Goal: Task Accomplishment & Management: Manage account settings

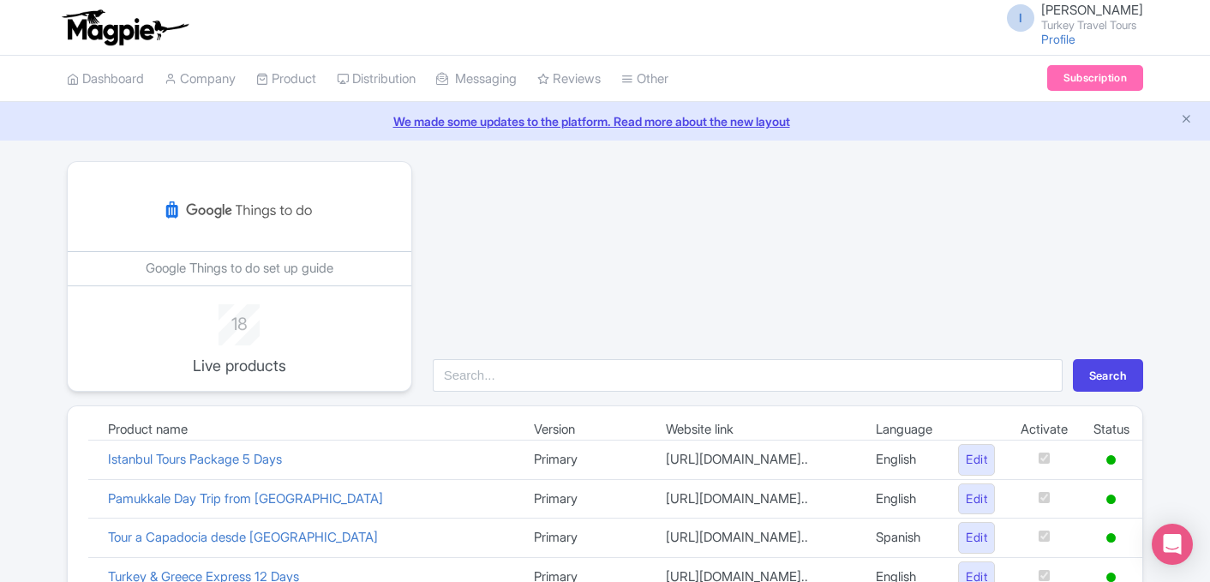
scroll to position [725, 0]
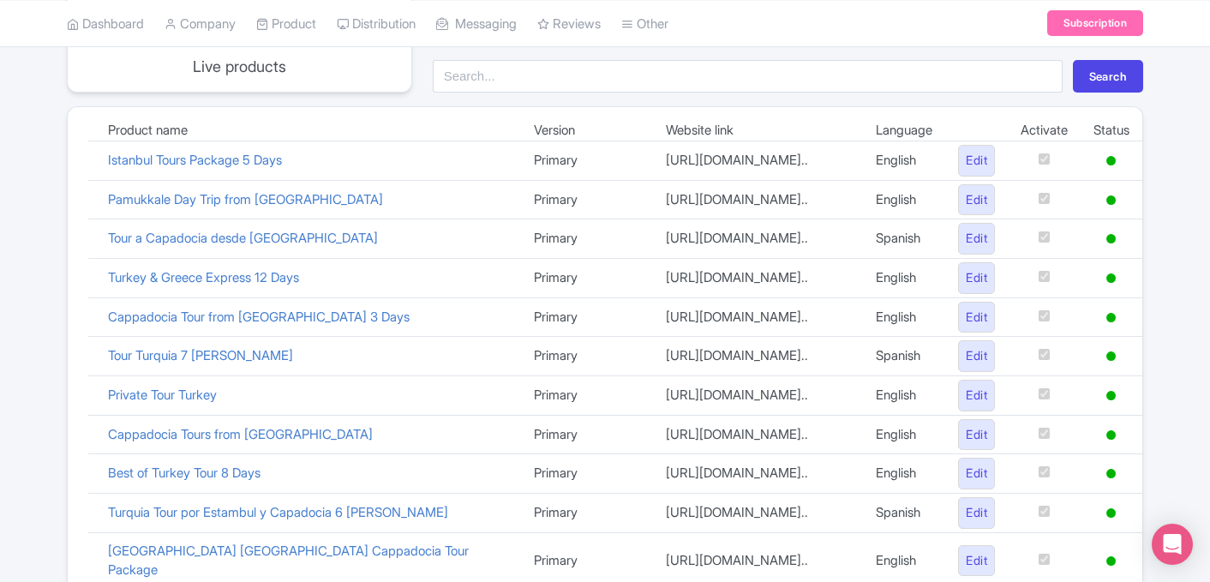
scroll to position [297, 0]
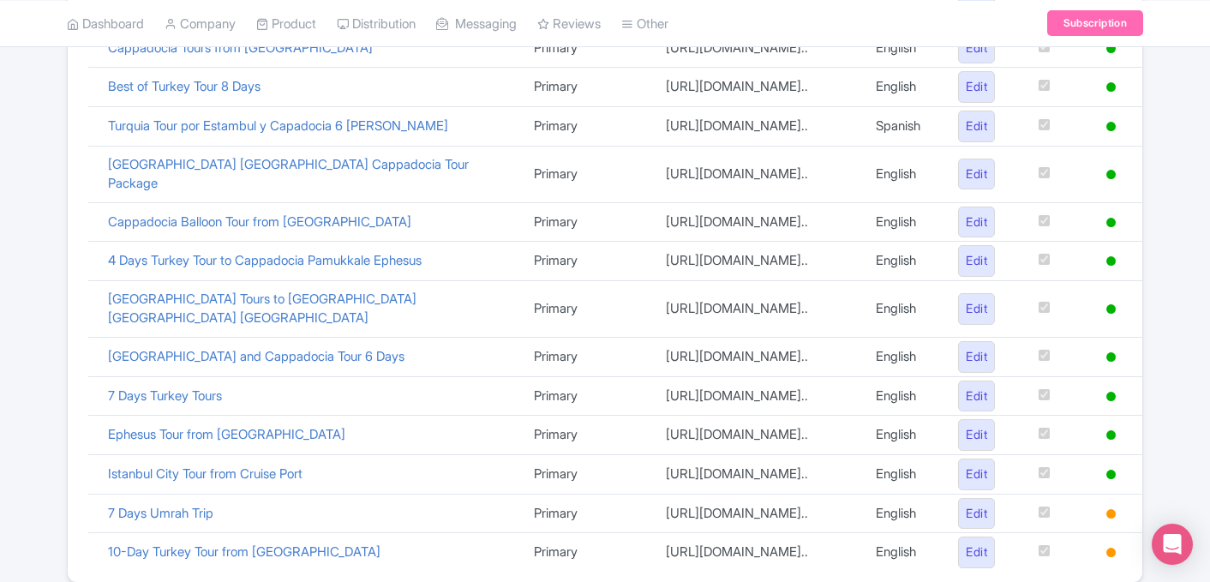
scroll to position [725, 0]
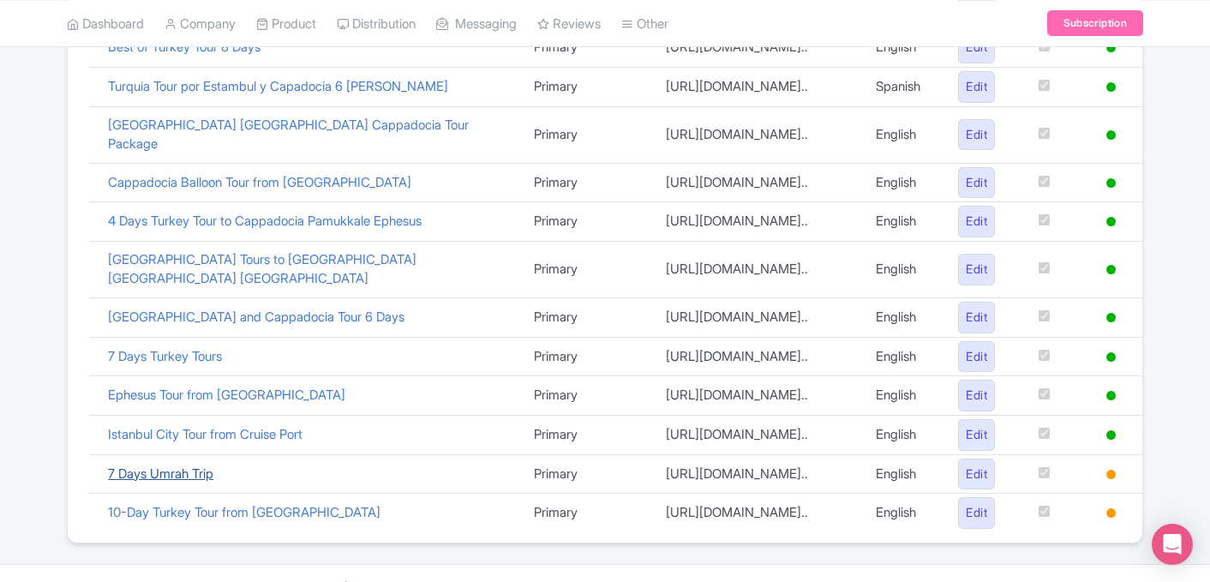
click at [179, 465] on link "7 Days Umrah Trip" at bounding box center [160, 473] width 105 height 16
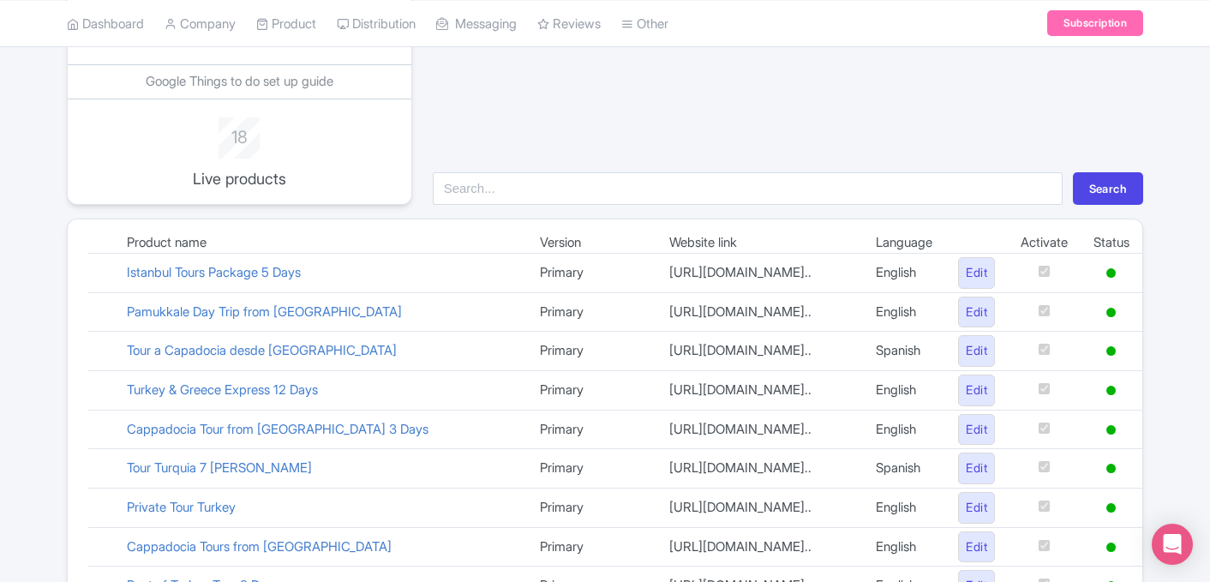
scroll to position [0, 0]
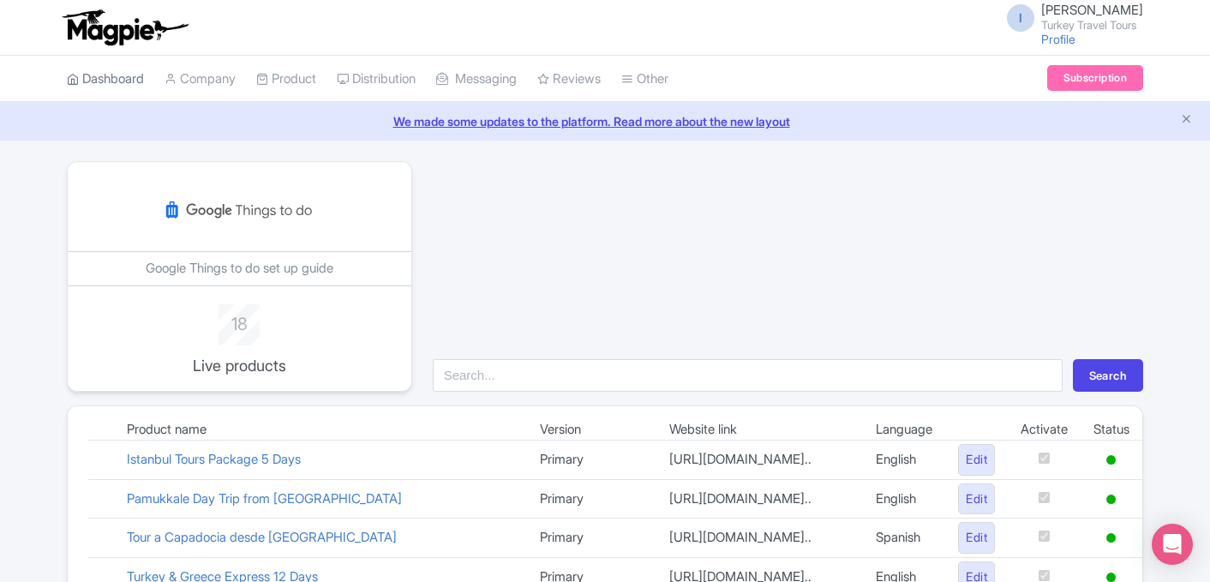
click at [124, 88] on link "Dashboard" at bounding box center [105, 79] width 77 height 47
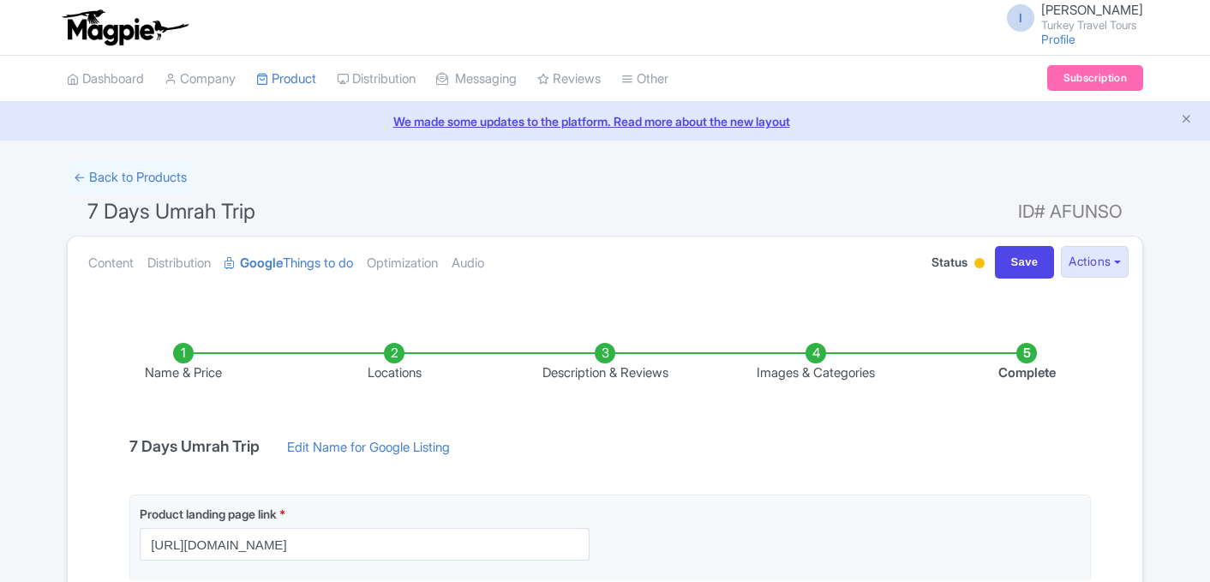
scroll to position [308, 0]
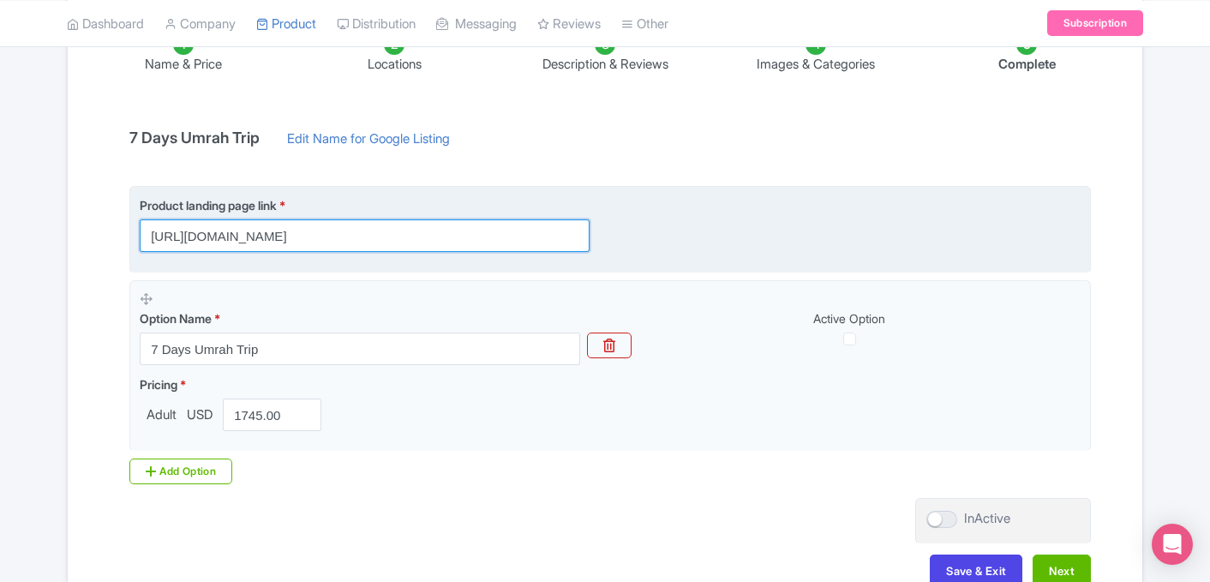
click at [440, 244] on input "https://www.turkeytraveltours.com/all/7-day-umrah-package" at bounding box center [365, 235] width 450 height 33
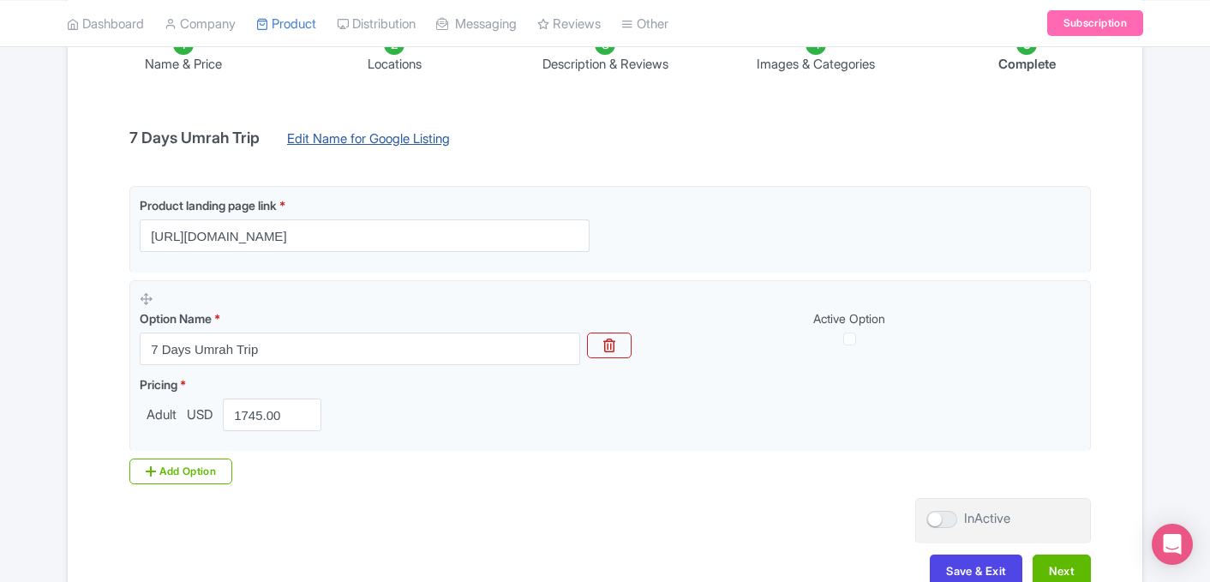
click at [405, 143] on link "Edit Name for Google Listing" at bounding box center [368, 142] width 197 height 27
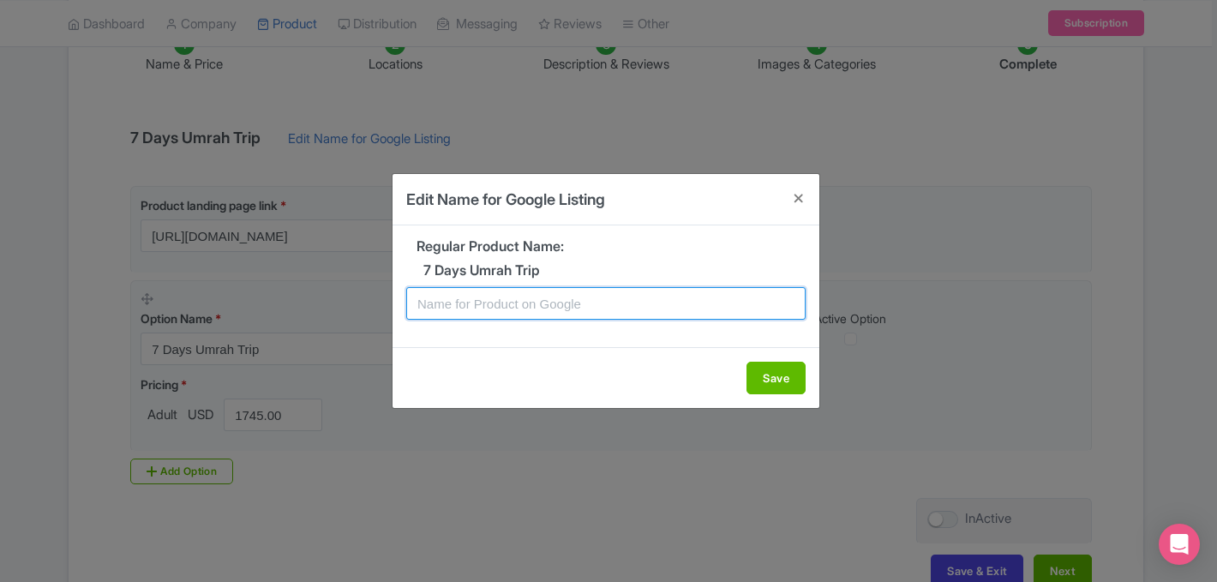
click at [492, 305] on input "text" at bounding box center [605, 303] width 399 height 33
type input "7"
type input "Makkah Tour & Madinah Tour 7 Days Umrah Package"
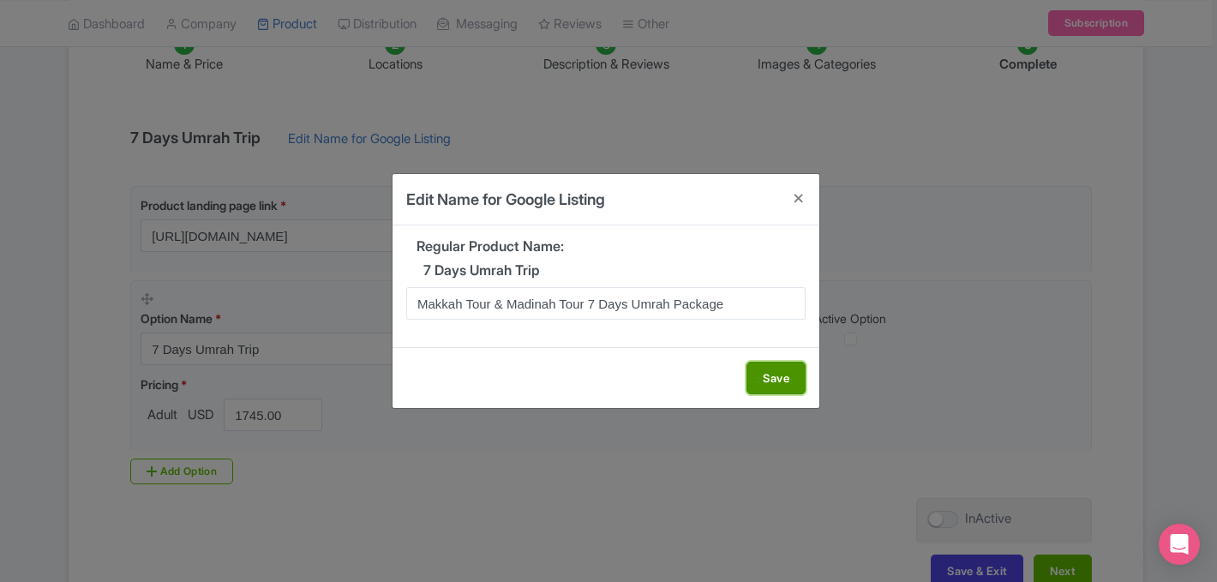
click at [782, 381] on button "Save" at bounding box center [775, 378] width 59 height 33
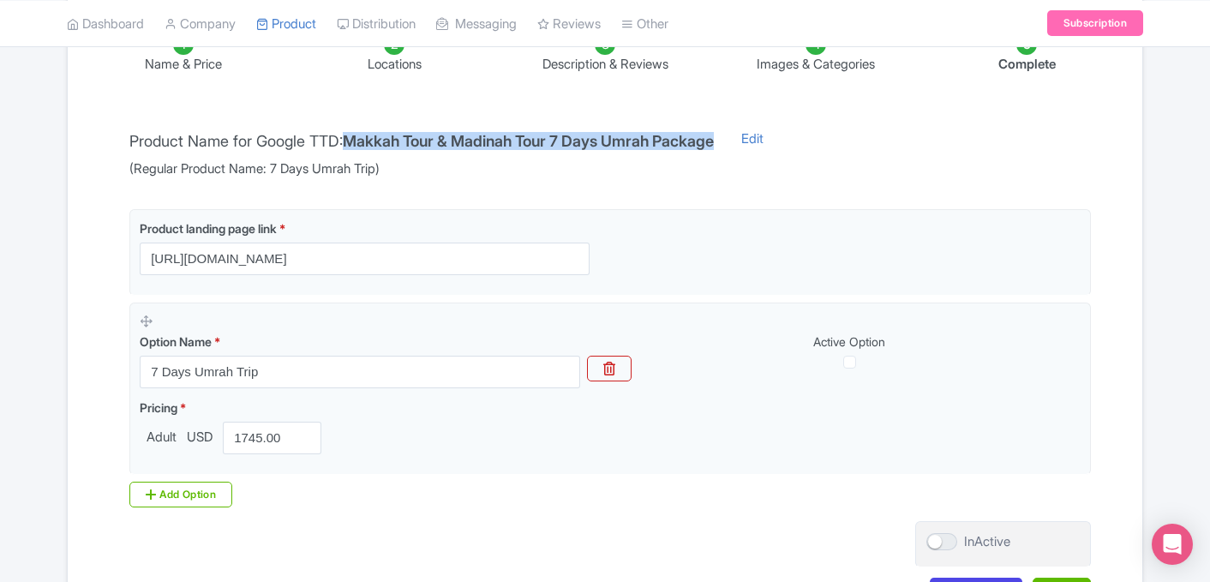
drag, startPoint x: 356, startPoint y: 136, endPoint x: 738, endPoint y: 152, distance: 382.5
click at [724, 152] on div "Product Name for Google TTD: Makkah Tour & Madinah Tour 7 Days Umrah Package (R…" at bounding box center [421, 154] width 605 height 50
copy h4 "Makkah Tour & Madinah Tour 7 Days Umrah Package"
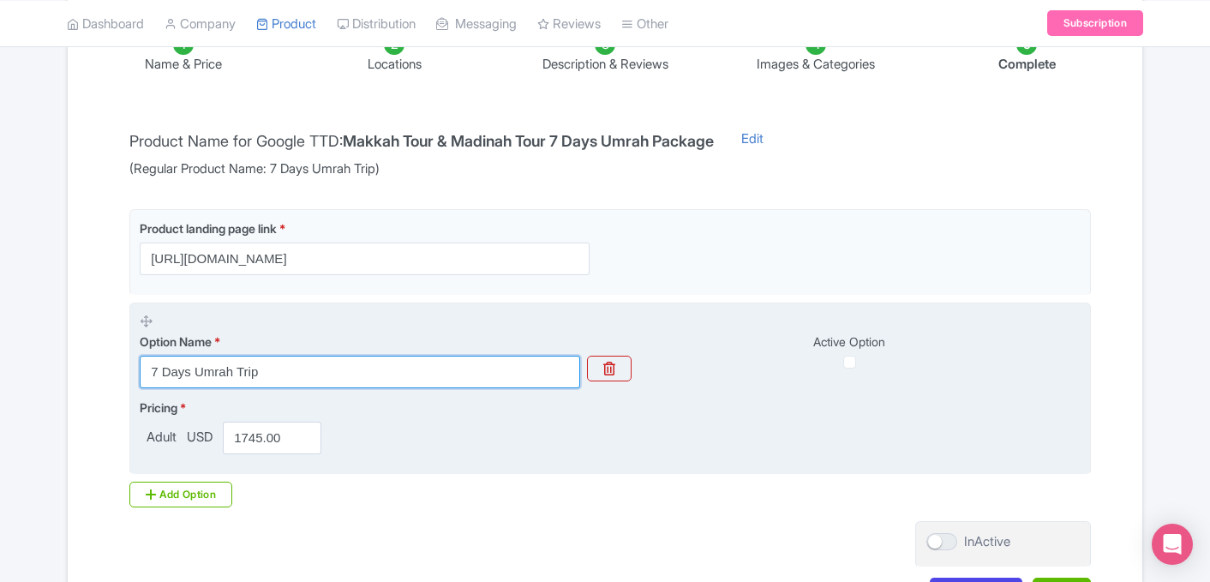
click at [268, 374] on input "7 Days Umrah Trip" at bounding box center [360, 372] width 440 height 33
paste input "Makkah Tour & Madinah Tour 7 Days Umrah Package"
type input "Makkah Tour & Madinah Tour 7 Days Umrah Package"
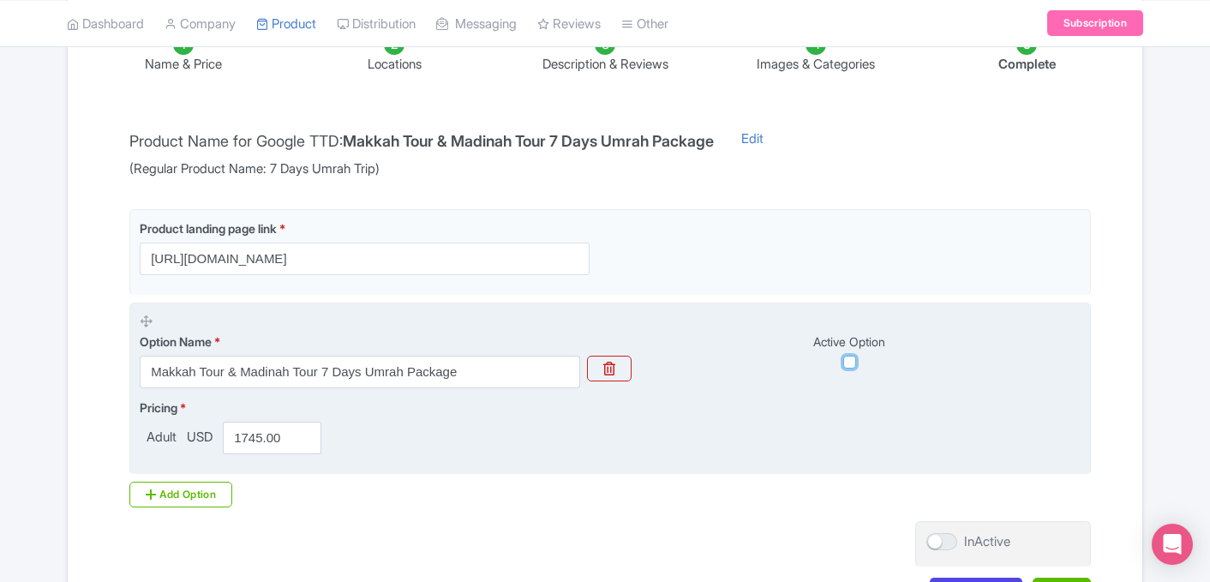
click at [849, 362] on input "checkbox" at bounding box center [849, 362] width 13 height 13
checkbox input "true"
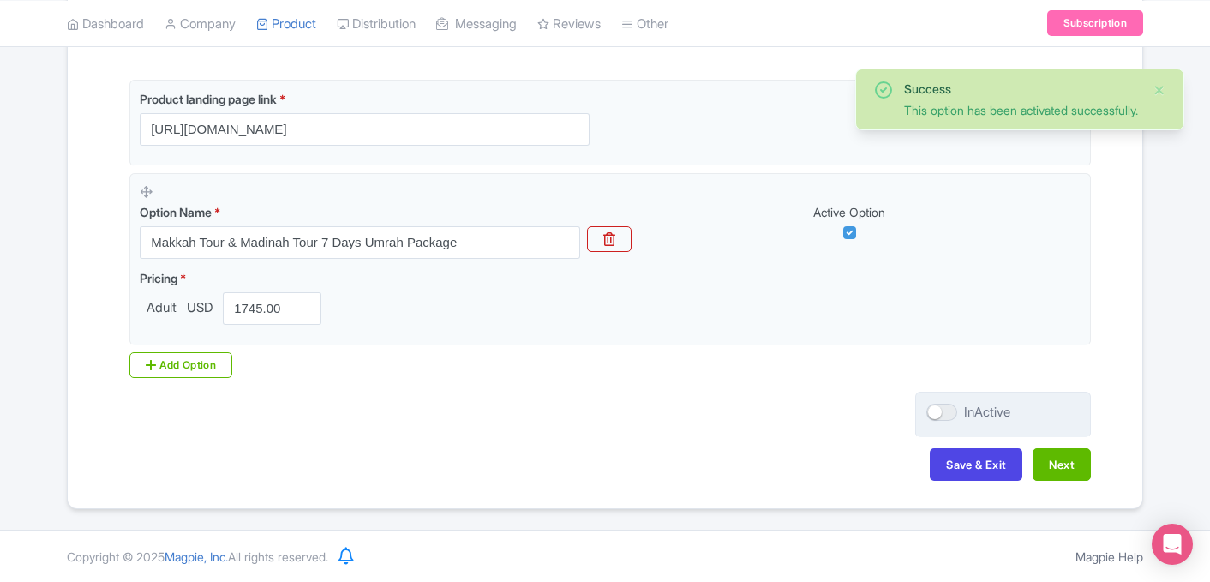
click at [937, 412] on div at bounding box center [941, 412] width 31 height 17
click at [937, 412] on input "InActive" at bounding box center [931, 412] width 11 height 11
checkbox input "true"
click at [1069, 479] on button "Next" at bounding box center [1061, 464] width 58 height 33
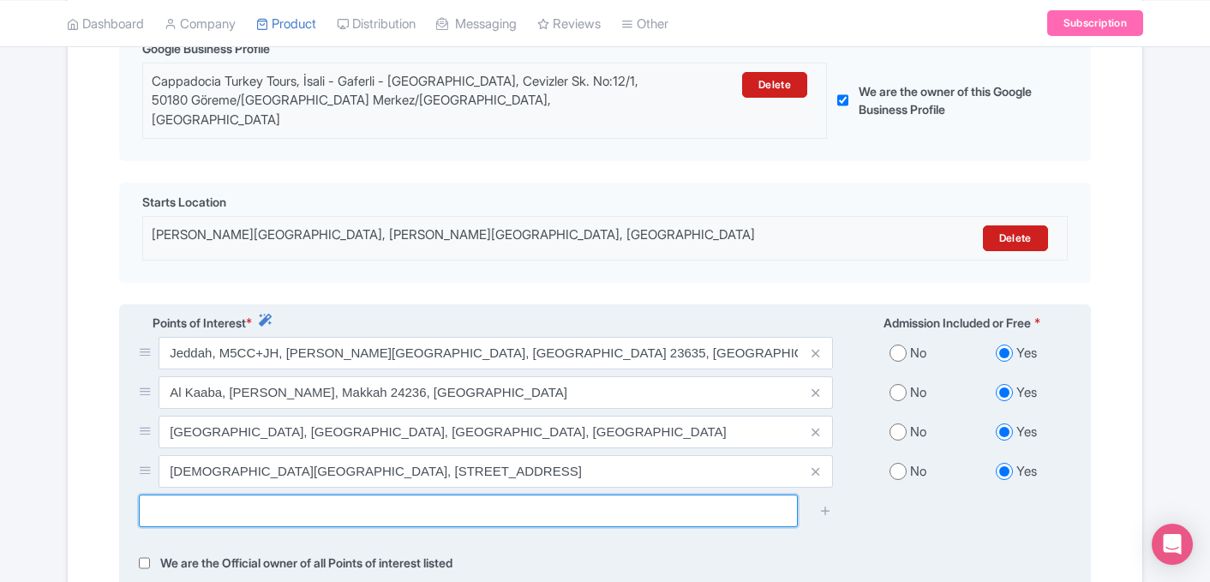
click at [449, 500] on input "text" at bounding box center [468, 510] width 659 height 33
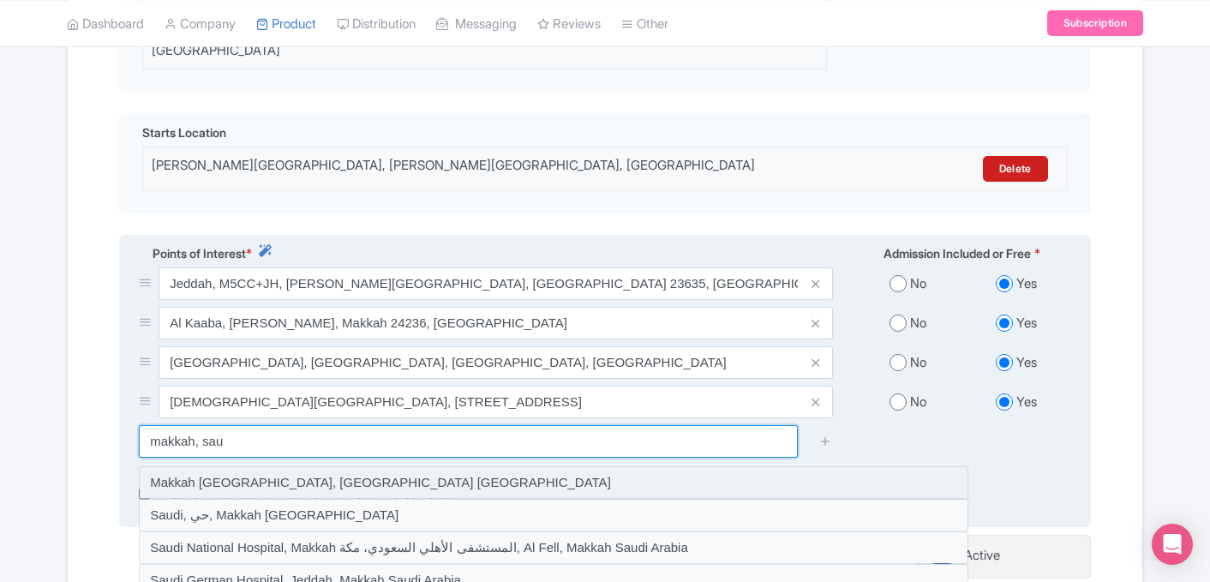
scroll to position [520, 0]
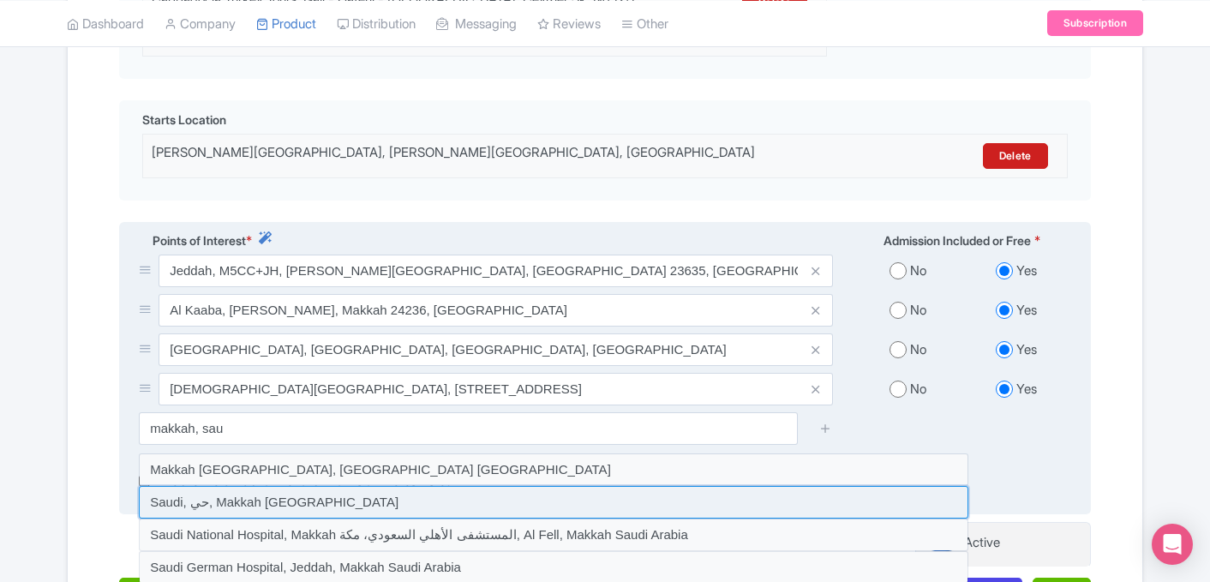
click at [331, 486] on input at bounding box center [553, 502] width 829 height 33
type input "Saudi, حي, Makkah Saudi Arabia"
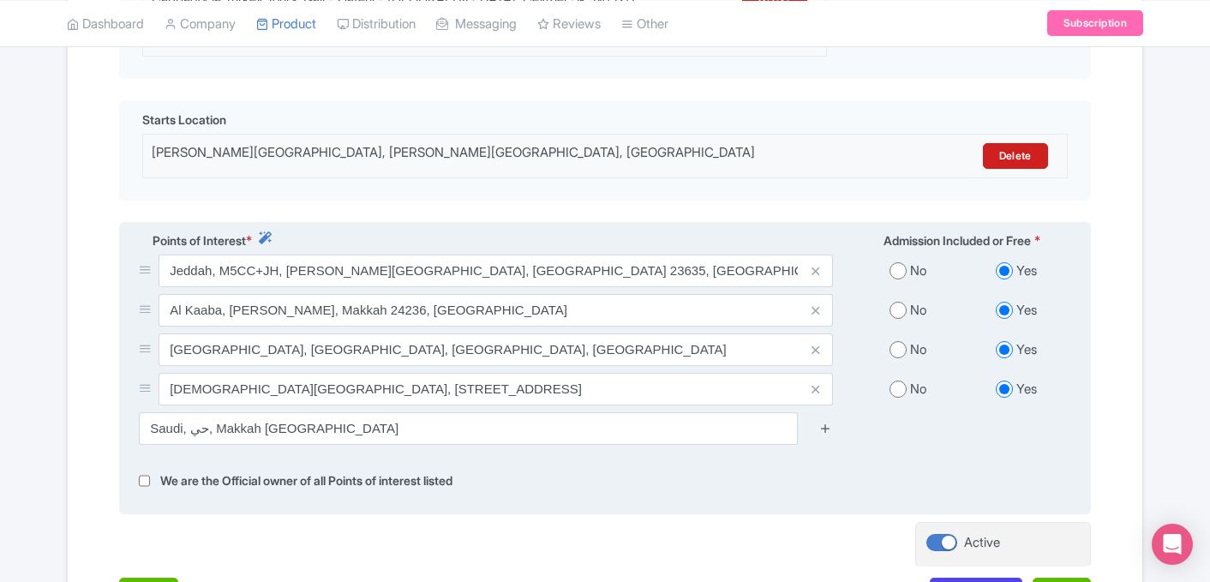
click at [823, 422] on icon at bounding box center [825, 428] width 13 height 13
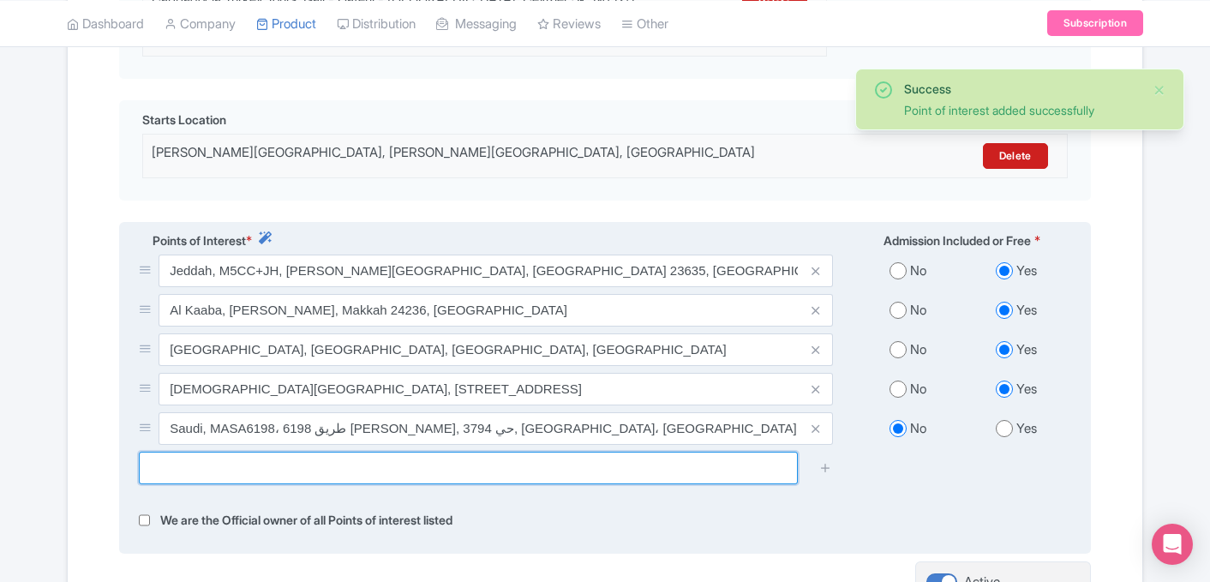
click at [435, 452] on input "text" at bounding box center [468, 468] width 659 height 33
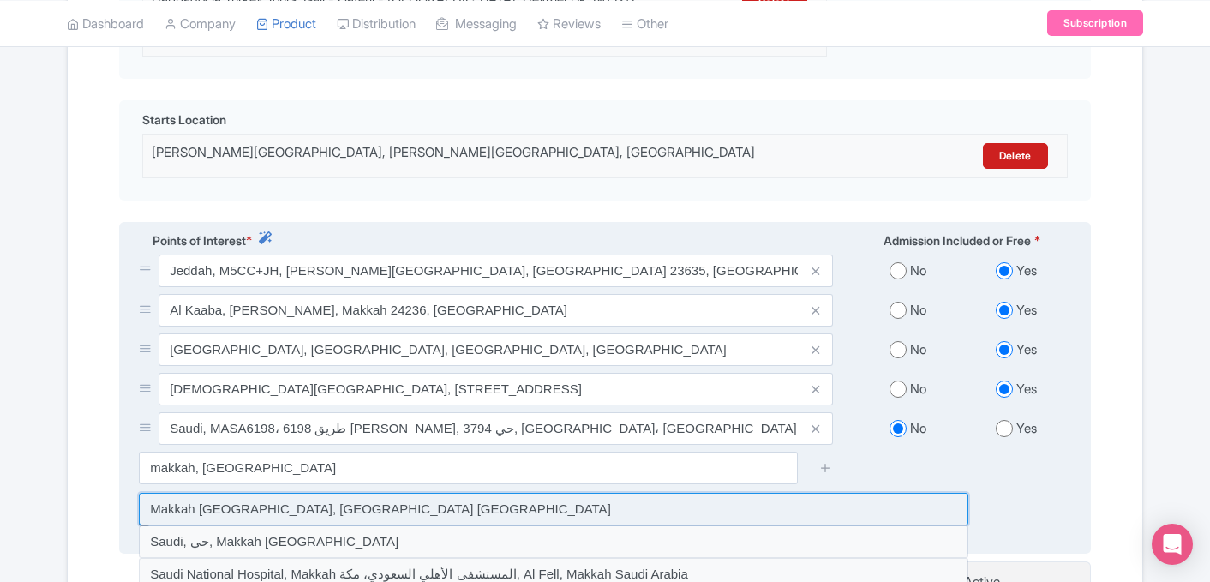
click at [348, 494] on input at bounding box center [553, 509] width 829 height 33
type input "Makkah saudi Arabia, Makkah Saudi Arabia"
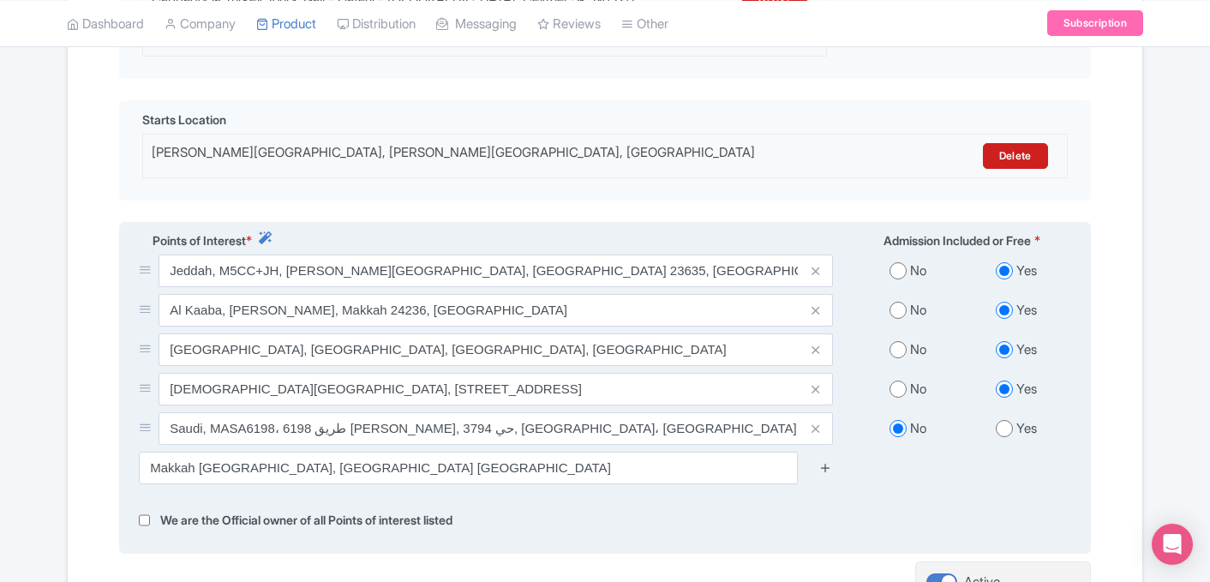
click at [829, 461] on icon at bounding box center [825, 467] width 13 height 13
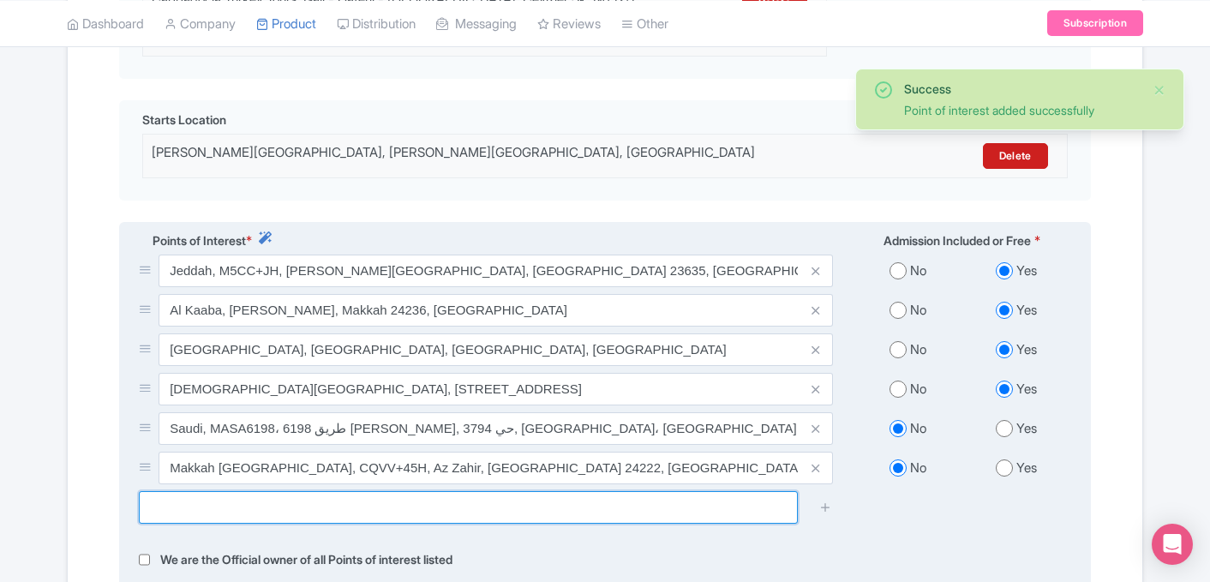
click at [319, 491] on input "text" at bounding box center [468, 507] width 659 height 33
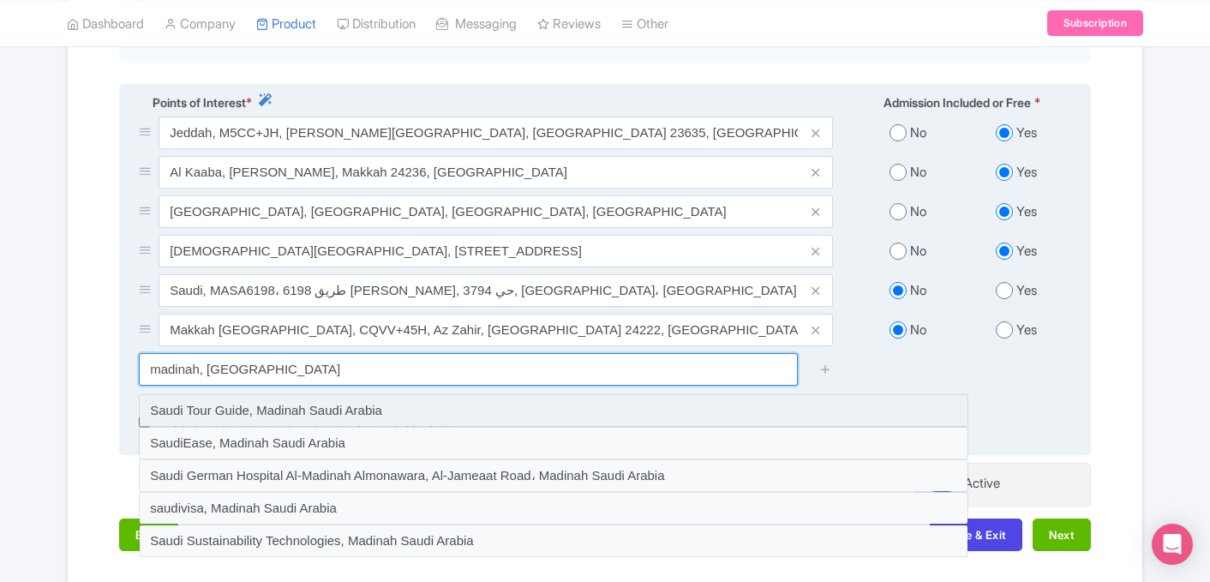
scroll to position [659, 0]
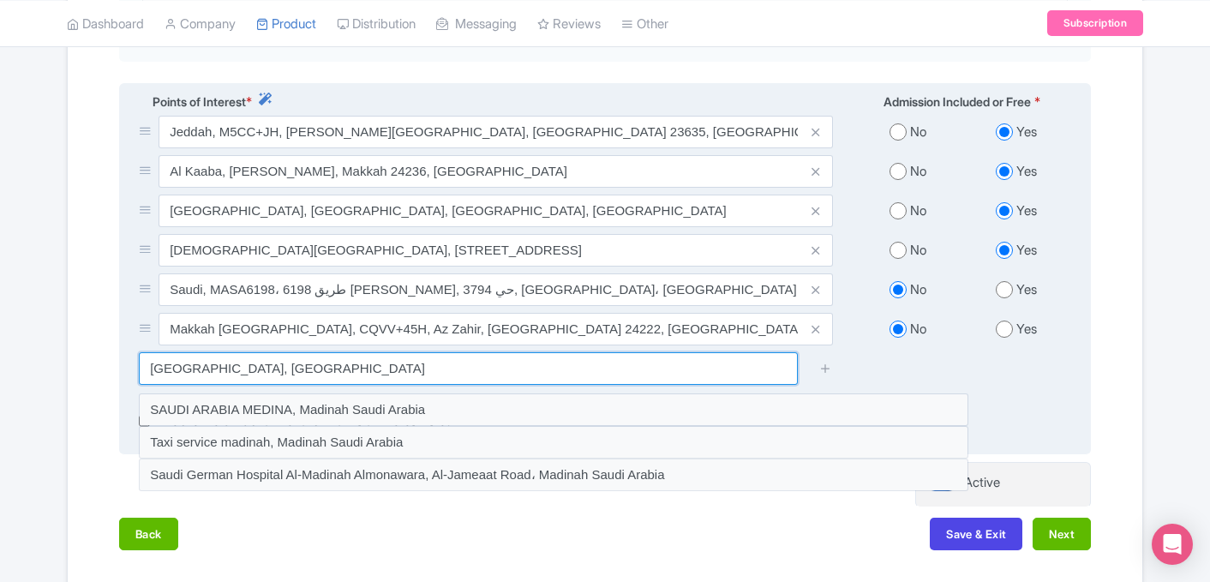
click at [382, 352] on input "madinah, saudi arabia" at bounding box center [468, 368] width 659 height 33
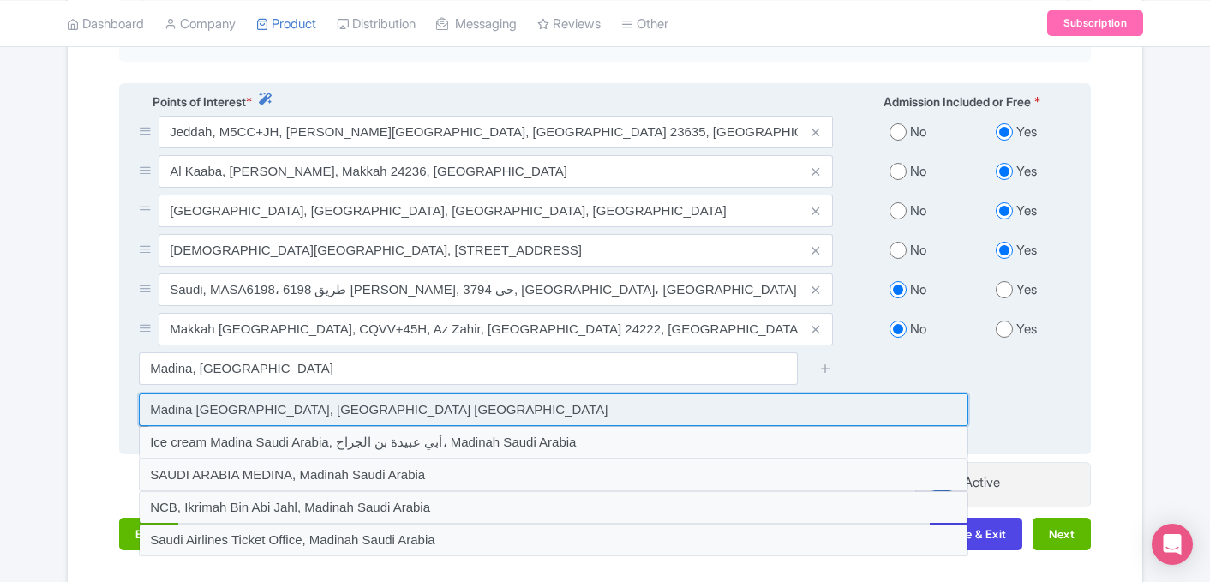
click at [316, 393] on input at bounding box center [553, 409] width 829 height 33
type input "Madina Saudi Arabia, Madinah Saudi Arabia"
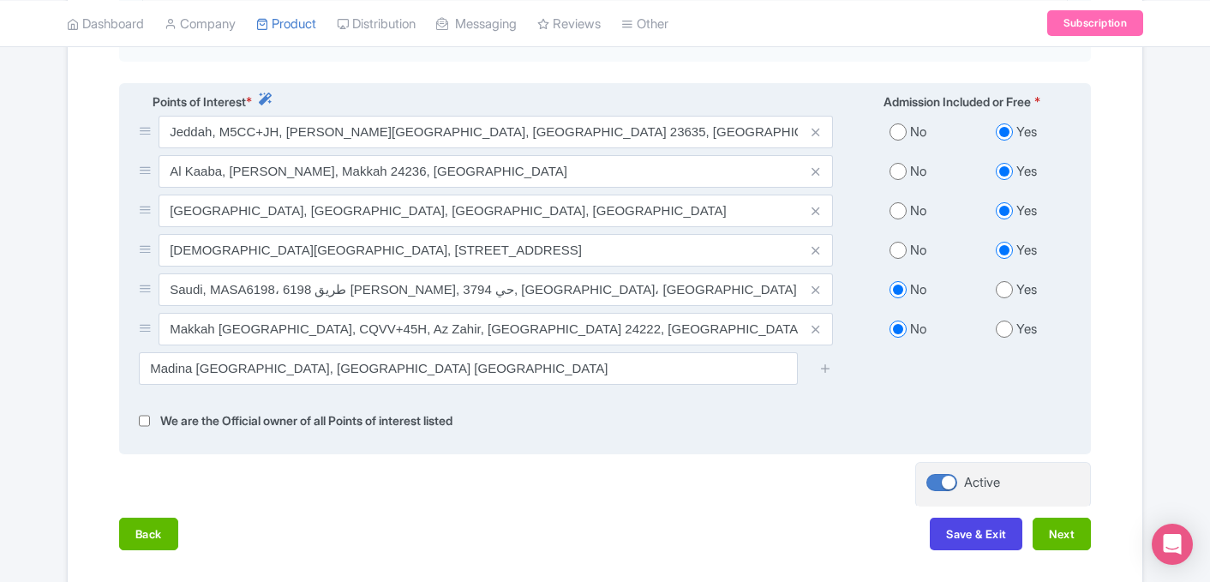
click at [998, 320] on input "radio" at bounding box center [1004, 328] width 17 height 17
radio input "true"
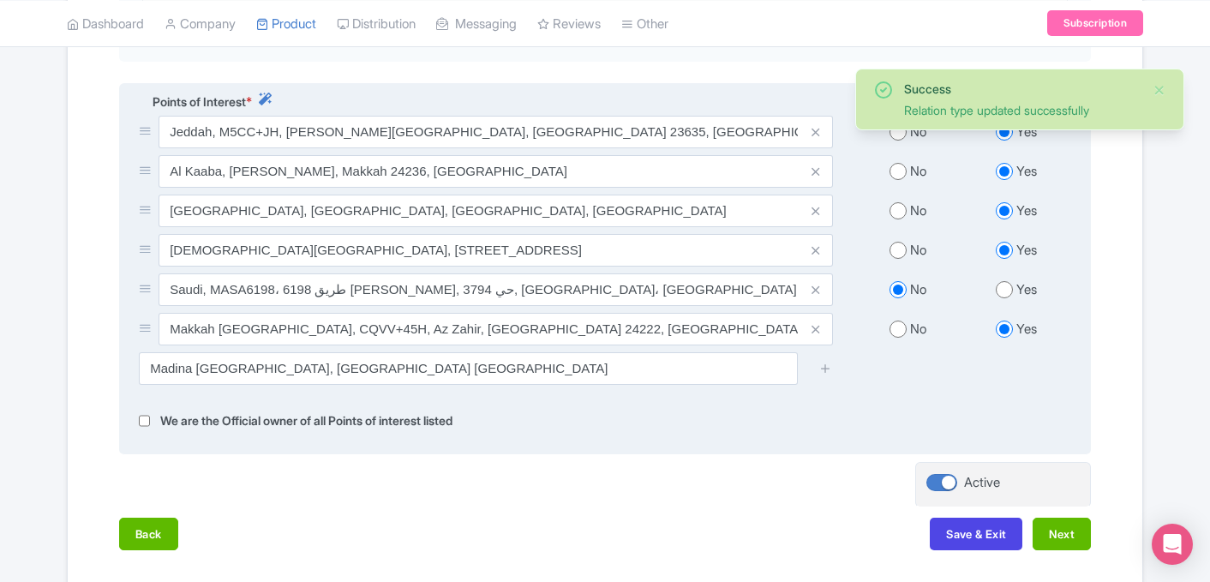
click at [1001, 281] on input "radio" at bounding box center [1004, 289] width 17 height 17
radio input "true"
click at [824, 362] on icon at bounding box center [825, 368] width 13 height 13
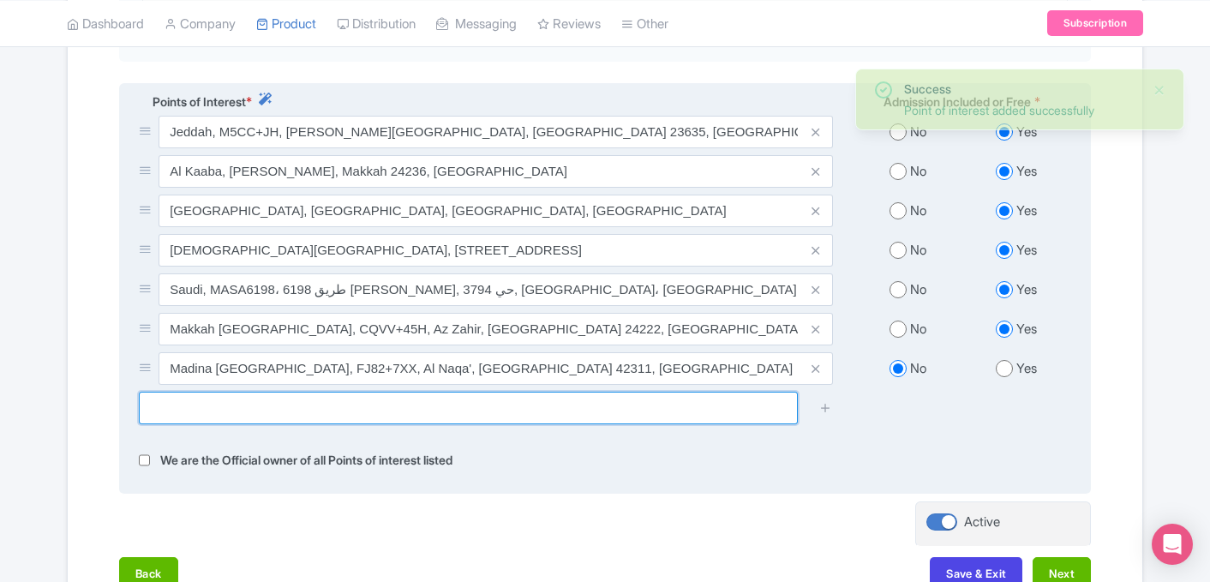
click at [374, 392] on input "text" at bounding box center [468, 408] width 659 height 33
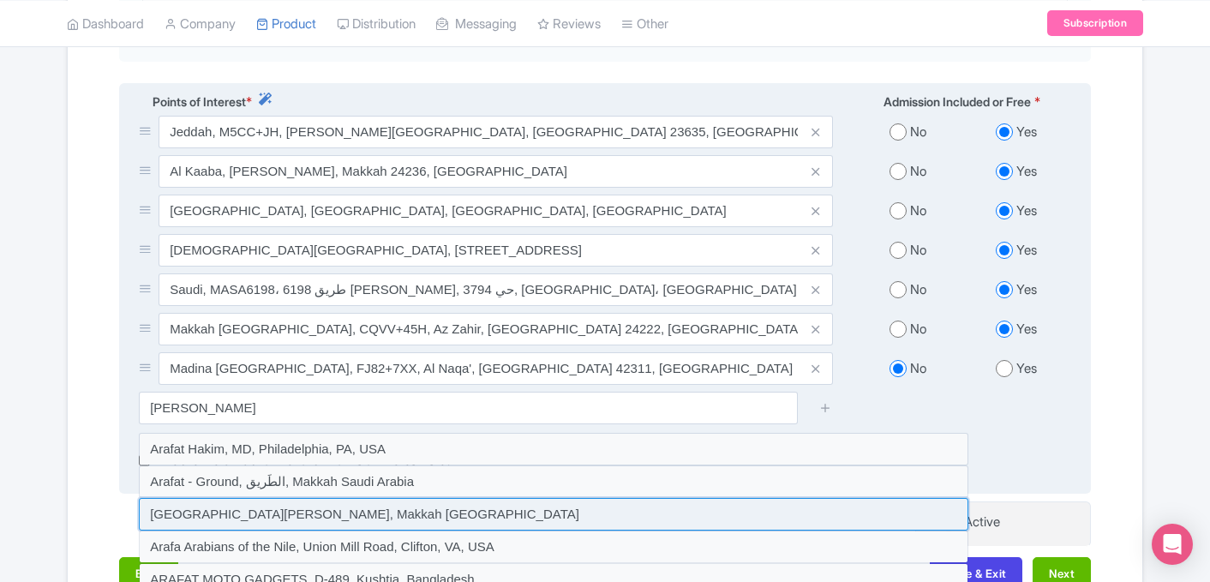
click at [367, 498] on input at bounding box center [553, 514] width 829 height 33
type input "Mount Arafat, Makkah Saudi Arabia"
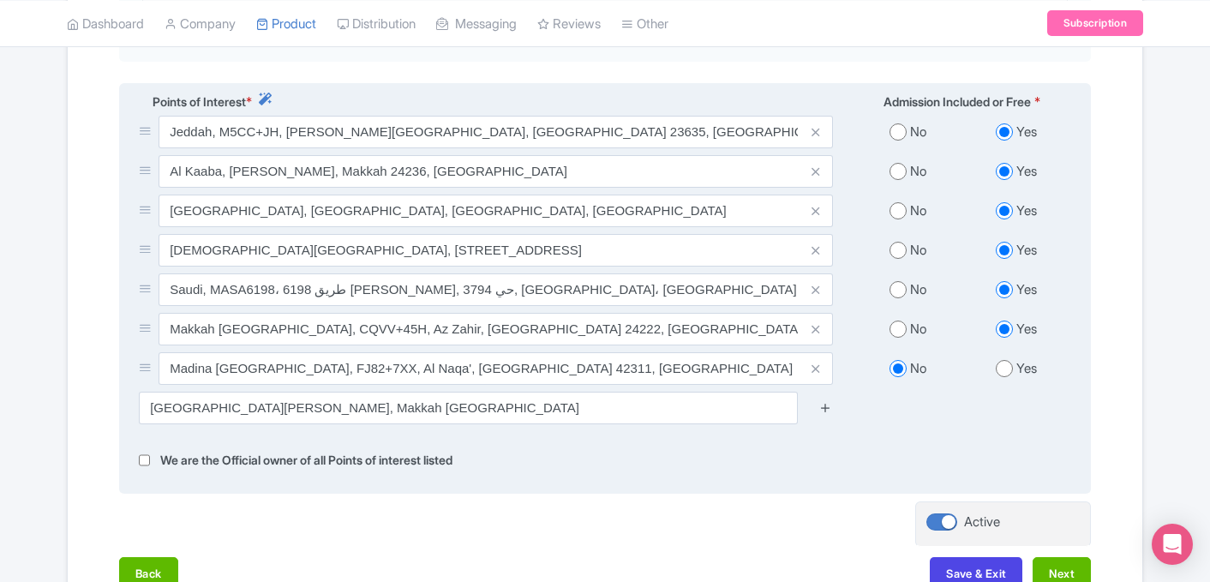
click at [829, 401] on icon at bounding box center [825, 407] width 13 height 13
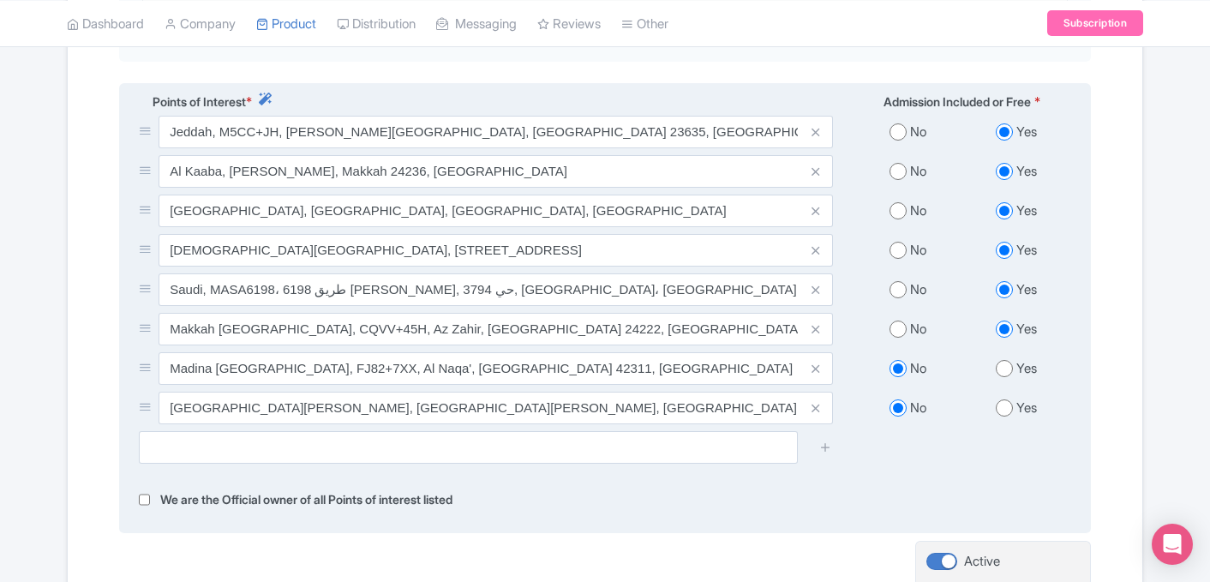
click at [679, 447] on div at bounding box center [605, 453] width 953 height 45
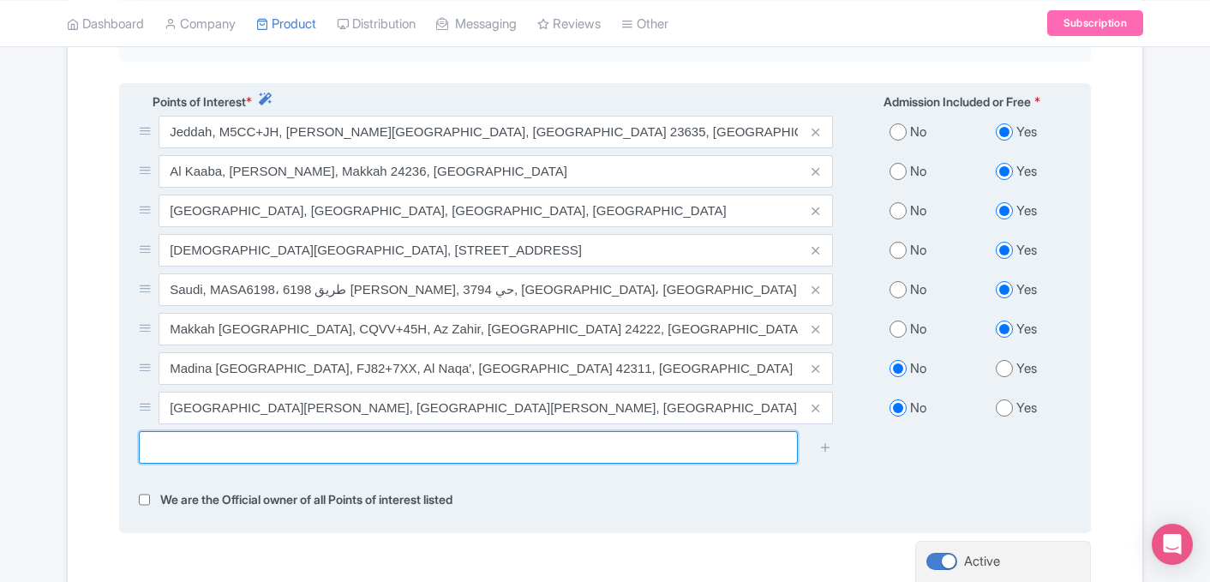
click at [679, 436] on input "text" at bounding box center [468, 447] width 659 height 33
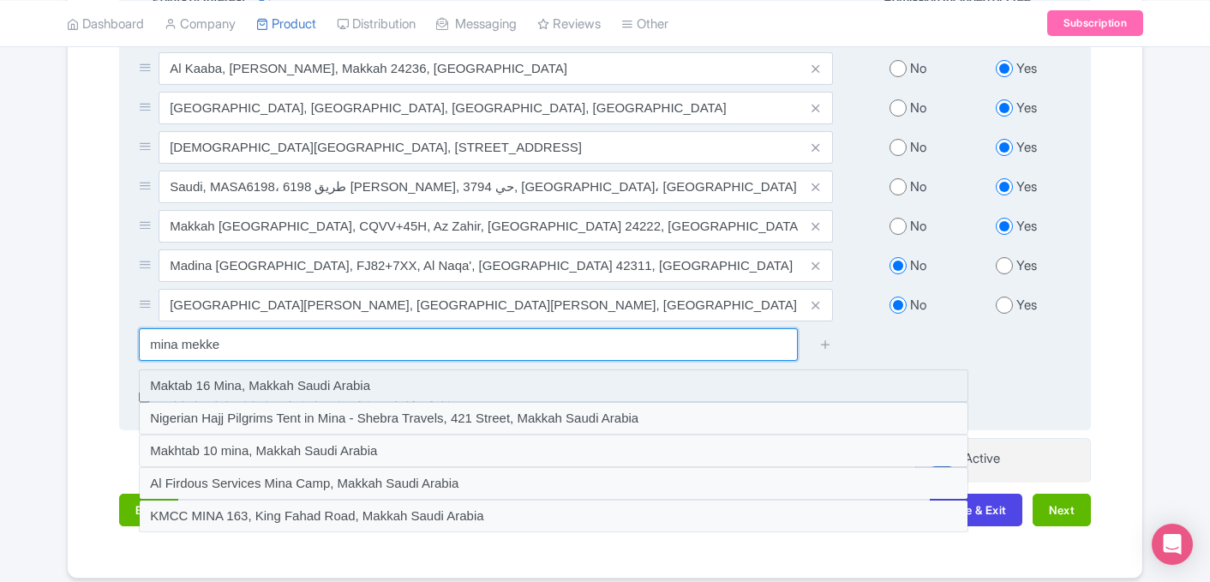
scroll to position [772, 0]
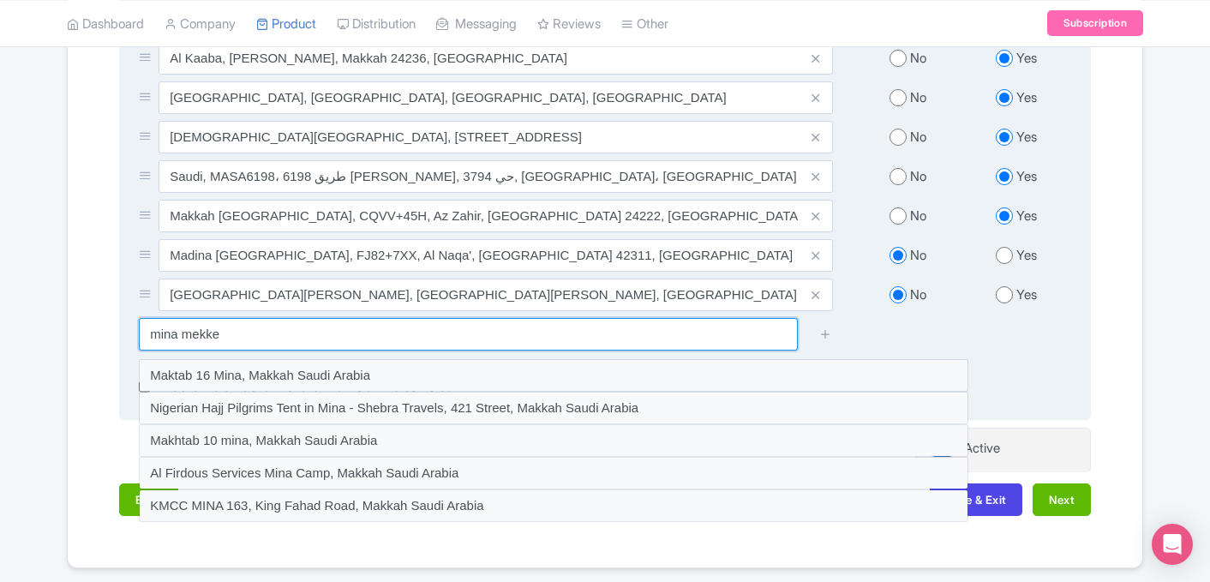
click at [369, 323] on input "mina mekke" at bounding box center [468, 334] width 659 height 33
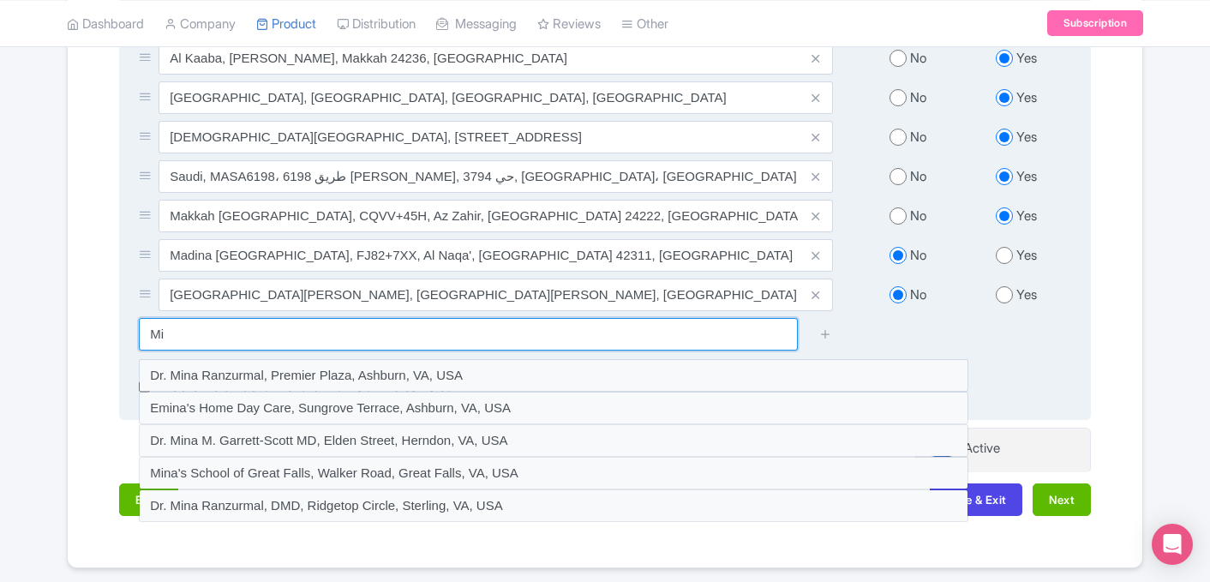
type input "M"
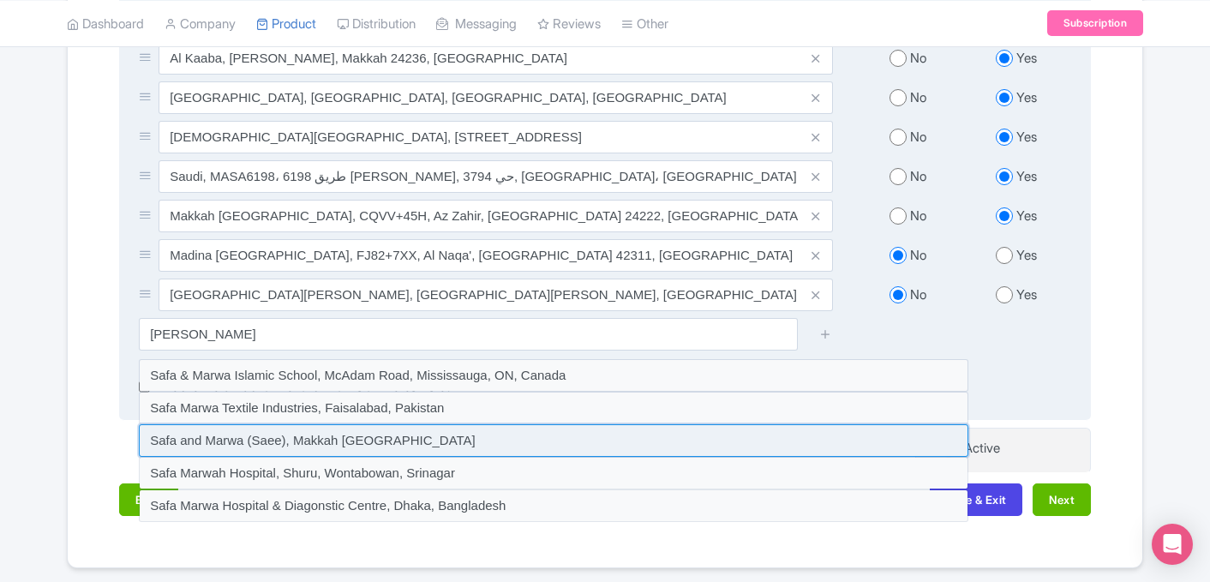
click at [266, 428] on input at bounding box center [553, 440] width 829 height 33
type input "Safa and Marwa (Saee), Makkah Saudi Arabia"
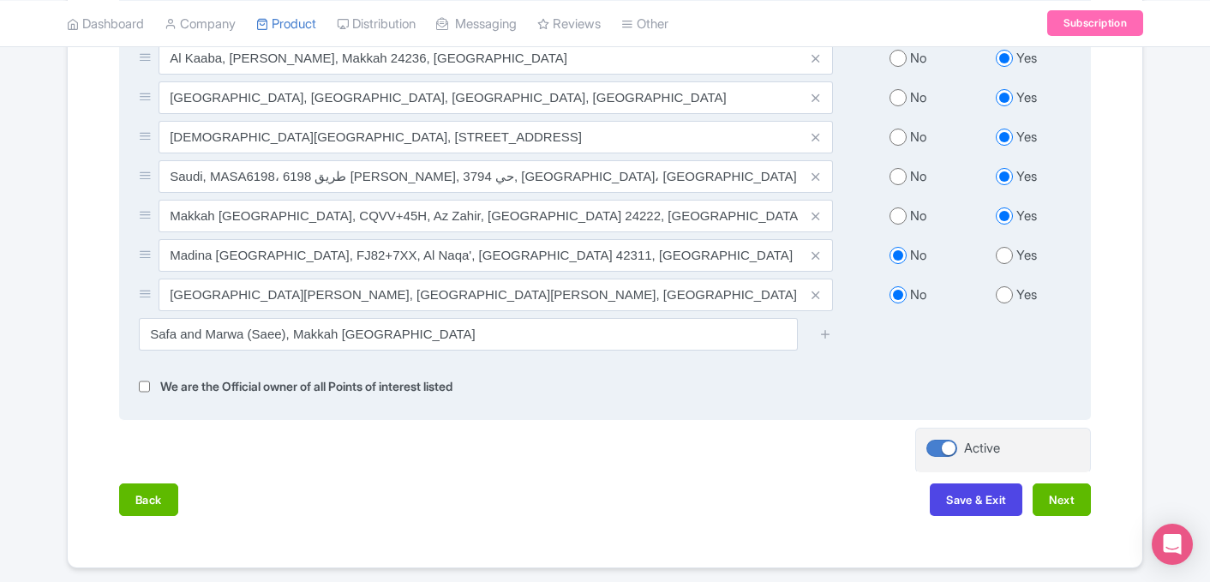
click at [1006, 247] on input "radio" at bounding box center [1004, 255] width 17 height 17
radio input "true"
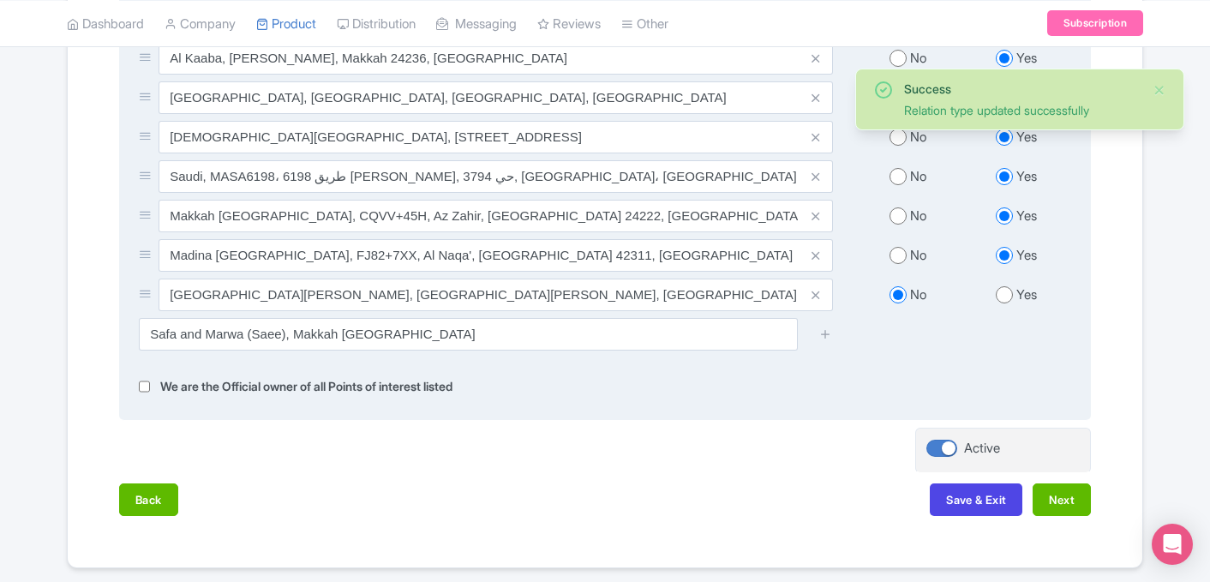
click at [1003, 286] on input "radio" at bounding box center [1004, 294] width 17 height 17
radio input "true"
click at [825, 327] on icon at bounding box center [825, 333] width 13 height 13
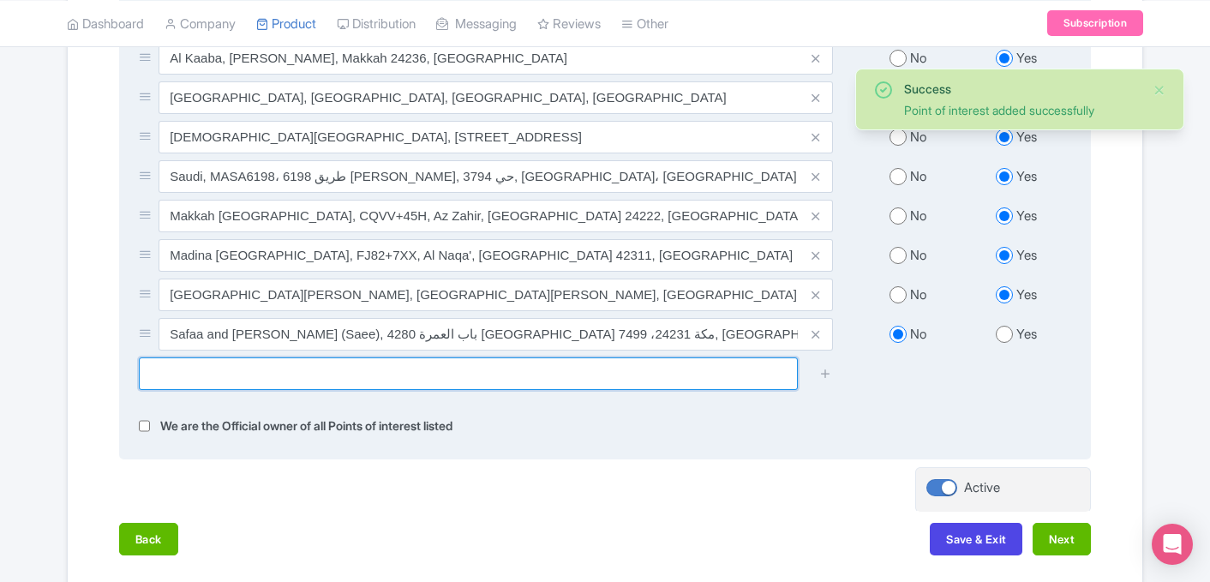
click at [566, 357] on input "text" at bounding box center [468, 373] width 659 height 33
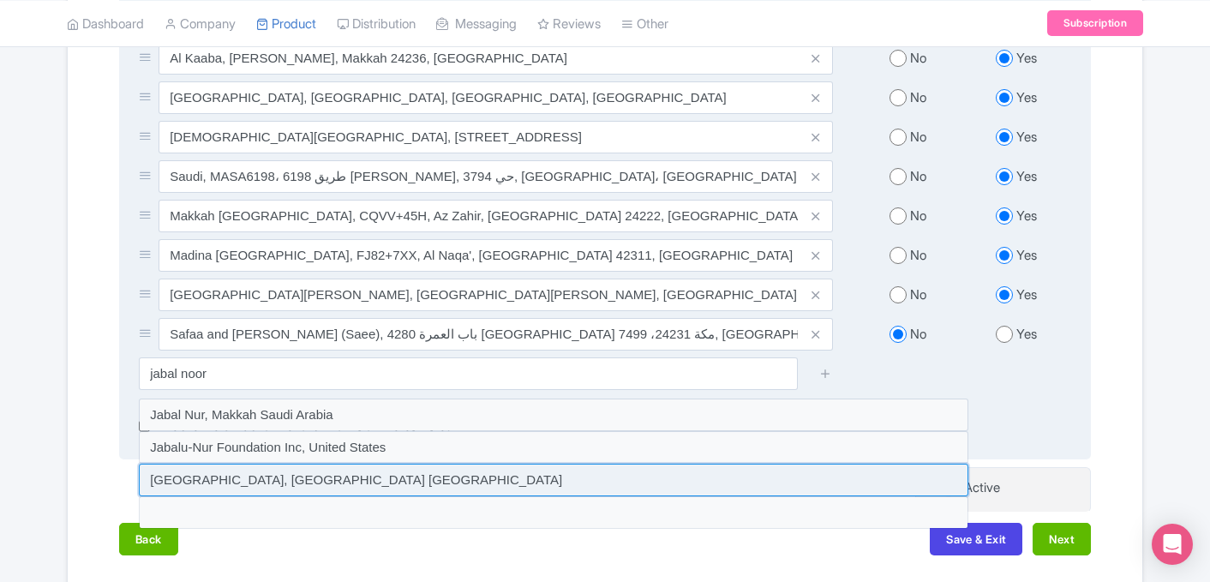
click at [213, 464] on input at bounding box center [553, 480] width 829 height 33
type input "Jabal al-Nour, Makkah Saudi Arabia"
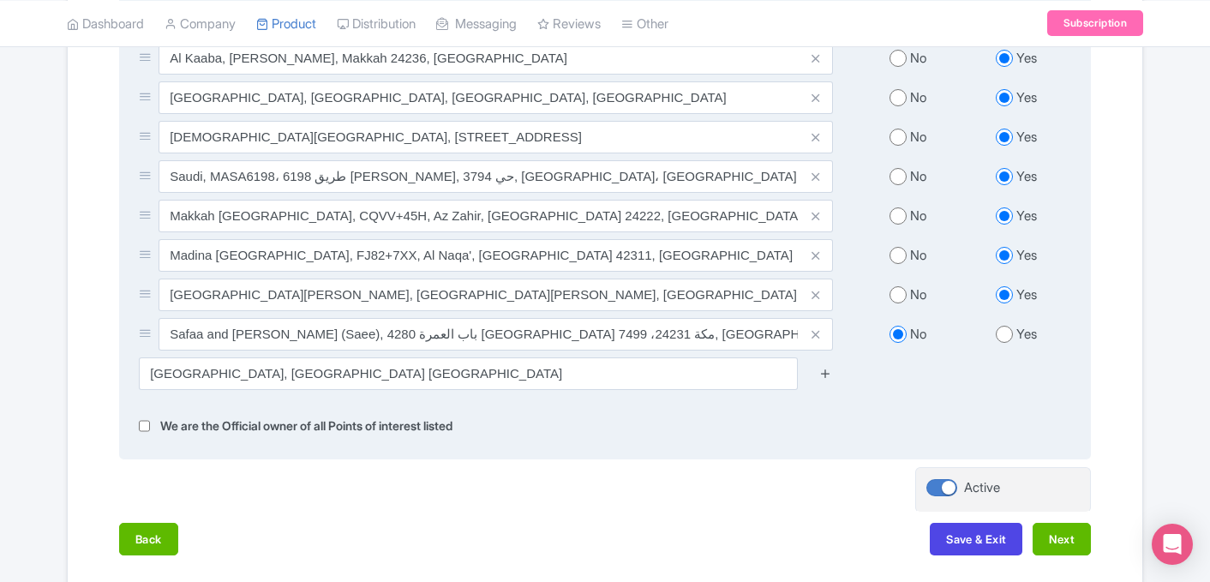
click at [829, 367] on icon at bounding box center [825, 373] width 13 height 13
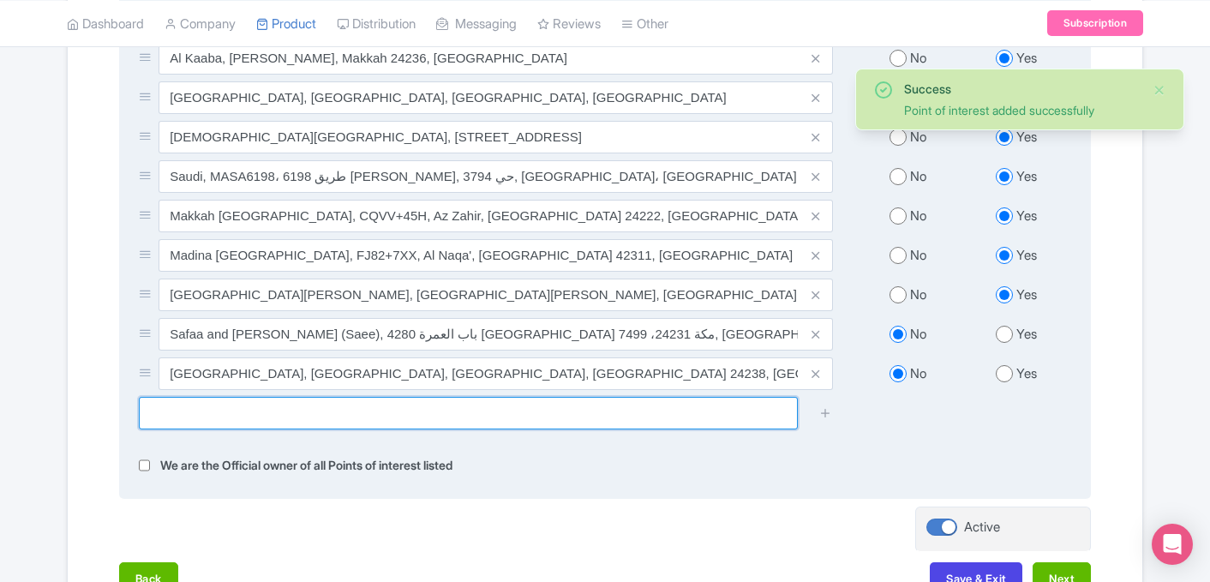
click at [324, 397] on input "text" at bounding box center [468, 413] width 659 height 33
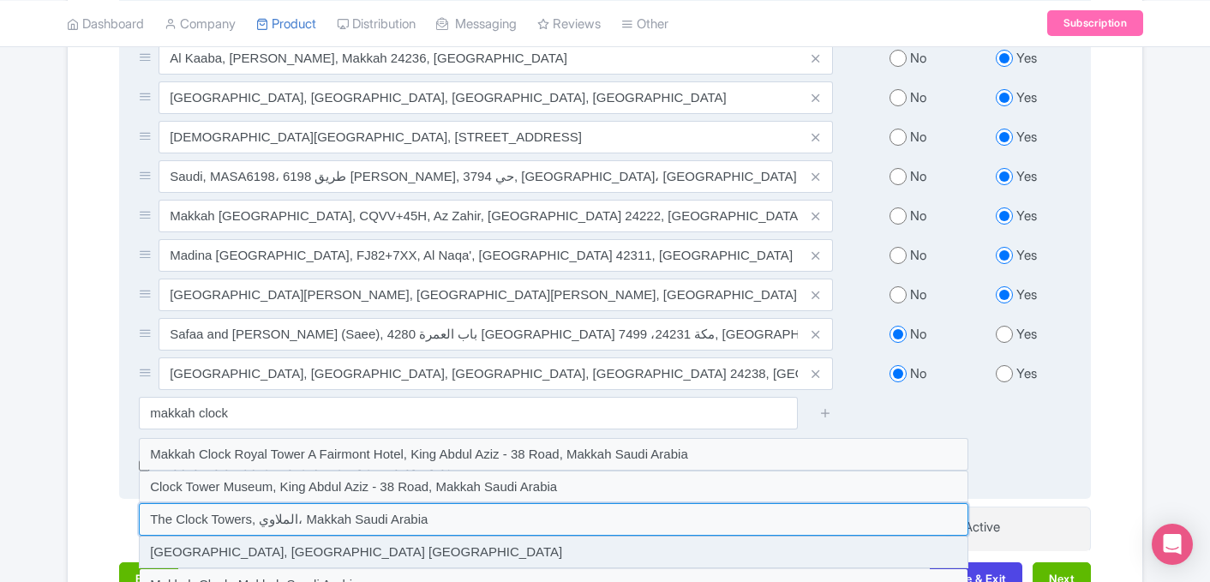
drag, startPoint x: 503, startPoint y: 498, endPoint x: 495, endPoint y: 534, distance: 36.8
click at [495, 534] on div at bounding box center [553, 519] width 829 height 163
type input "Makkah Clock Tower, Makkah Saudi Arabia"
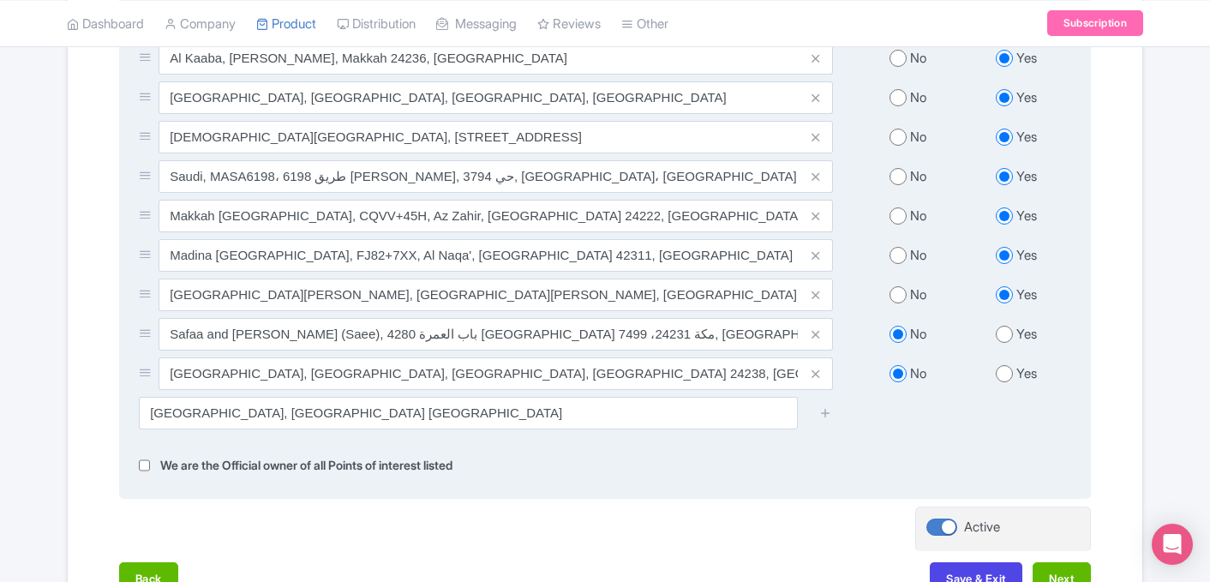
click at [1002, 365] on input "radio" at bounding box center [1004, 373] width 17 height 17
radio input "true"
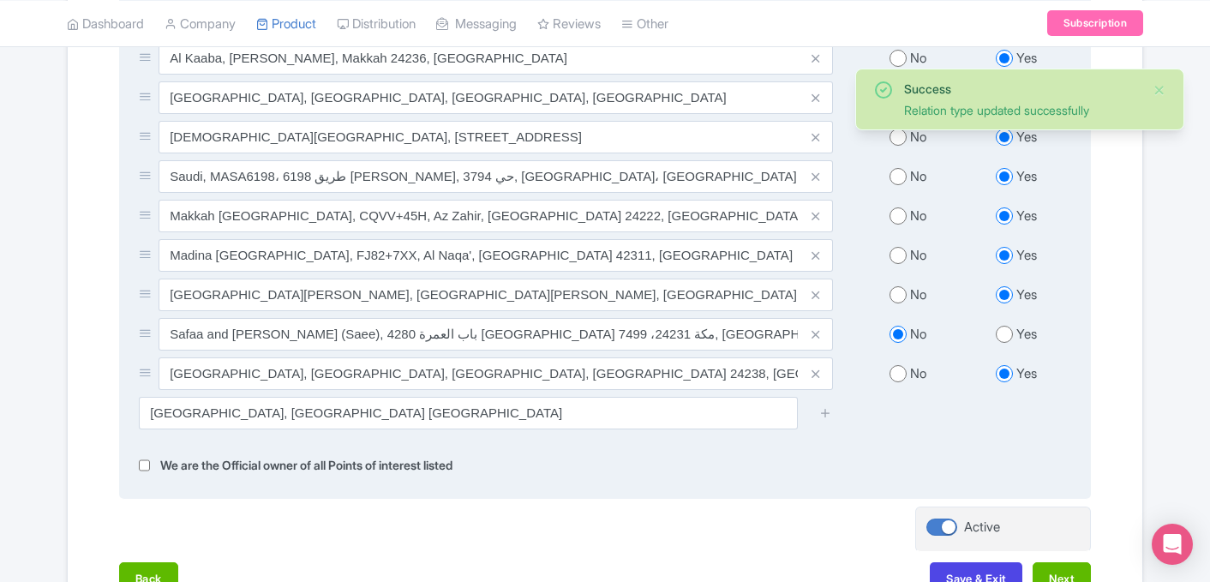
click at [1008, 326] on input "radio" at bounding box center [1004, 334] width 17 height 17
radio input "true"
click at [830, 406] on icon at bounding box center [825, 412] width 13 height 13
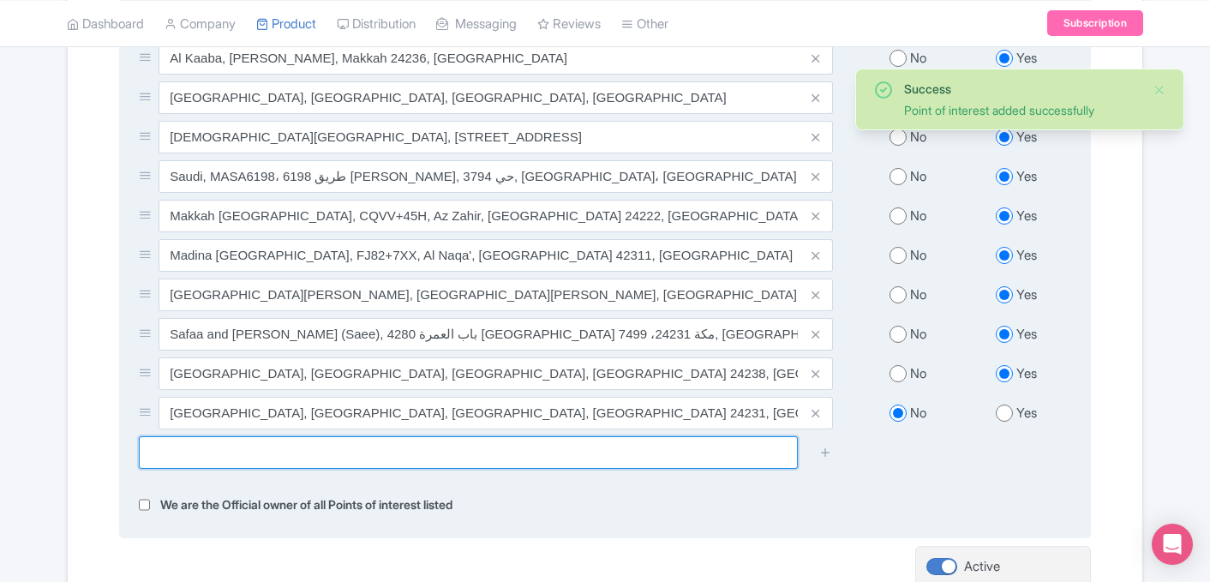
click at [423, 440] on input "text" at bounding box center [468, 452] width 659 height 33
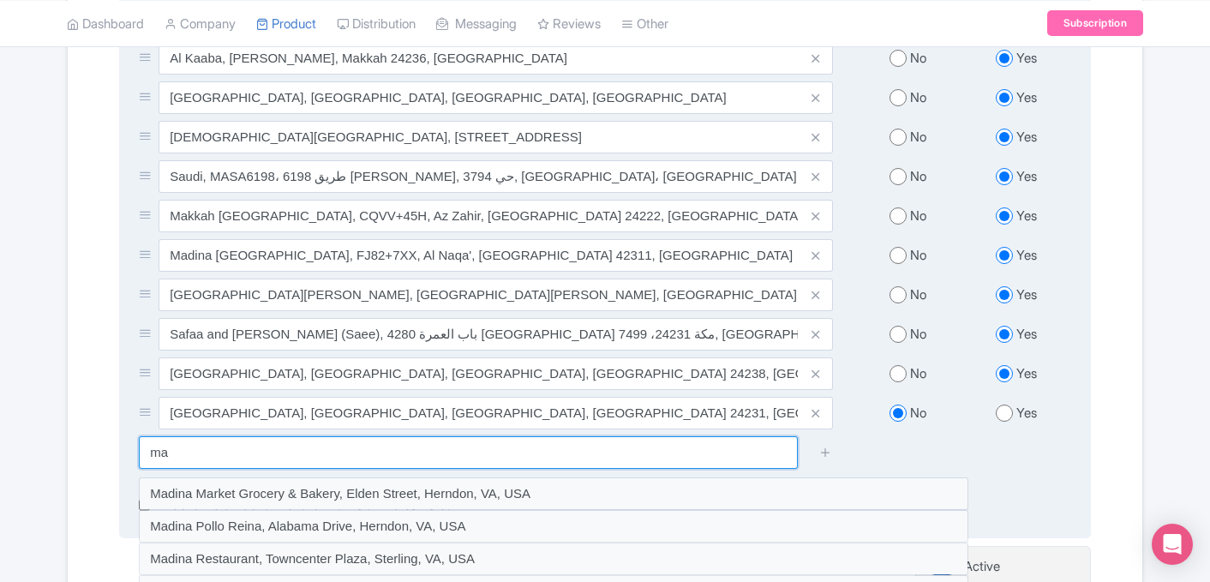
type input "m"
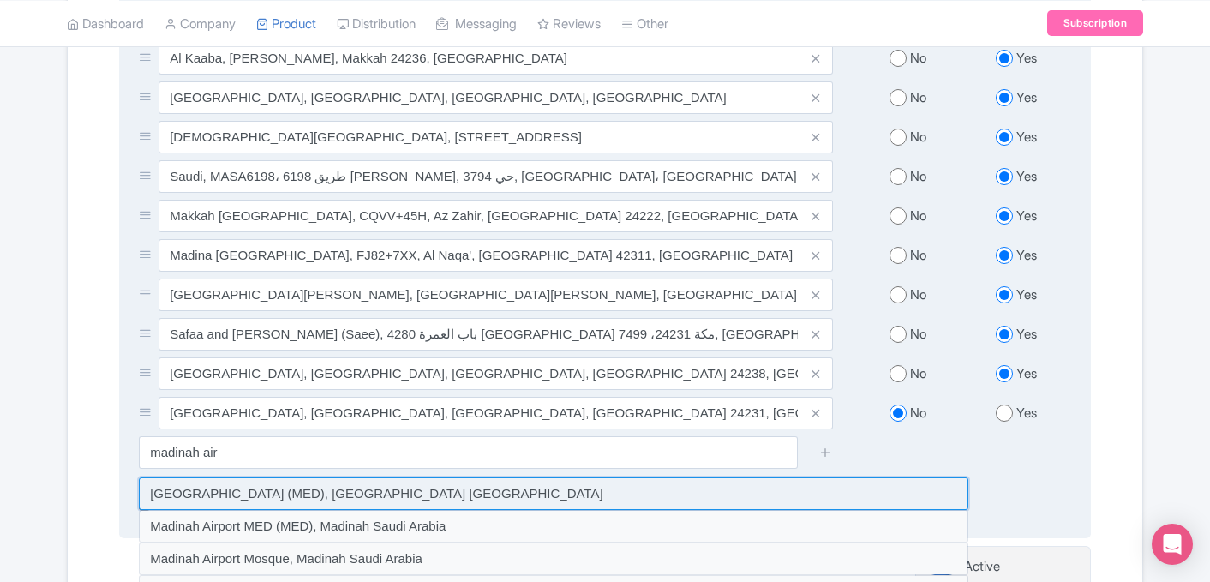
click at [344, 477] on input at bounding box center [553, 493] width 829 height 33
type input "Madinah Airport (MED), Madinah Saudi Arabia"
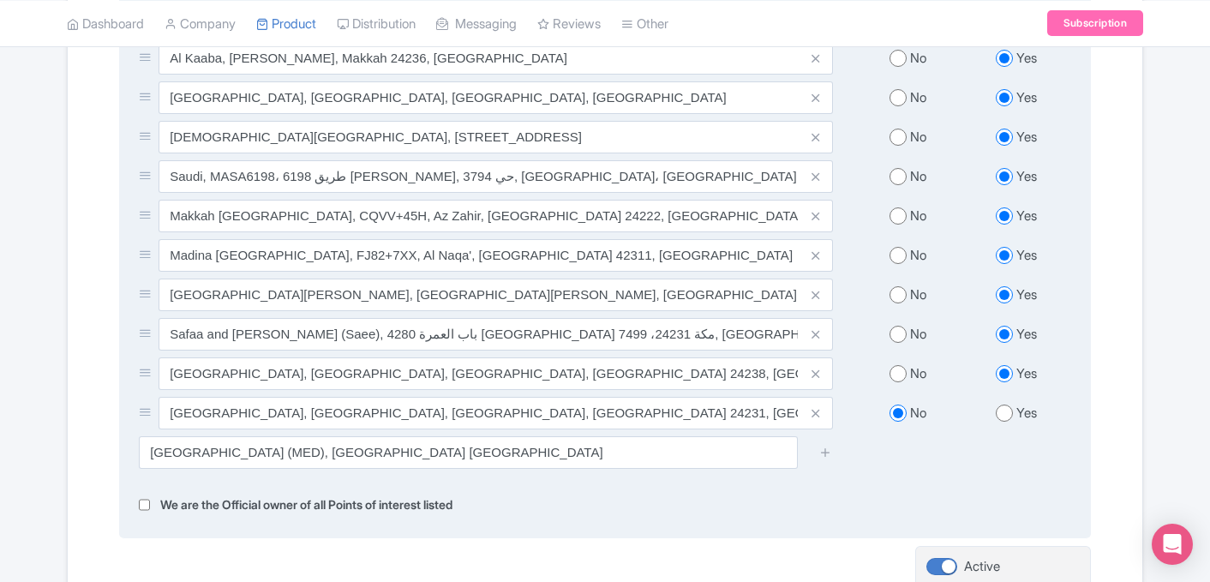
click at [1008, 404] on input "radio" at bounding box center [1004, 412] width 17 height 17
radio input "true"
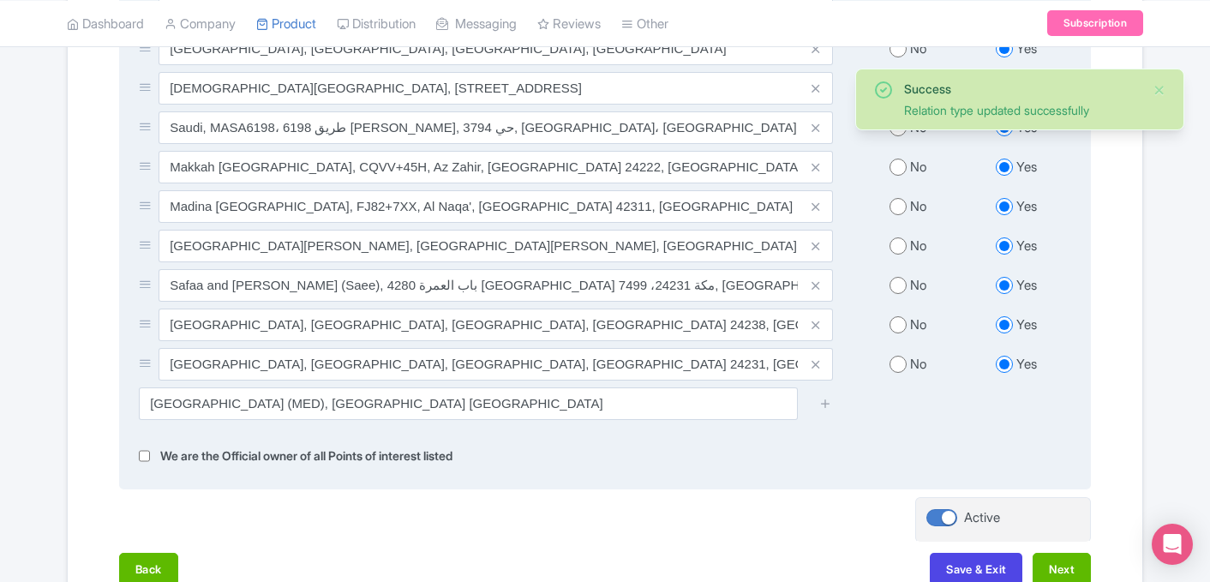
scroll to position [933, 0]
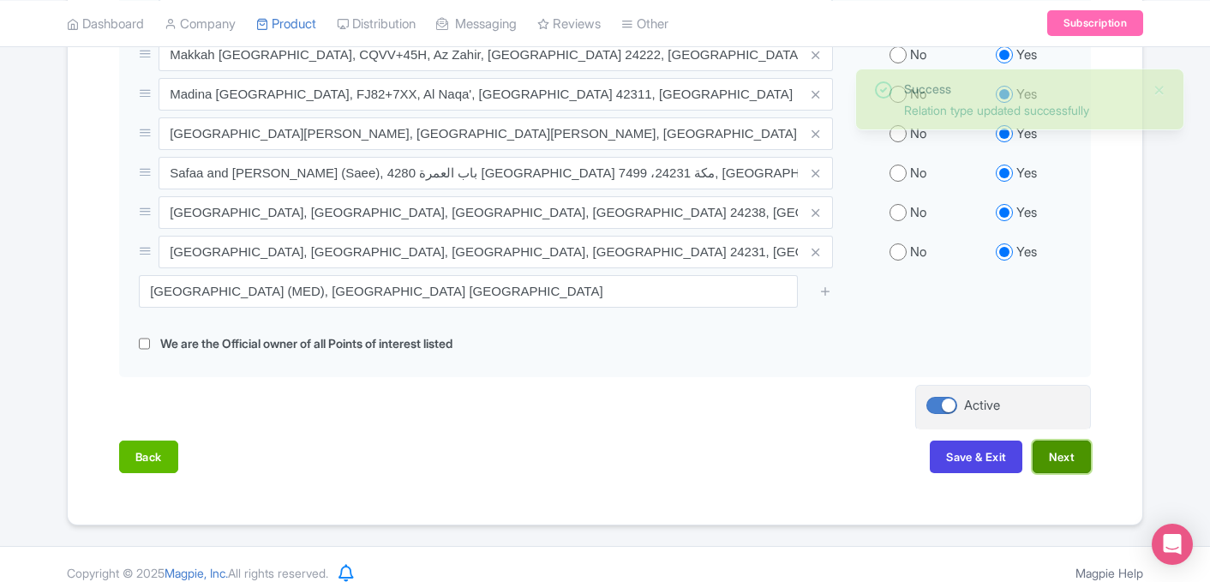
click at [1068, 443] on button "Next" at bounding box center [1061, 456] width 58 height 33
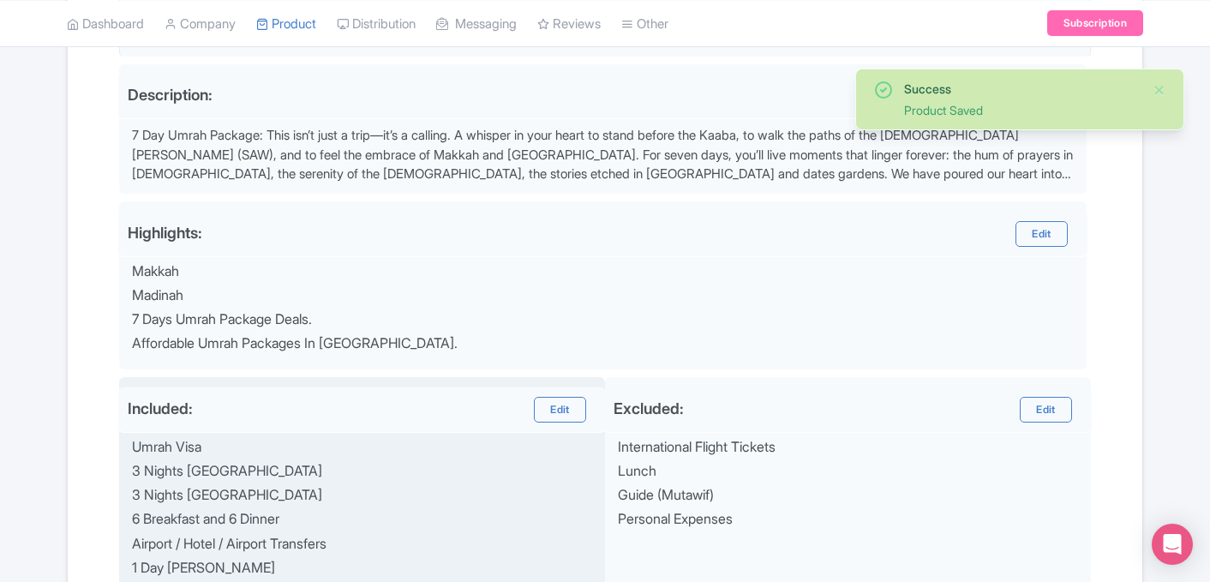
scroll to position [530, 0]
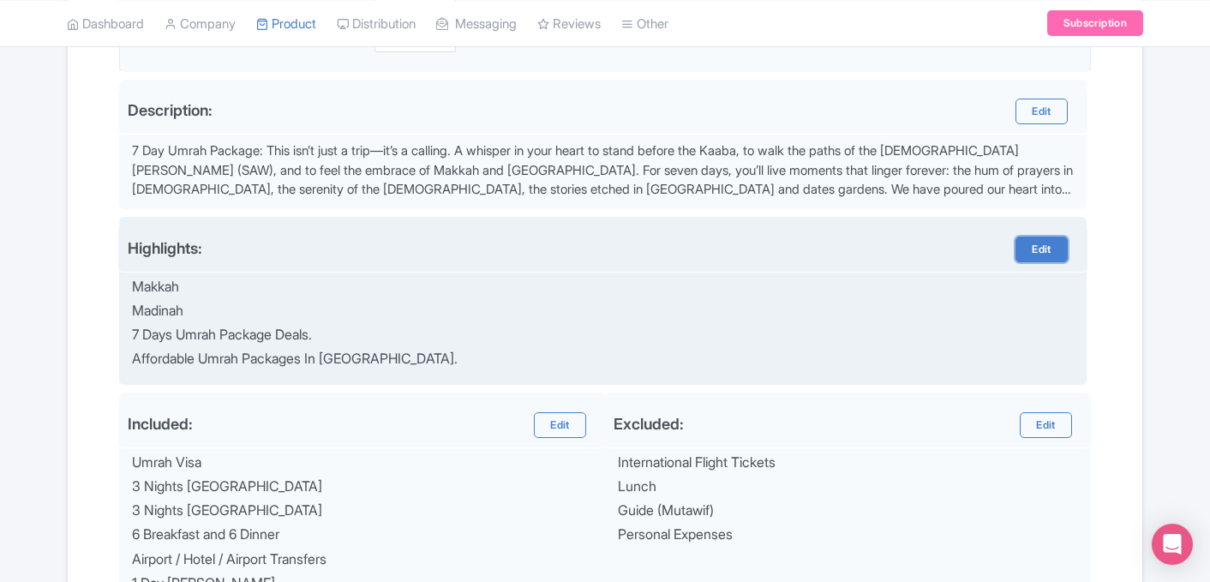
click at [1048, 248] on link "Edit" at bounding box center [1040, 249] width 51 height 26
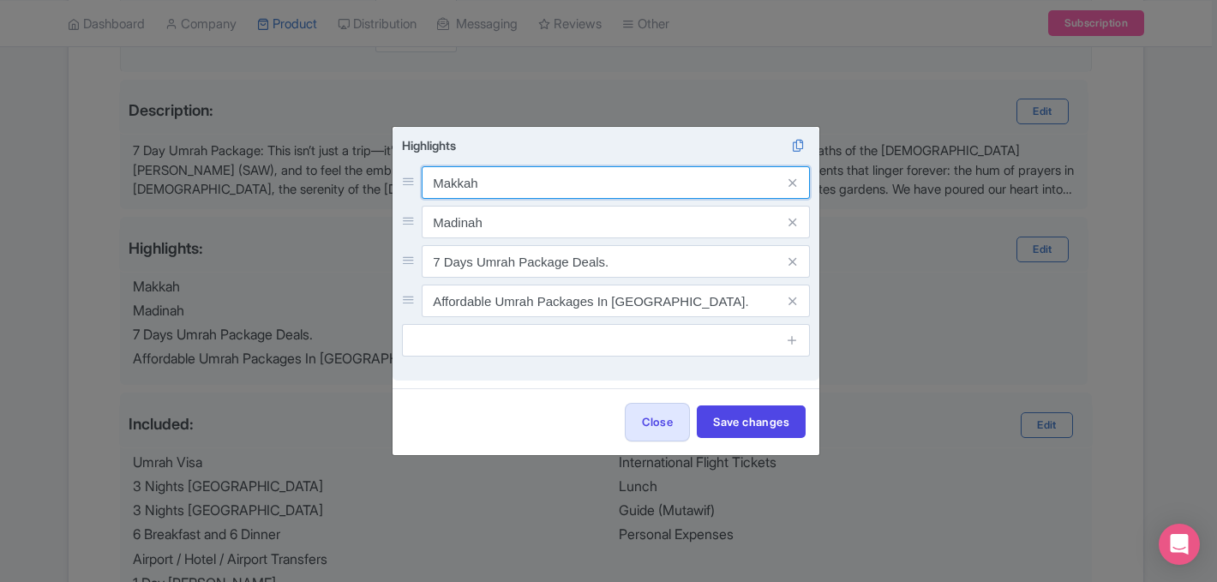
click at [512, 187] on input "Makkah" at bounding box center [616, 182] width 388 height 33
type input "Makkah Tours & Ziyarats"
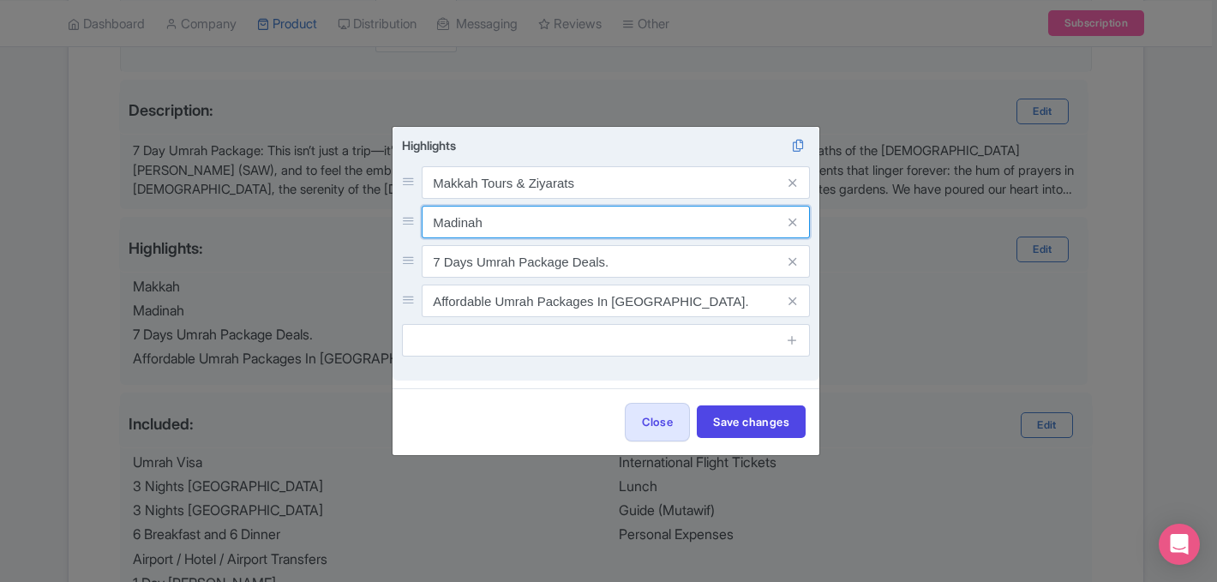
click at [500, 199] on input "Madinah" at bounding box center [616, 182] width 388 height 33
type input "Madinah Tours & Ziyarats"
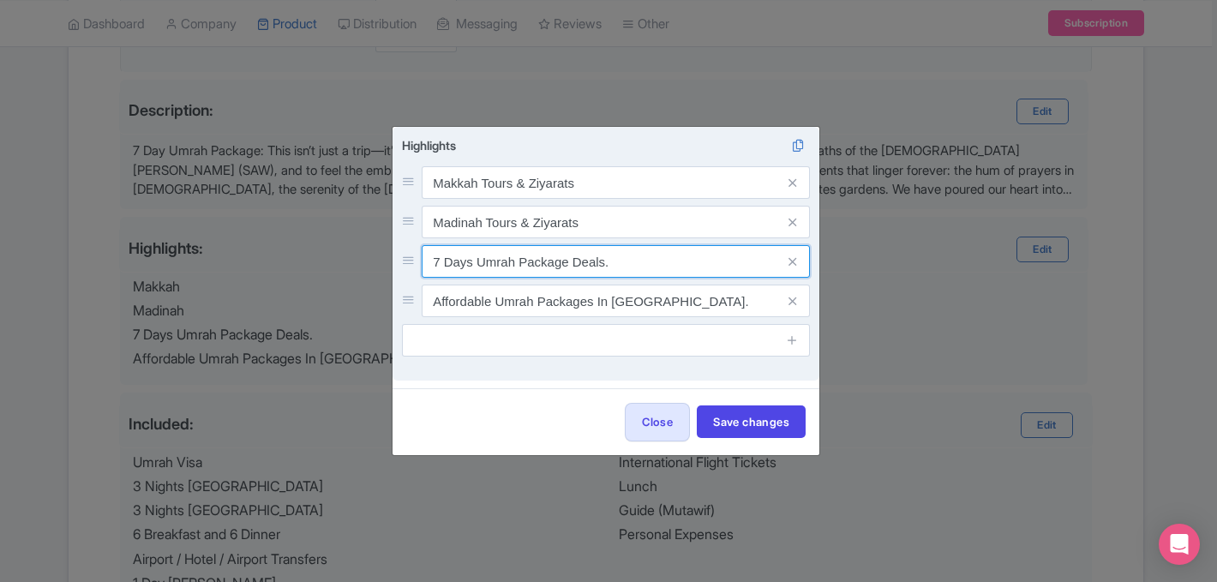
click at [631, 199] on input "7 Days Umrah Package Deals." at bounding box center [616, 182] width 388 height 33
type input "7 Days Umrah Package"
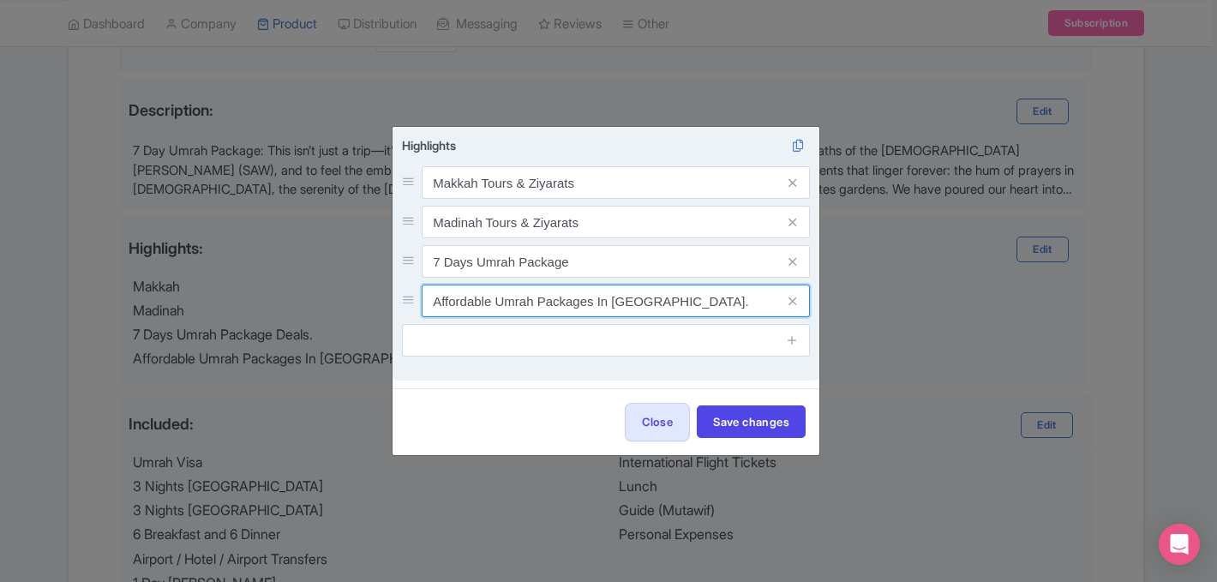
drag, startPoint x: 595, startPoint y: 302, endPoint x: 736, endPoint y: 304, distance: 141.4
click at [736, 199] on input "Affordable Umrah Packages In London." at bounding box center [616, 182] width 388 height 33
type input "A"
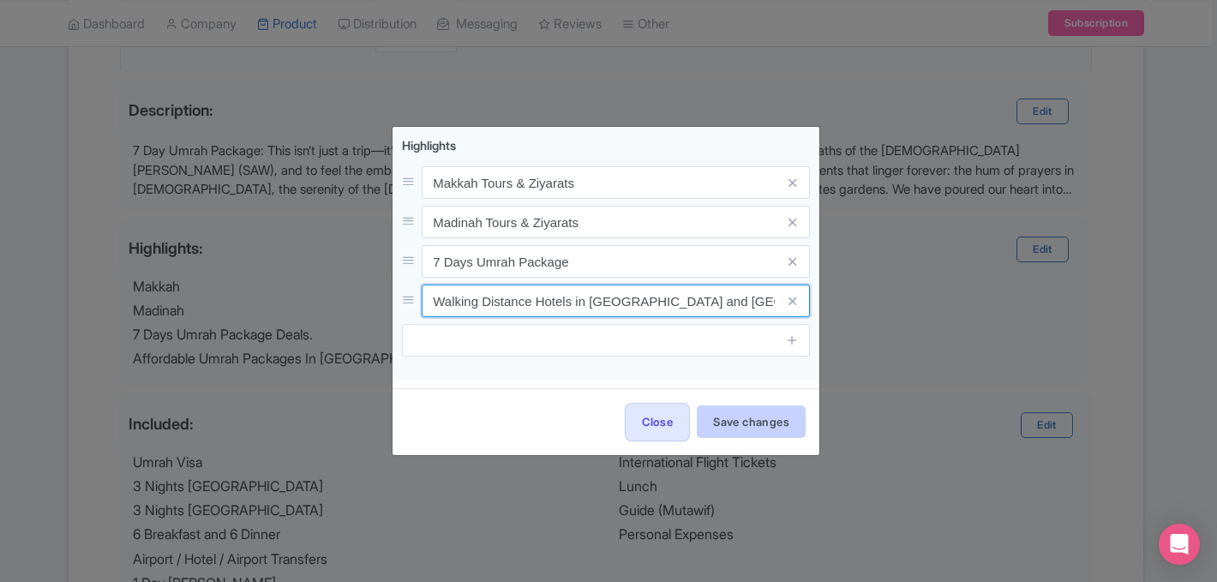
type input "Walking Distance Hotels in Makkah and Madinah"
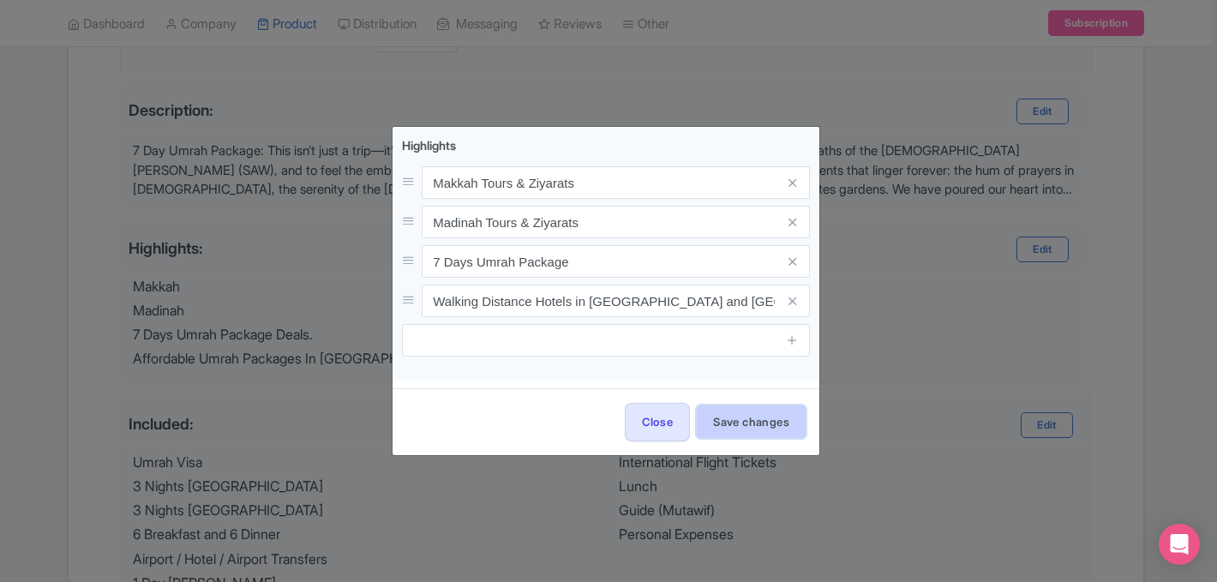
click at [785, 422] on button "Save changes" at bounding box center [751, 421] width 109 height 33
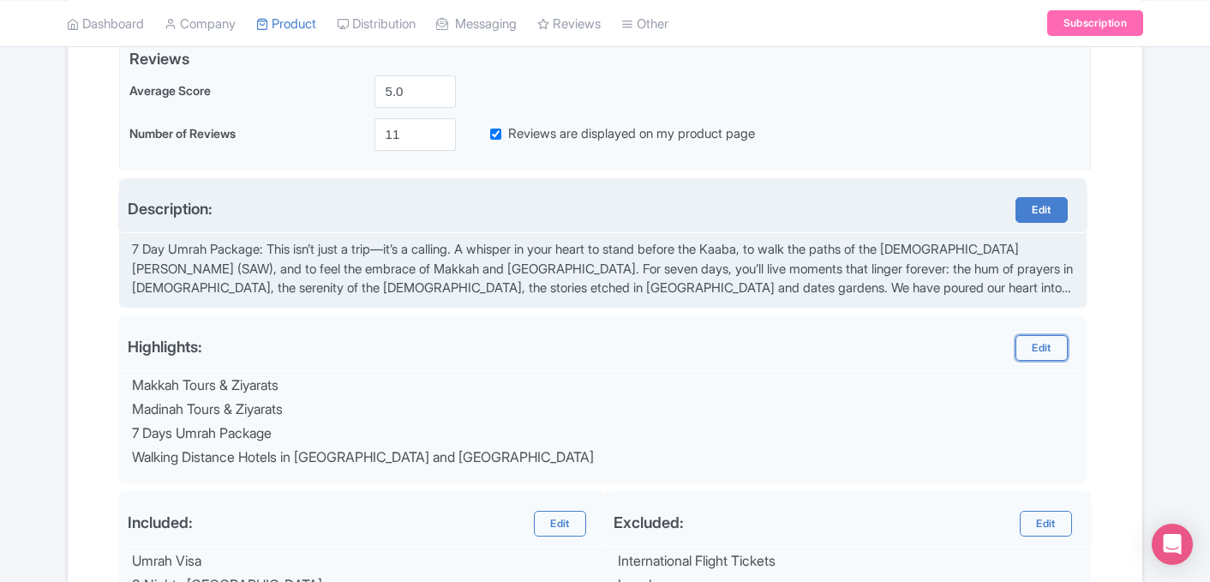
scroll to position [428, 0]
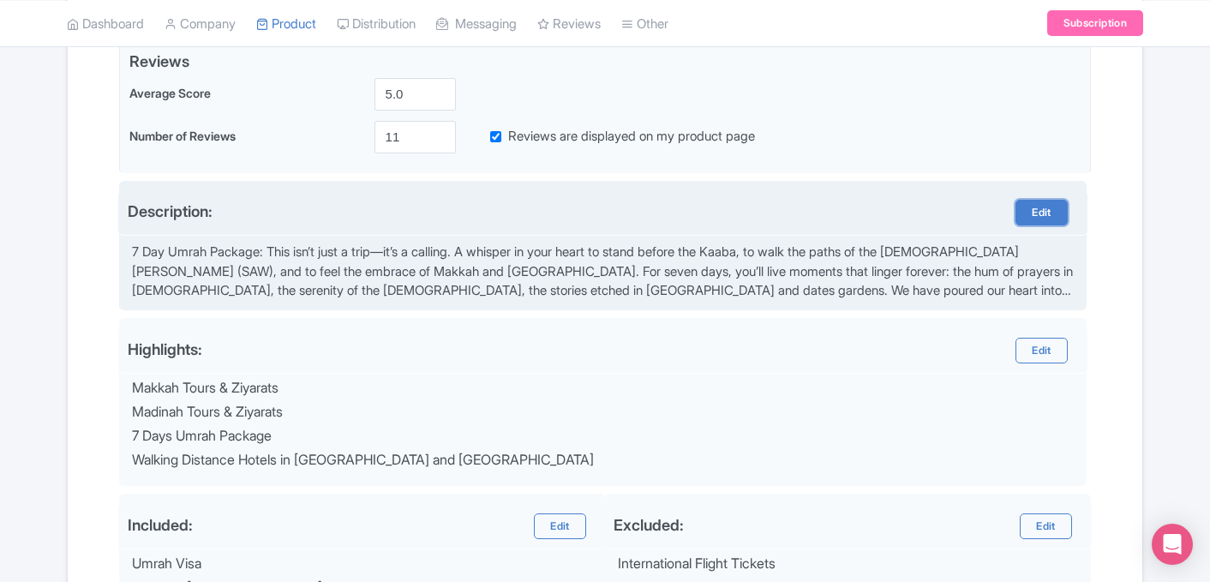
click at [1056, 207] on link "Edit" at bounding box center [1040, 213] width 51 height 26
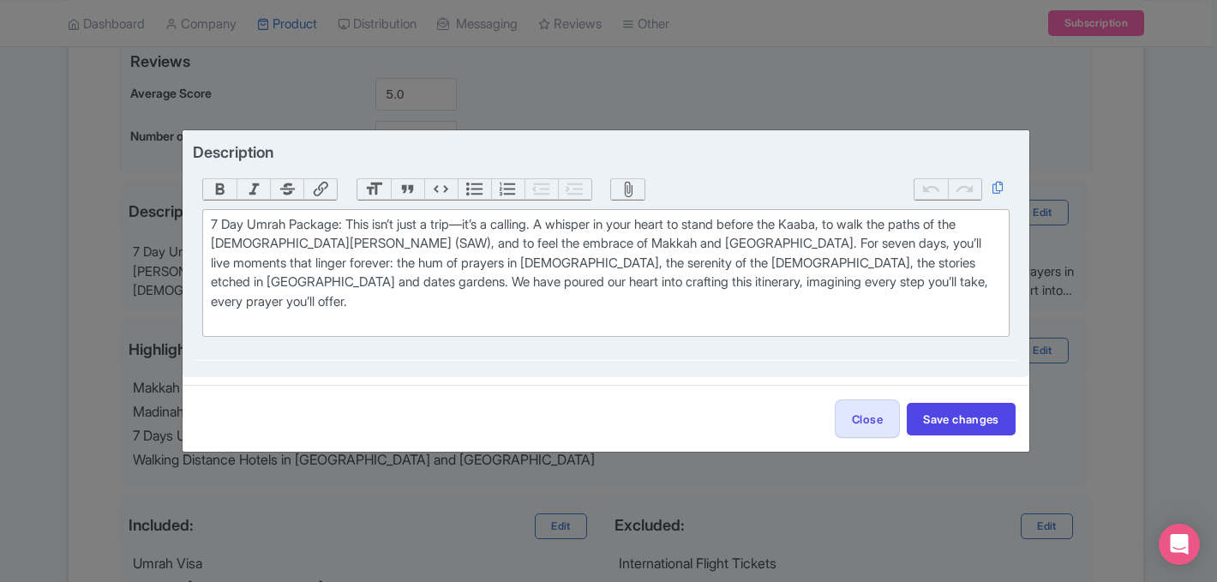
click at [344, 236] on div "7 Day Umrah Package: This isn’t just a trip—it’s a calling. A whisper in your h…" at bounding box center [605, 273] width 789 height 116
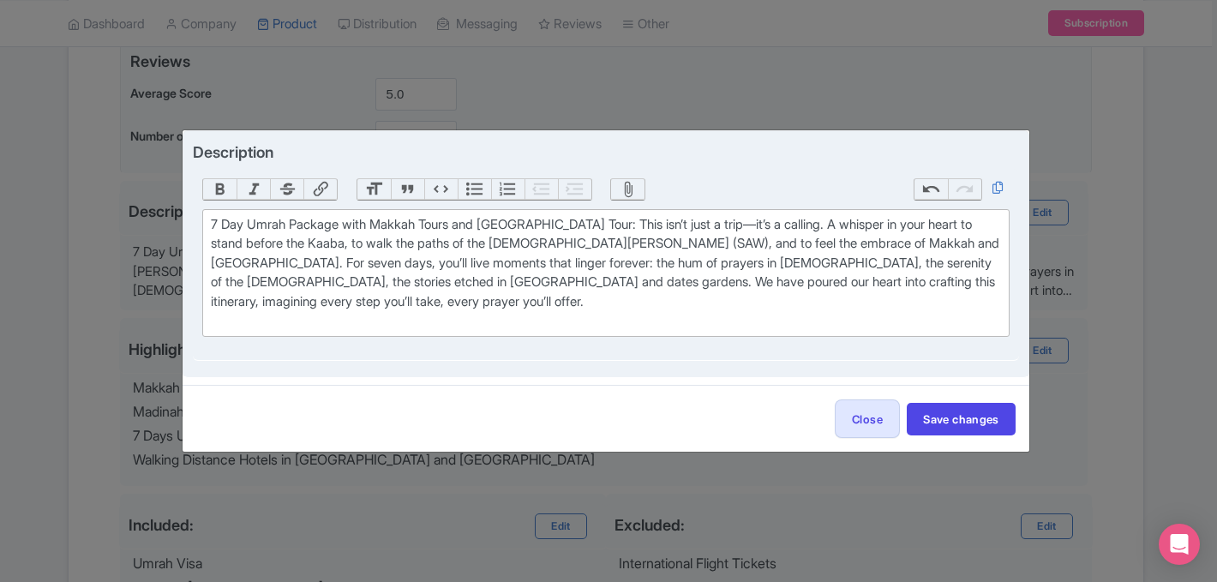
type trix-editor "<div>7 Day Umrah Package with Makkah Tours and Madinah Tours: This isn’t just a…"
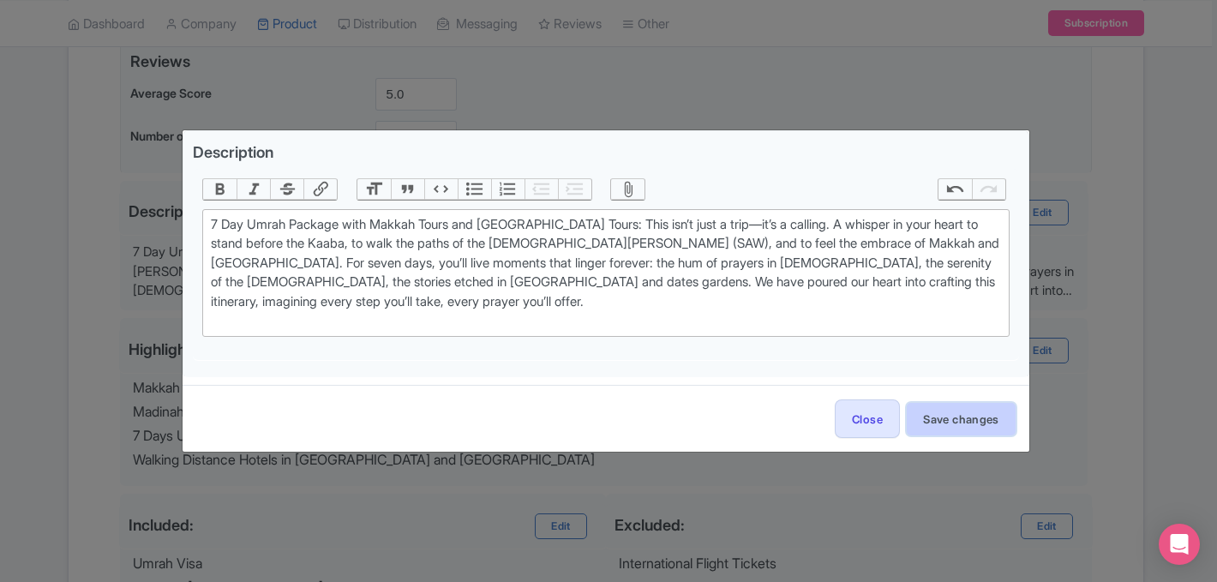
click at [955, 424] on button "Save changes" at bounding box center [961, 419] width 109 height 33
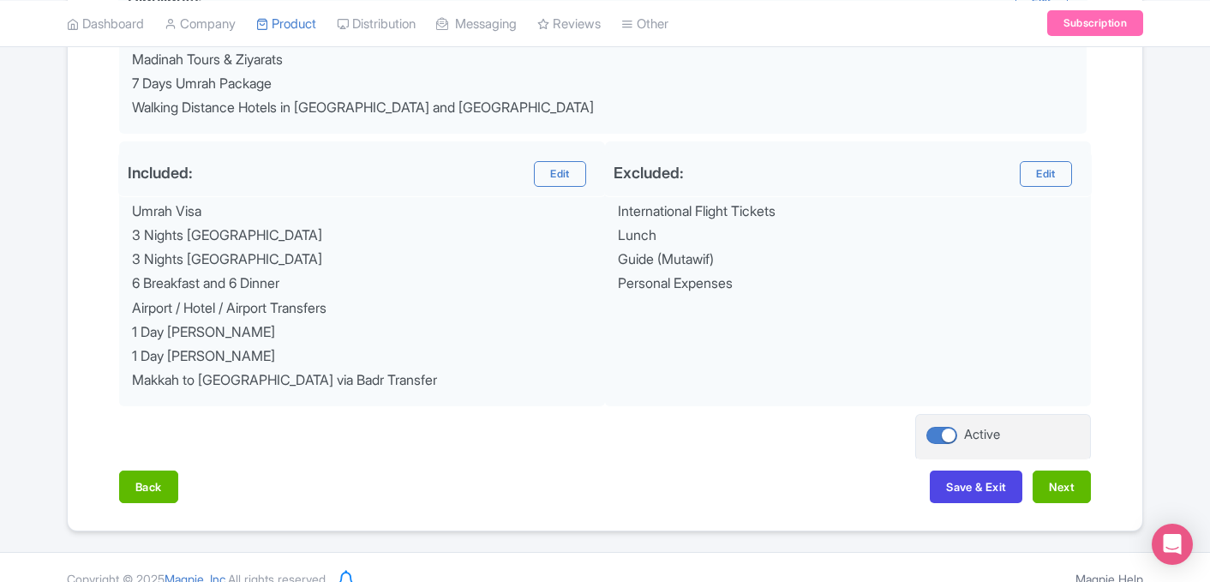
scroll to position [804, 0]
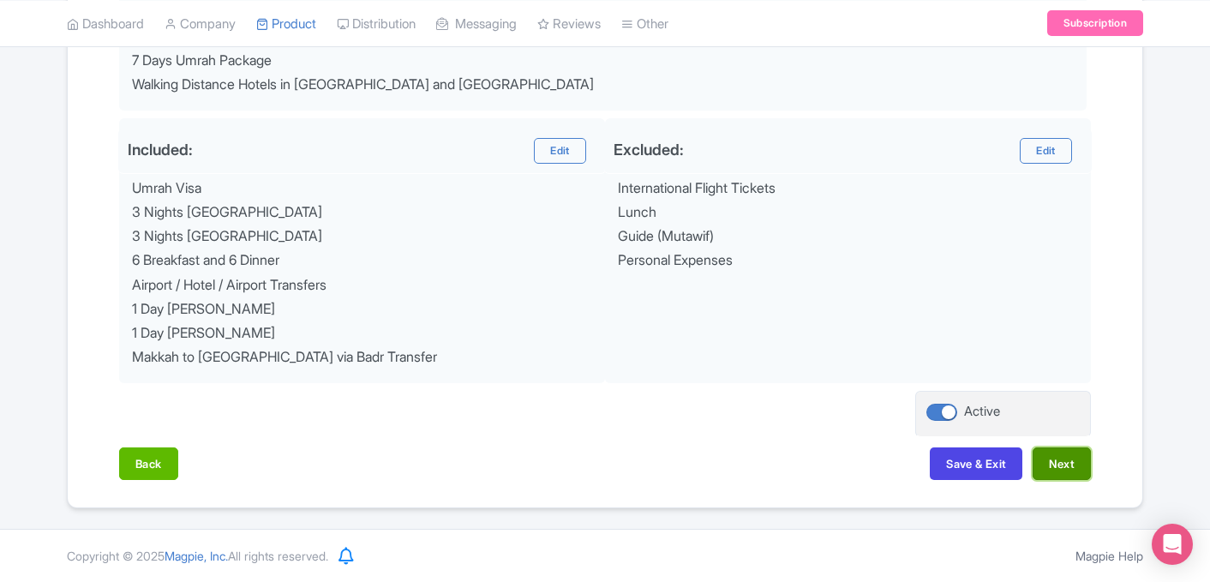
click at [1072, 468] on button "Next" at bounding box center [1061, 463] width 58 height 33
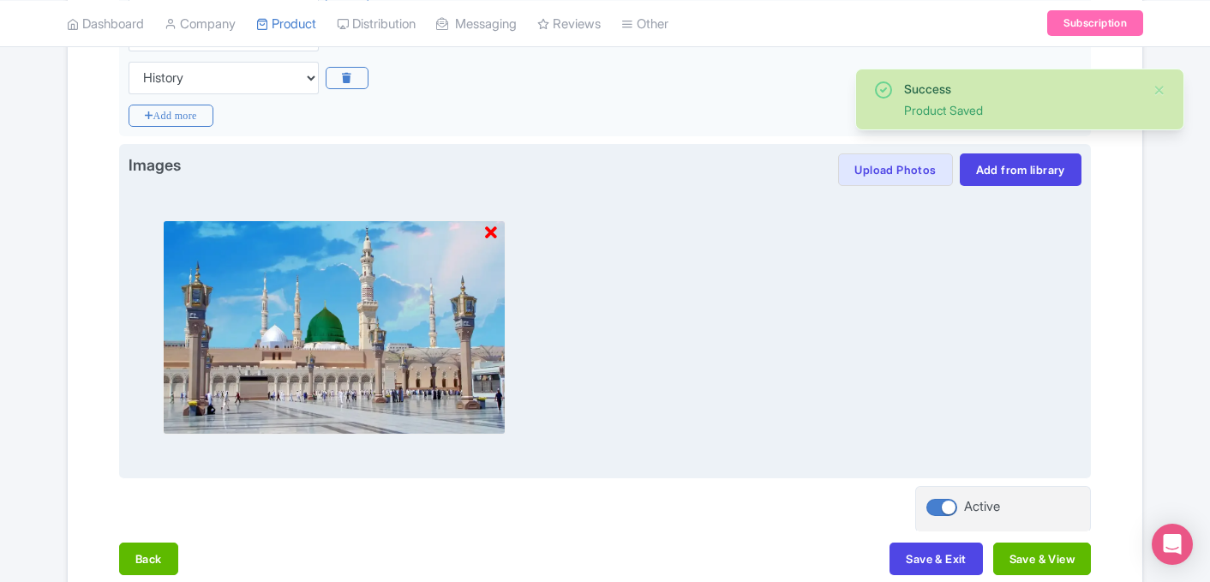
scroll to position [530, 0]
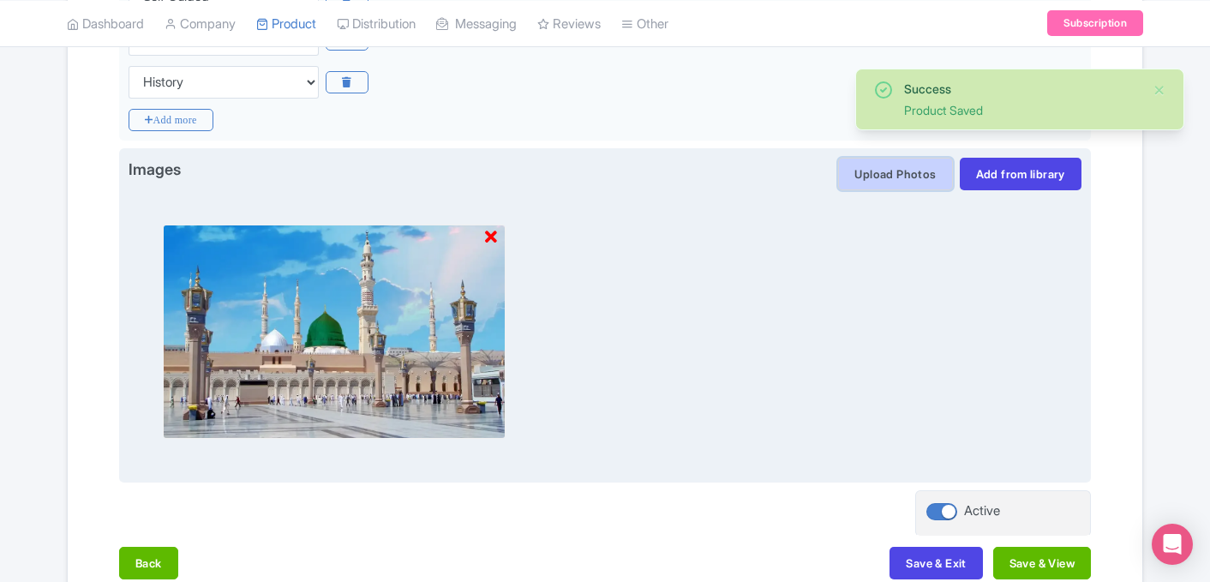
click at [885, 178] on button "Upload Photos" at bounding box center [895, 174] width 114 height 33
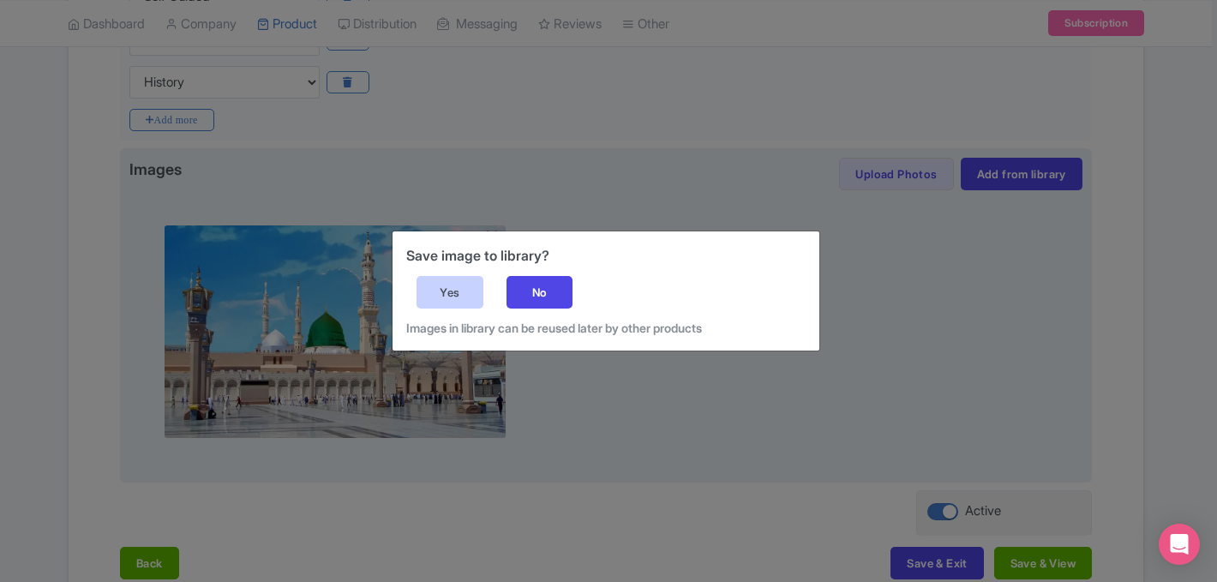
click at [452, 286] on div "Yes" at bounding box center [449, 292] width 67 height 33
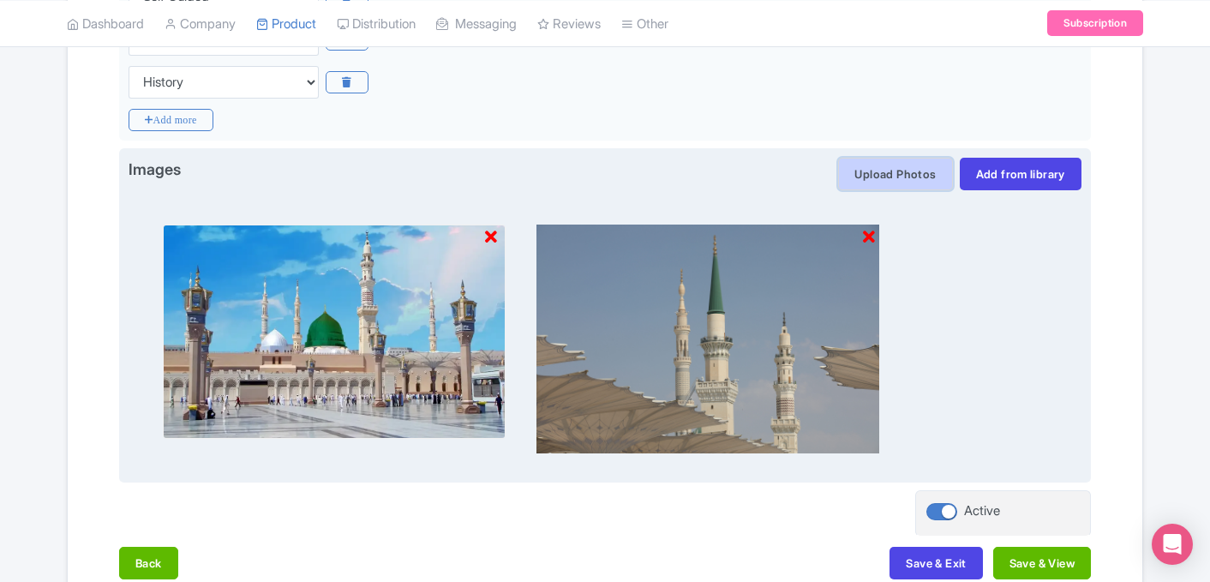
click at [896, 172] on button "Upload Photos" at bounding box center [895, 174] width 114 height 33
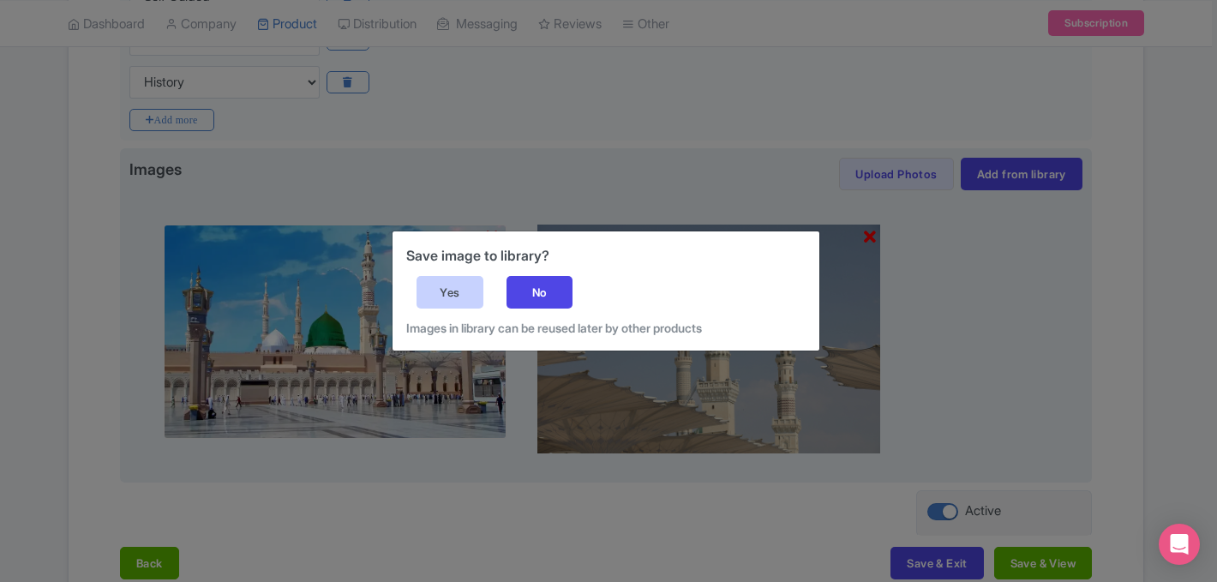
click at [465, 288] on div "Yes" at bounding box center [449, 292] width 67 height 33
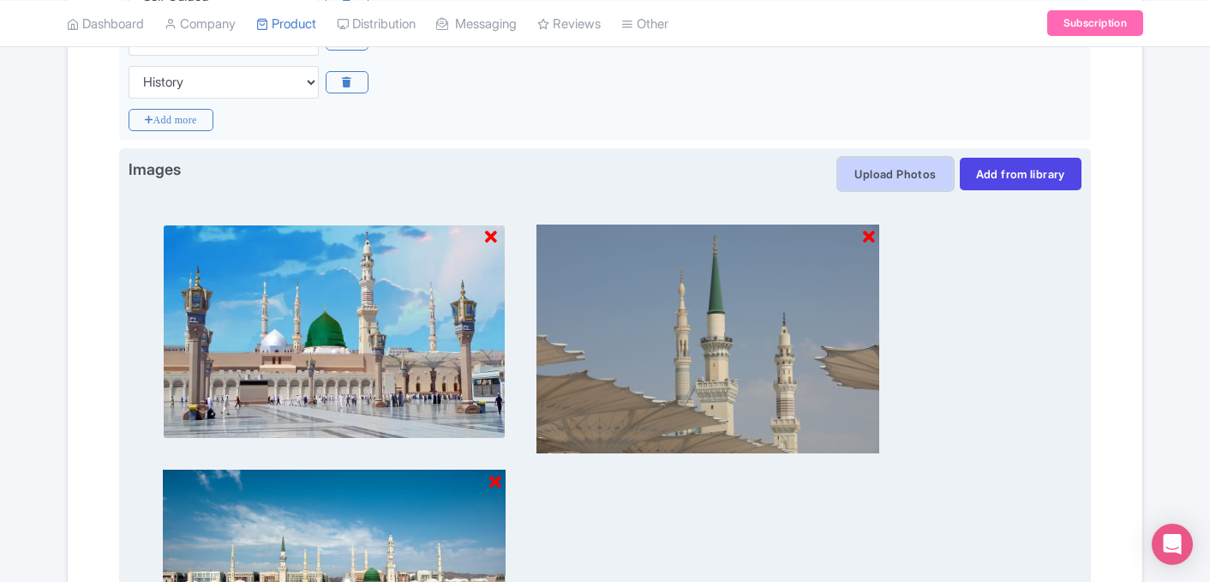
click at [889, 179] on button "Upload Photos" at bounding box center [895, 174] width 114 height 33
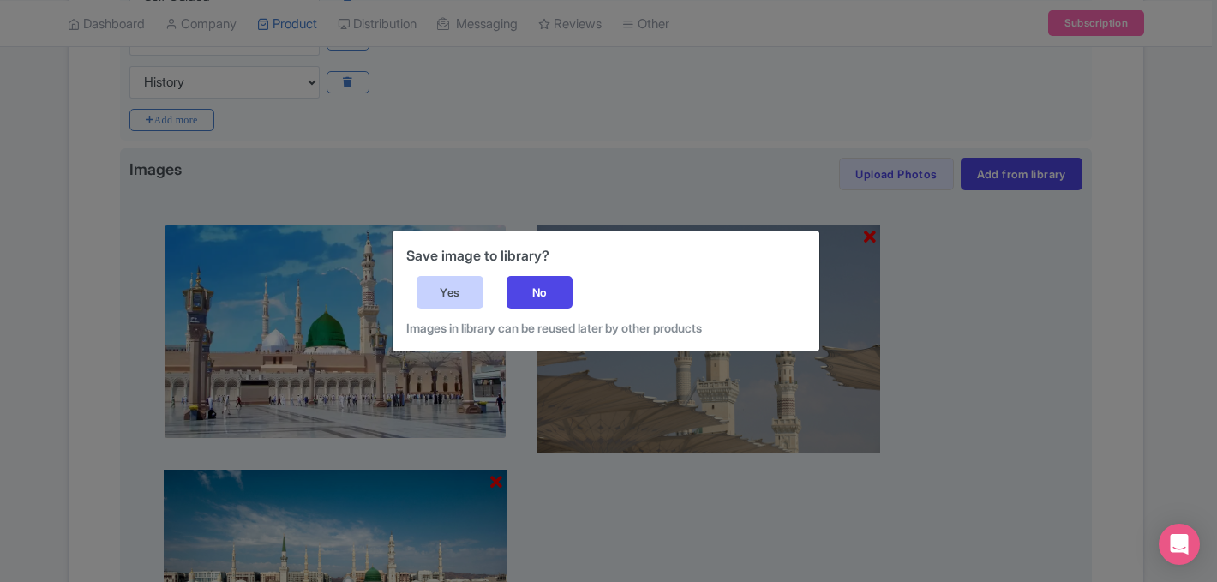
click at [469, 296] on div "Yes" at bounding box center [449, 292] width 67 height 33
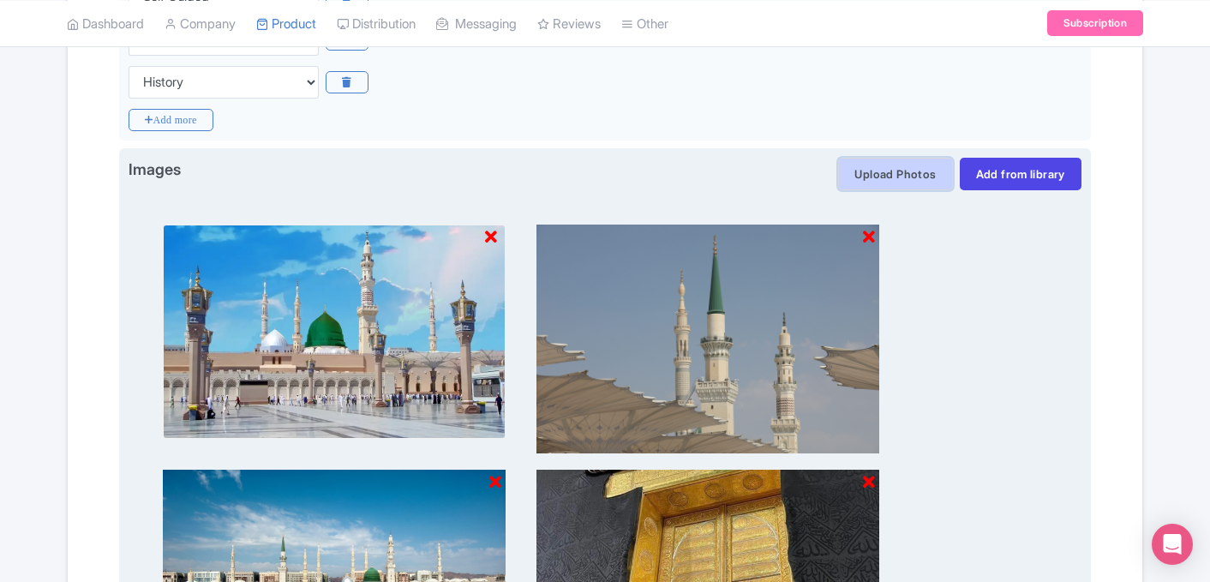
click at [914, 178] on button "Upload Photos" at bounding box center [895, 174] width 114 height 33
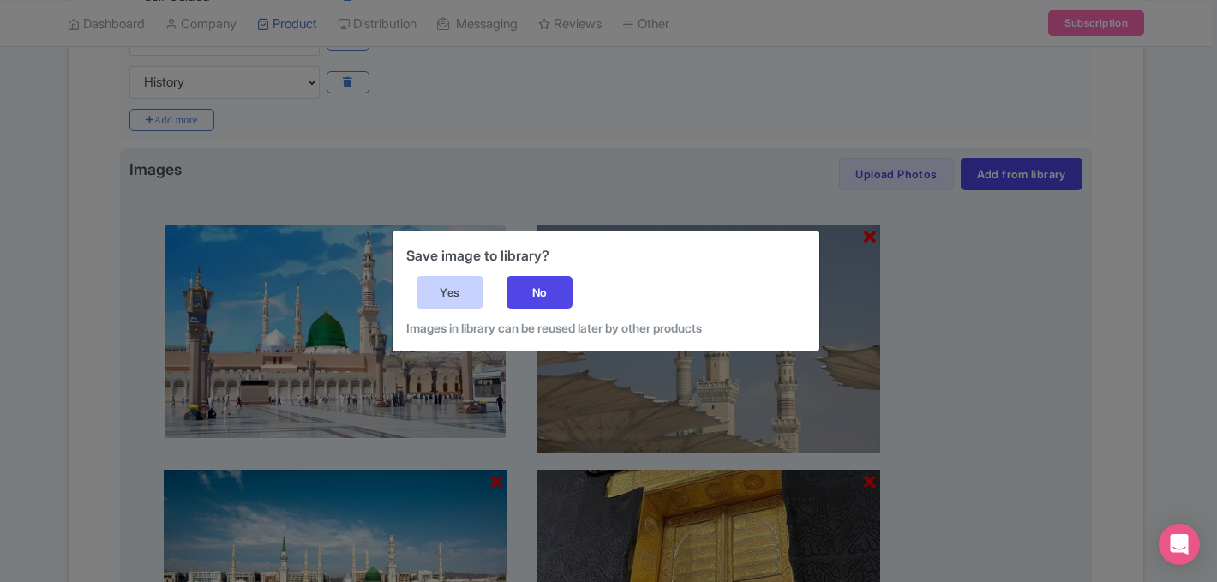
click at [464, 296] on div "Yes" at bounding box center [449, 292] width 67 height 33
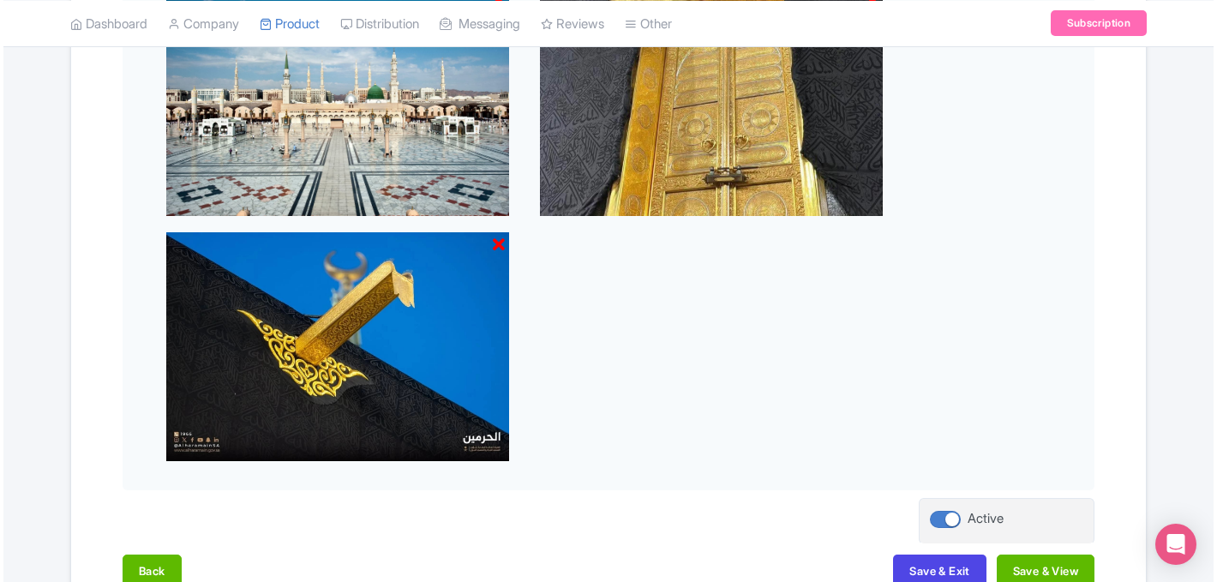
scroll to position [1019, 0]
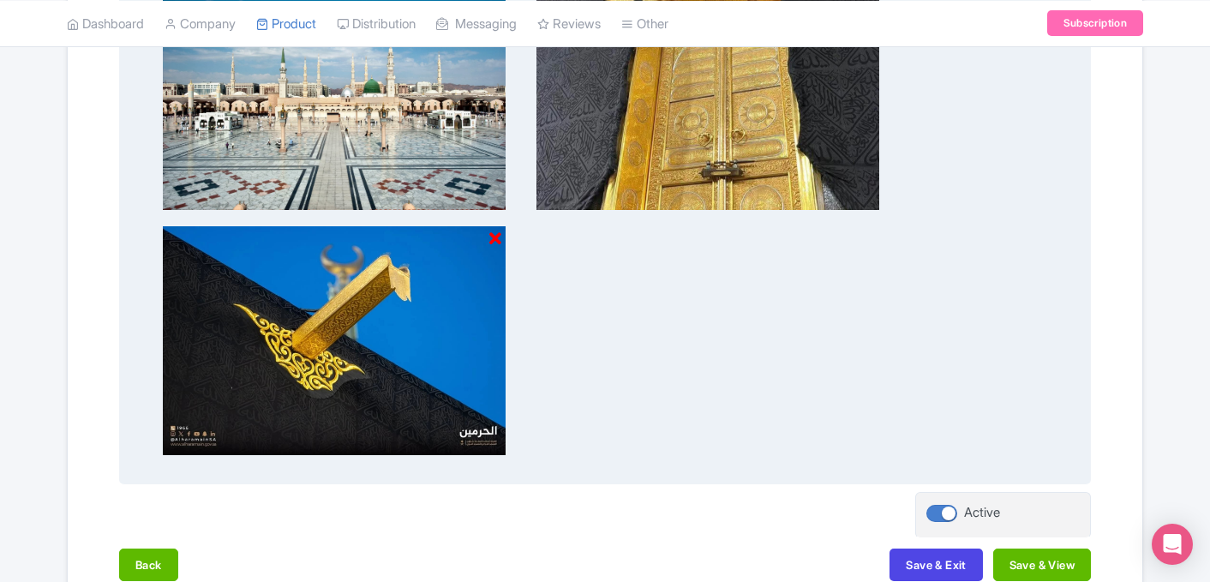
click at [493, 241] on icon at bounding box center [495, 238] width 12 height 17
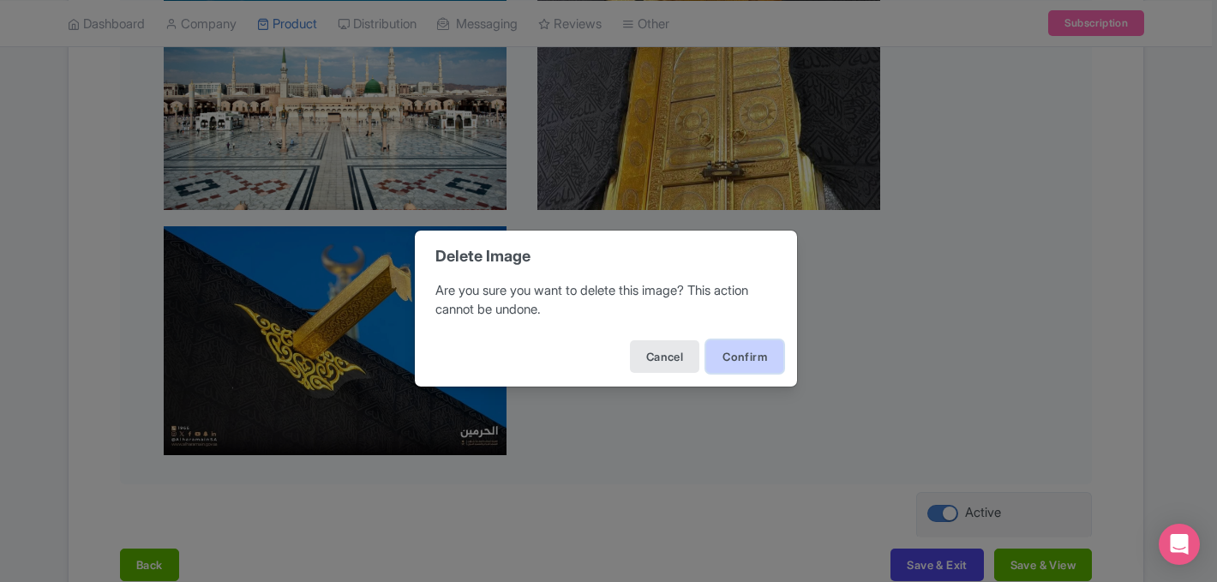
click at [751, 351] on button "Confirm" at bounding box center [744, 356] width 77 height 33
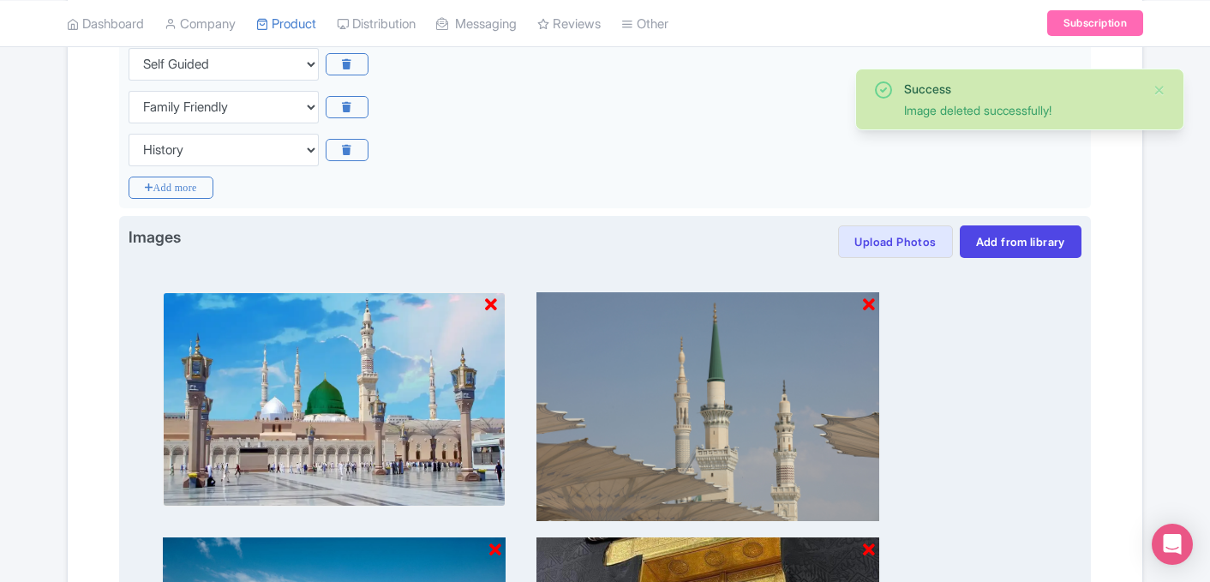
scroll to position [296, 0]
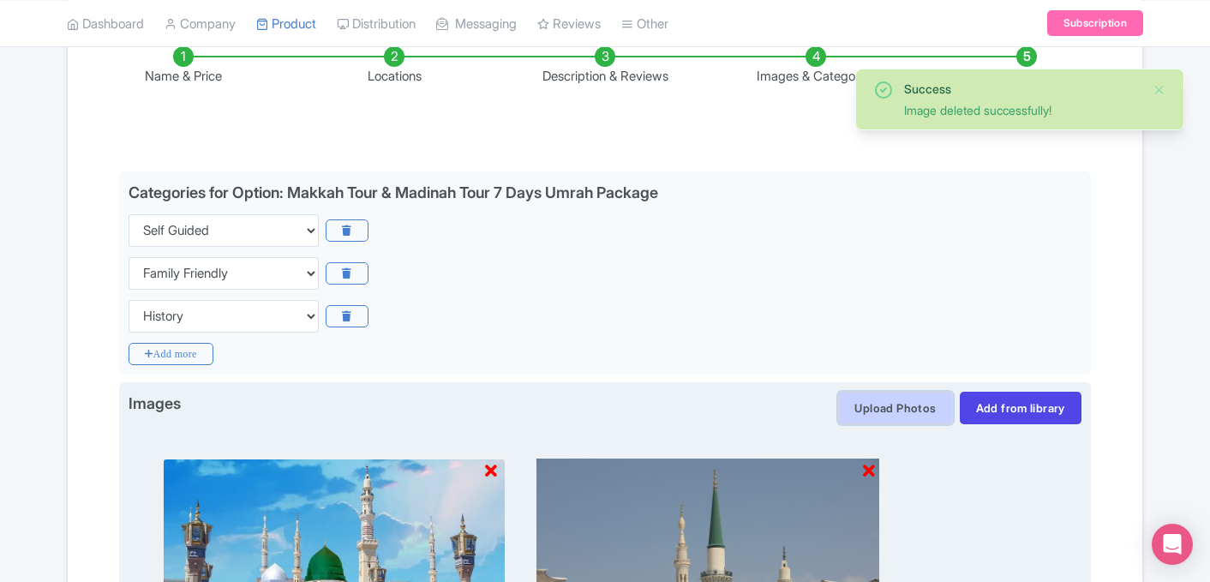
click at [895, 409] on button "Upload Photos" at bounding box center [895, 408] width 114 height 33
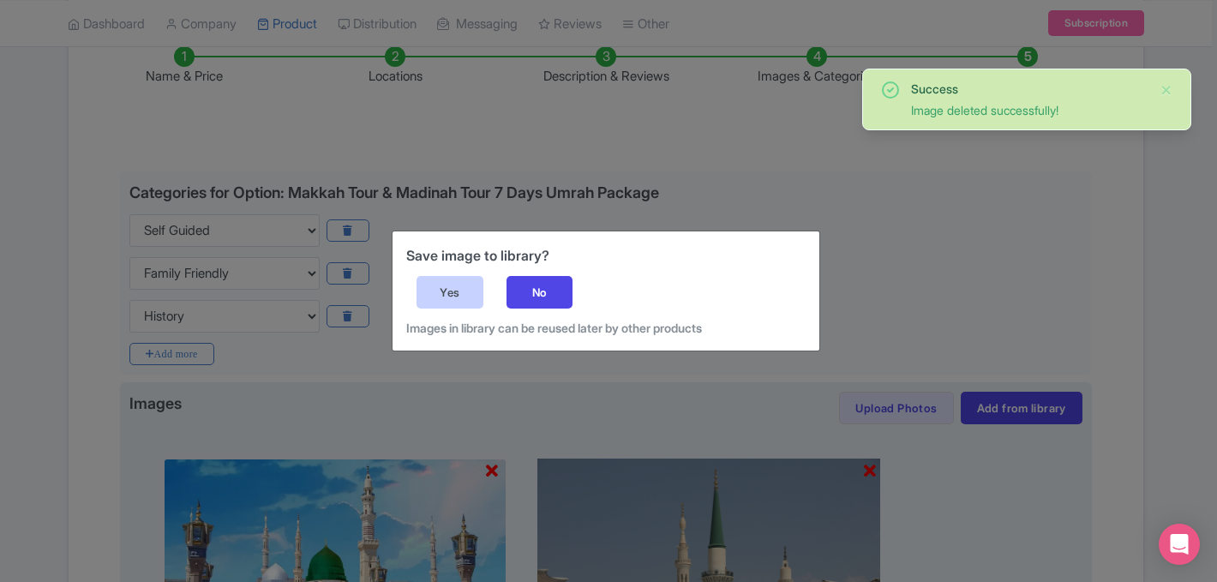
click at [445, 290] on div "Yes" at bounding box center [449, 292] width 67 height 33
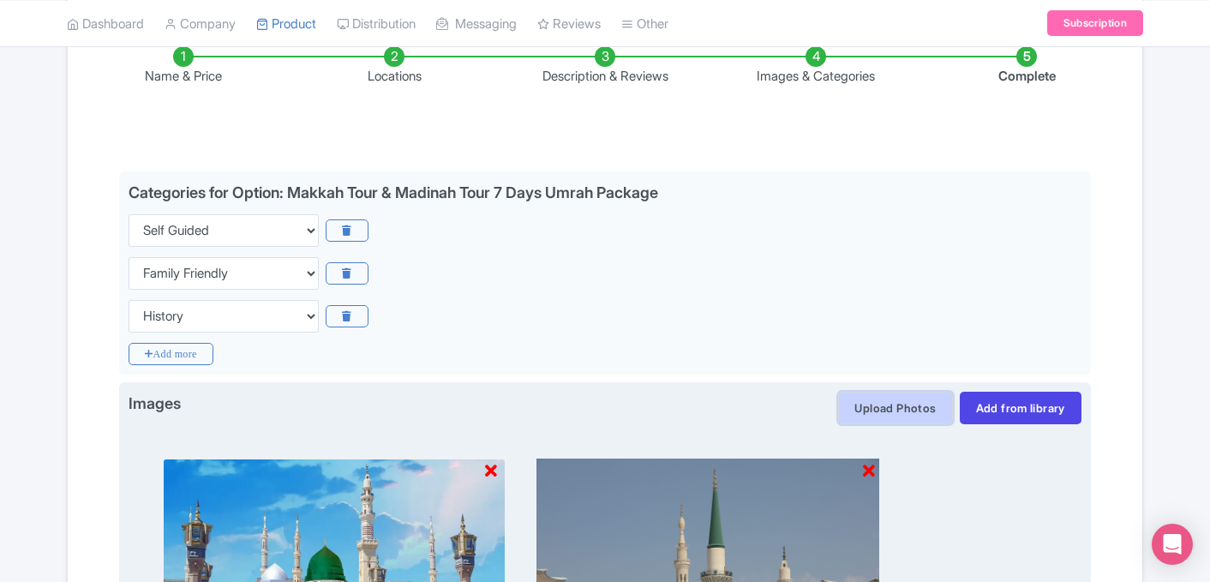
click at [892, 410] on button "Upload Photos" at bounding box center [895, 408] width 114 height 33
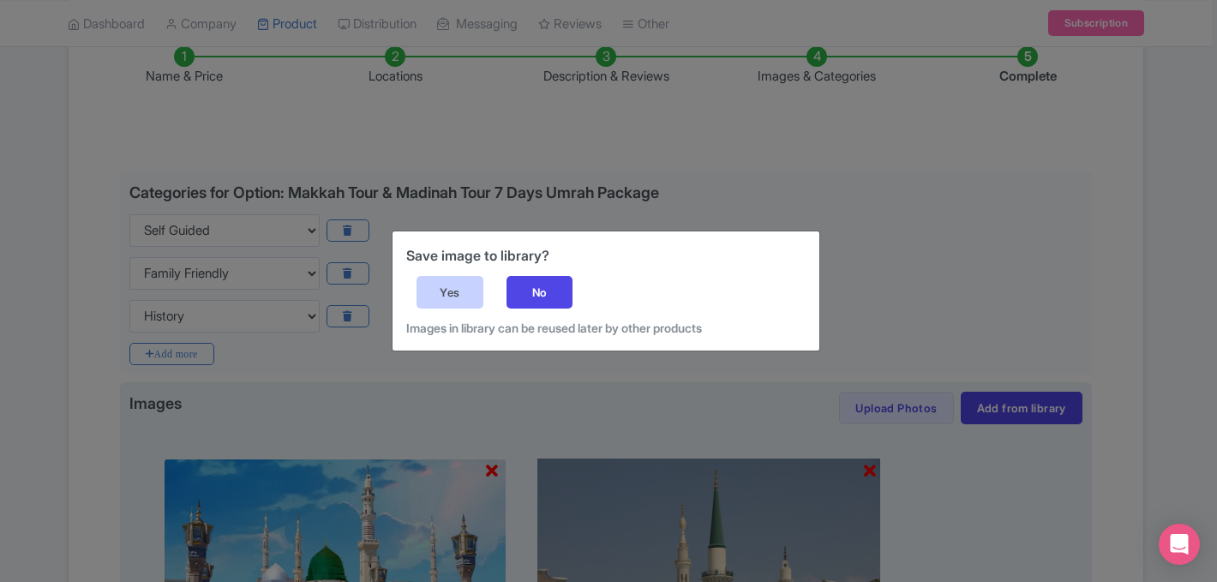
click at [459, 288] on div "Yes" at bounding box center [449, 292] width 67 height 33
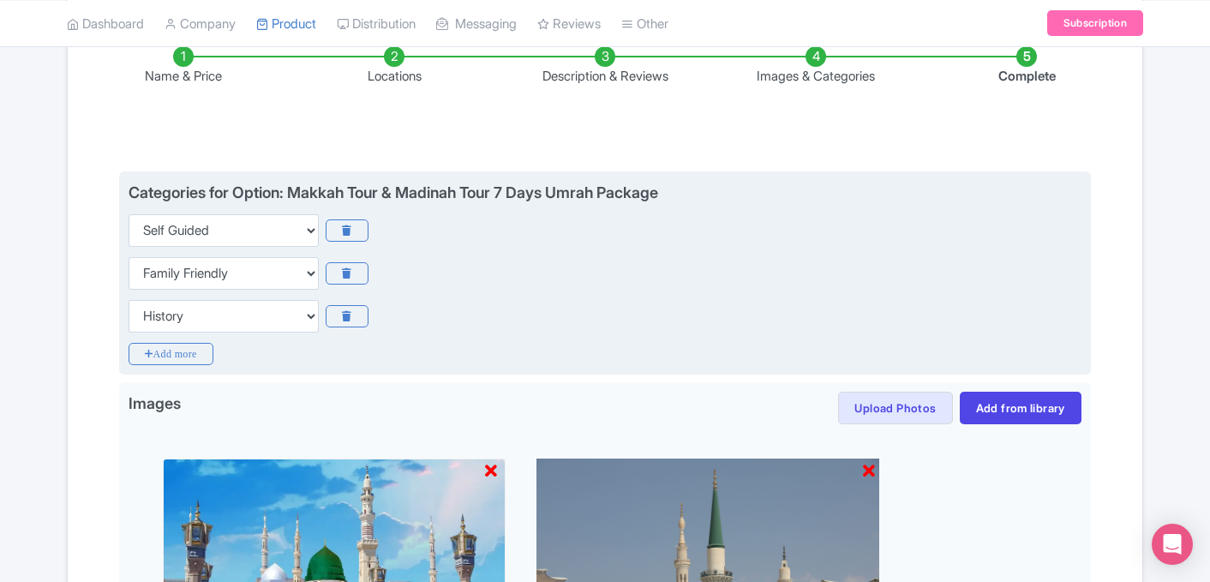
click at [162, 368] on div "Categories for Option: Makkah Tour & Madinah Tour 7 Days Umrah Package Choose c…" at bounding box center [605, 273] width 972 height 204
click at [171, 351] on icon "Add more" at bounding box center [171, 354] width 85 height 22
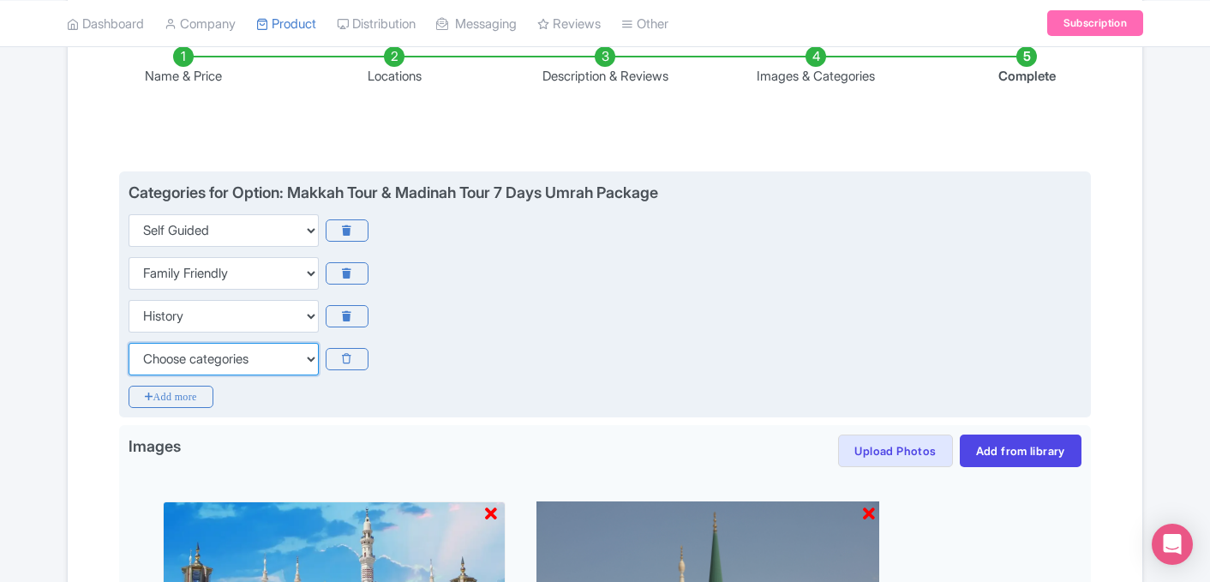
click at [248, 357] on select "Choose categories Adults Only Animals Audio Guide Beaches Bike Tours Boat Tours…" at bounding box center [224, 359] width 190 height 33
select select "guided-tours"
click at [129, 343] on select "Choose categories Adults Only Animals Audio Guide Beaches Bike Tours Boat Tours…" at bounding box center [224, 359] width 190 height 33
click at [178, 408] on div "Categories for Option: Makkah Tour & Madinah Tour 7 Days Umrah Package Choose c…" at bounding box center [605, 294] width 972 height 247
click at [178, 399] on icon "Add more" at bounding box center [171, 397] width 85 height 22
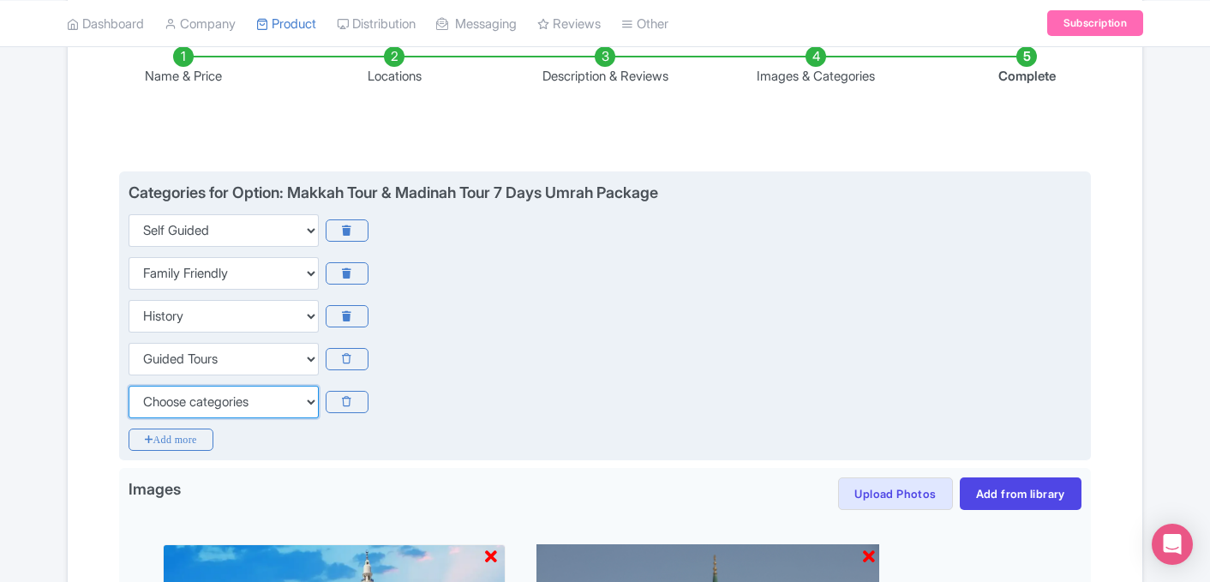
click at [183, 401] on select "Choose categories Adults Only Animals Audio Guide Beaches Bike Tours Boat Tours…" at bounding box center [224, 402] width 190 height 33
select select "private-tours"
click at [129, 386] on select "Choose categories Adults Only Animals Audio Guide Beaches Bike Tours Boat Tours…" at bounding box center [224, 402] width 190 height 33
click at [201, 440] on icon "Add more" at bounding box center [171, 439] width 85 height 22
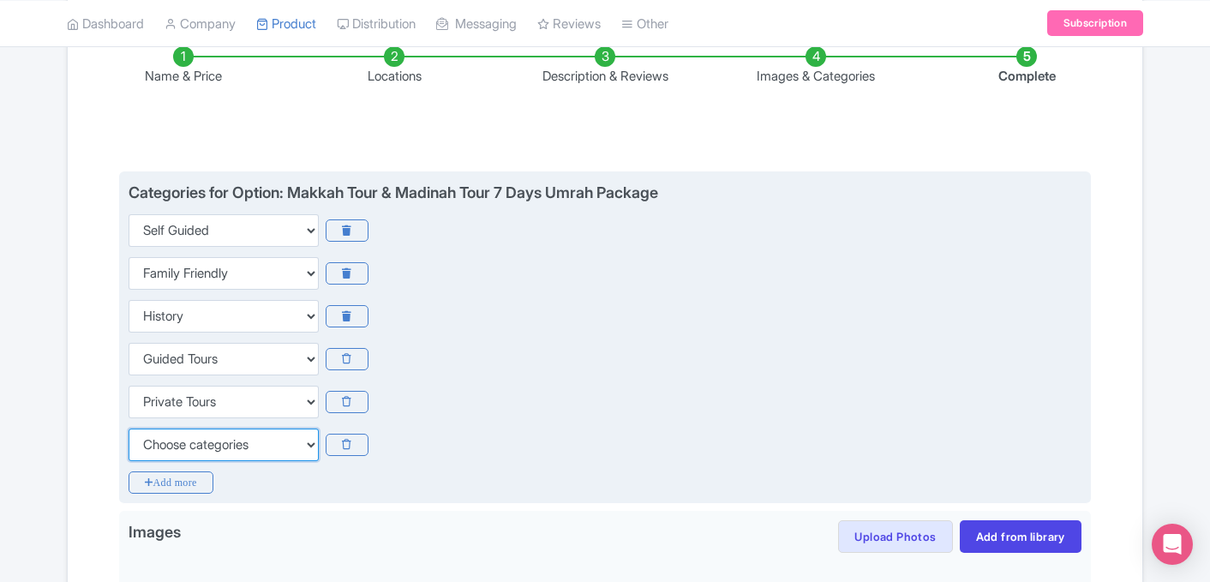
click at [204, 441] on select "Choose categories Adults Only Animals Audio Guide Beaches Bike Tours Boat Tours…" at bounding box center [224, 444] width 190 height 33
select select "walking-tours"
click at [129, 428] on select "Choose categories Adults Only Animals Audio Guide Beaches Bike Tours Boat Tours…" at bounding box center [224, 444] width 190 height 33
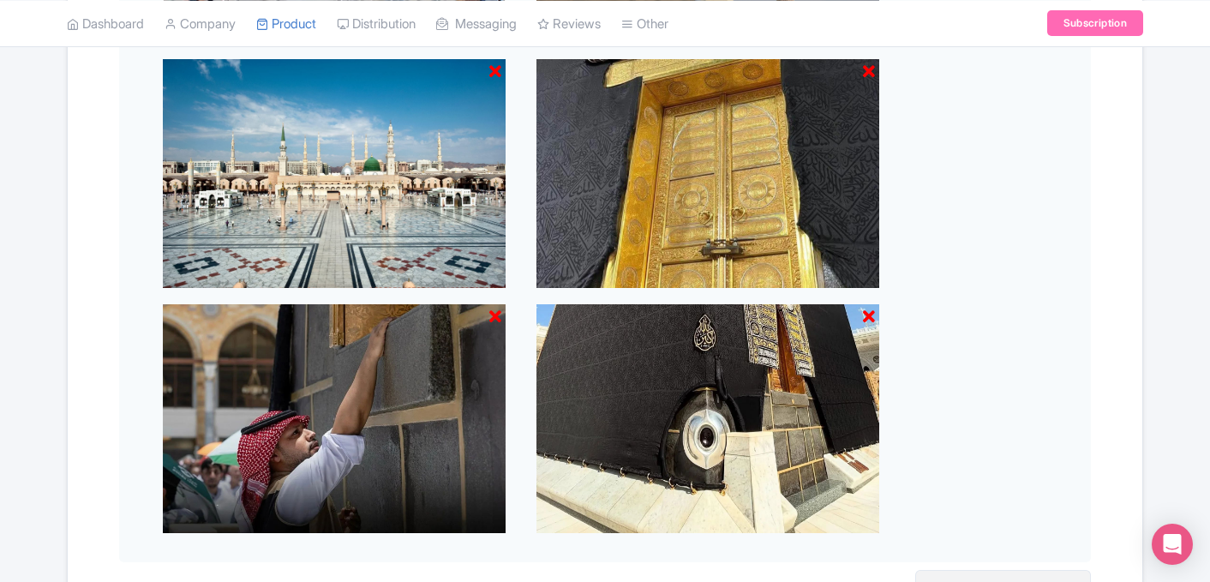
scroll to position [1248, 0]
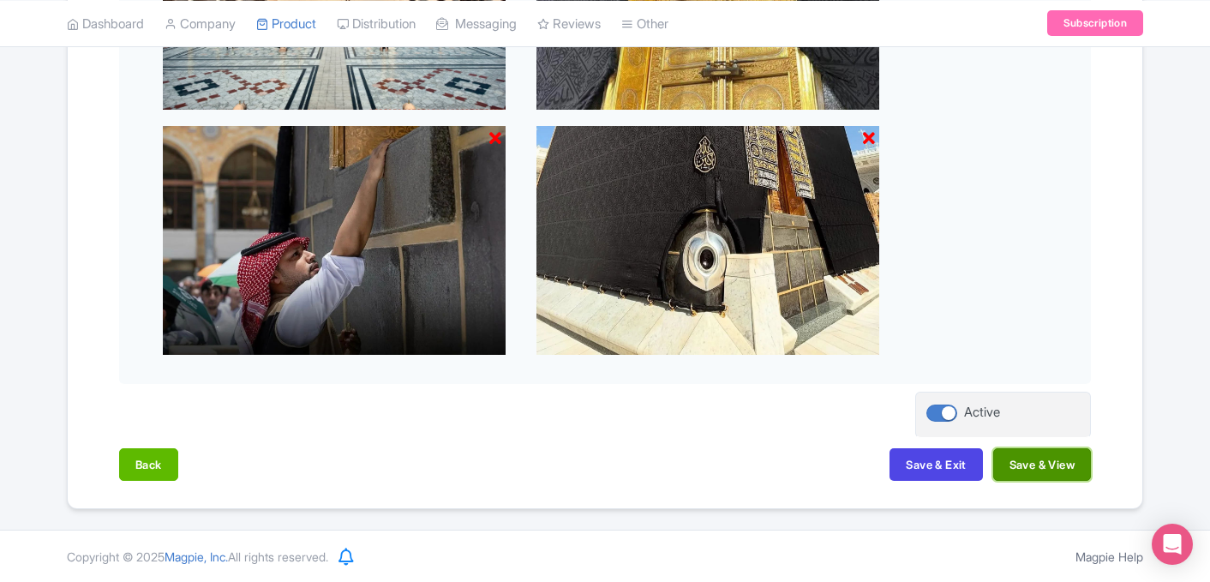
click at [1033, 466] on button "Save & View" at bounding box center [1042, 464] width 98 height 33
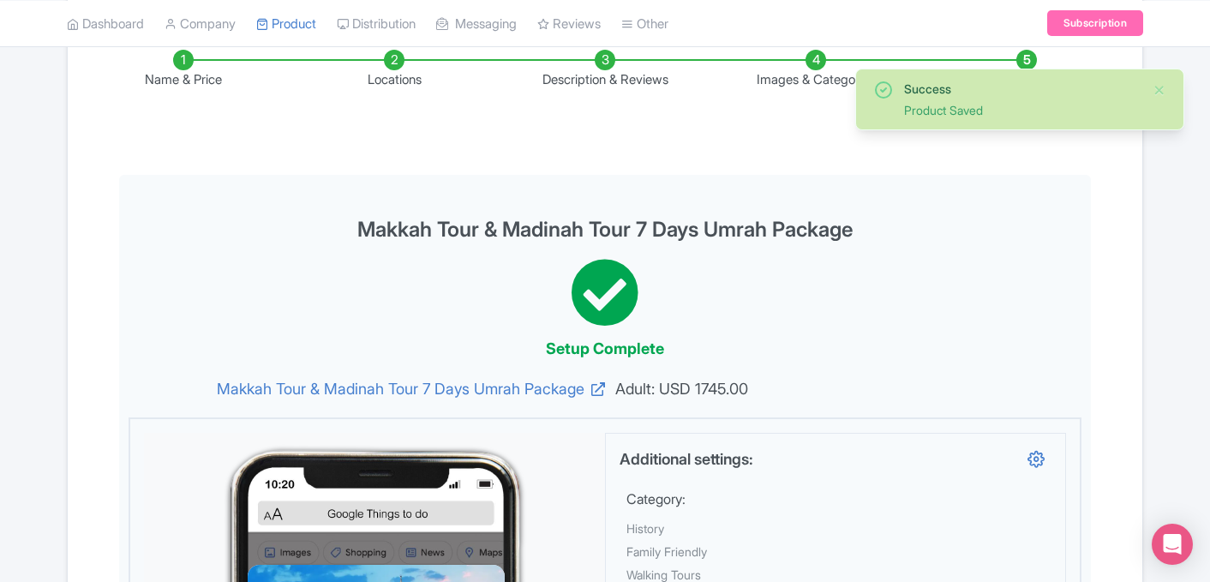
scroll to position [276, 0]
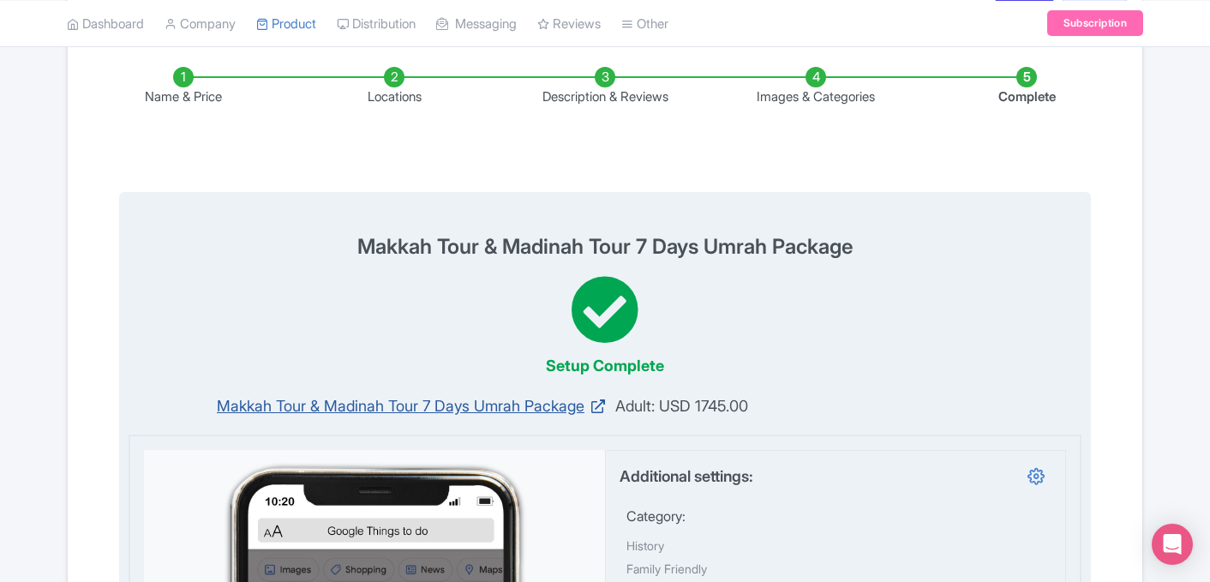
click at [598, 407] on icon at bounding box center [598, 406] width 14 height 14
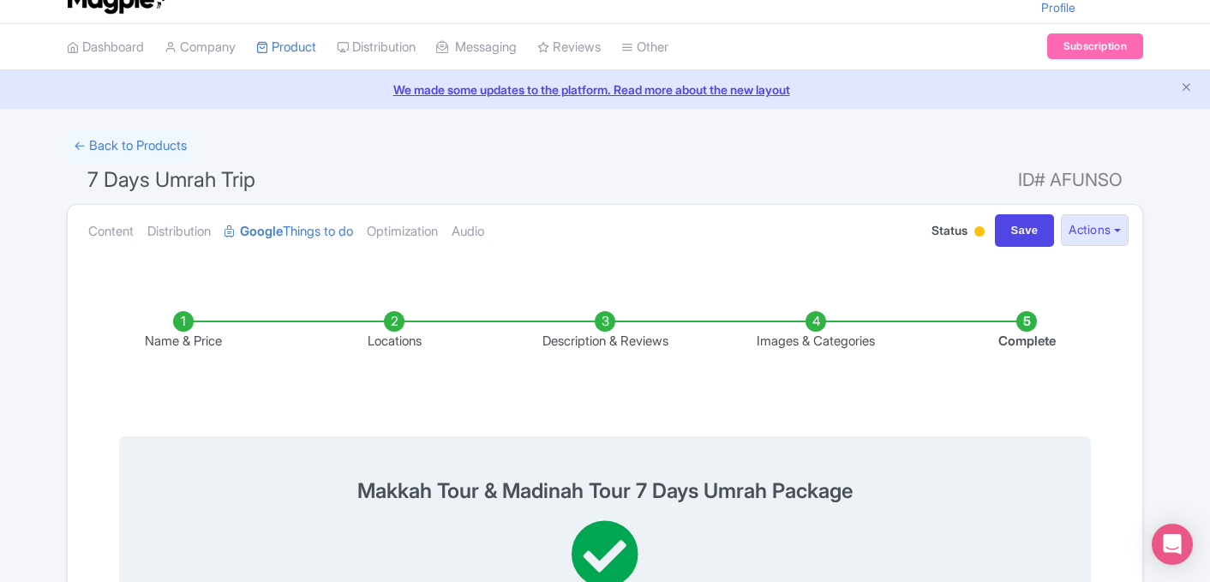
scroll to position [0, 0]
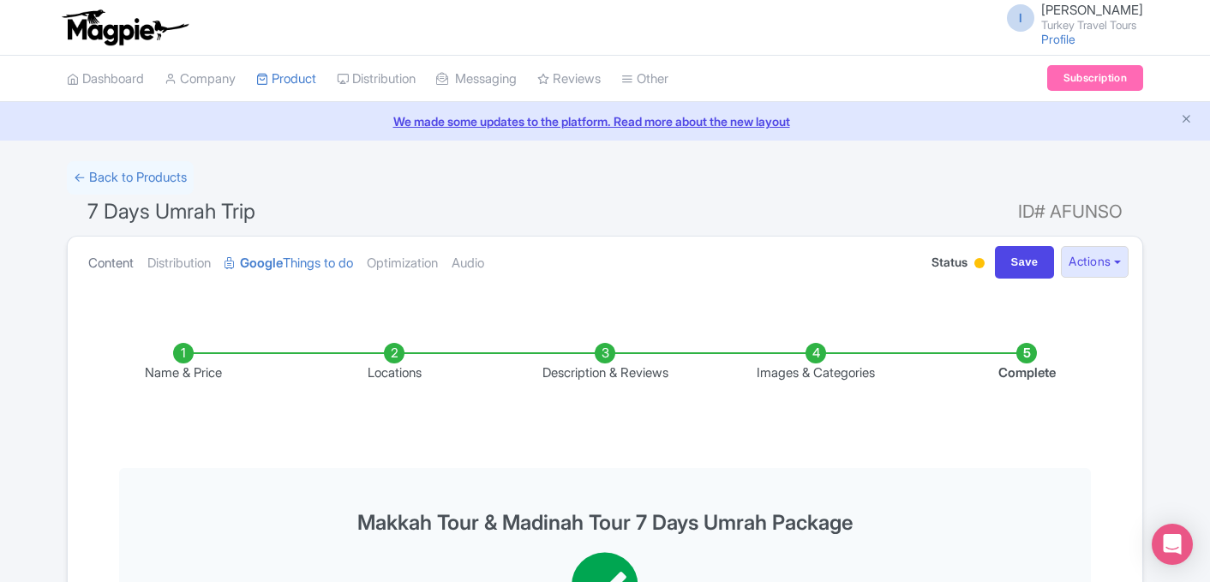
click at [125, 266] on link "Content" at bounding box center [110, 263] width 45 height 54
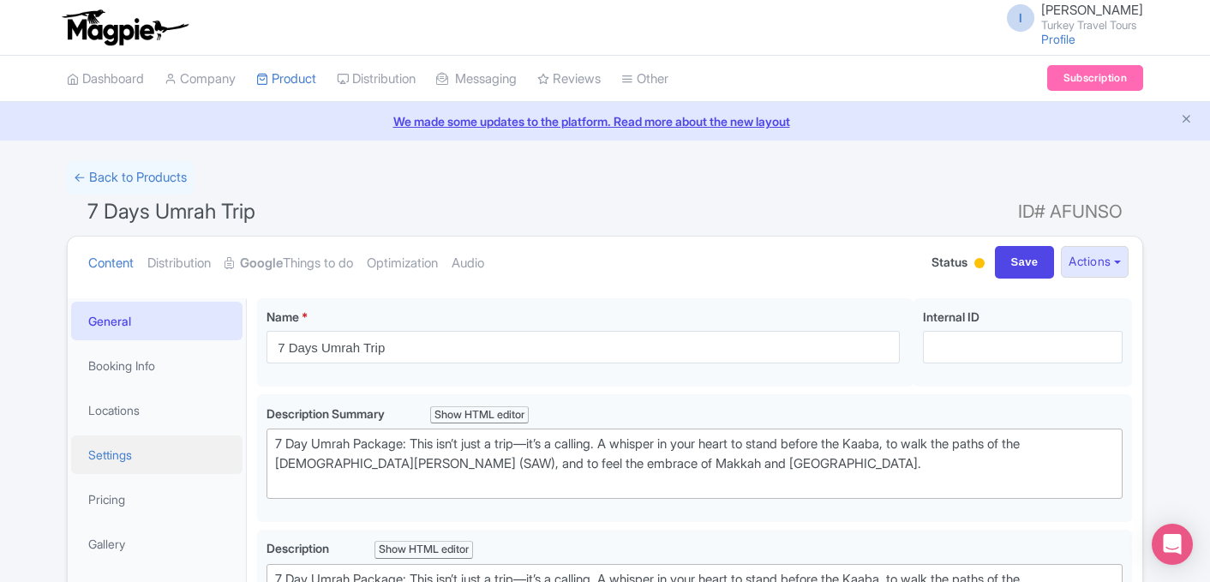
click at [194, 445] on link "Settings" at bounding box center [156, 454] width 171 height 39
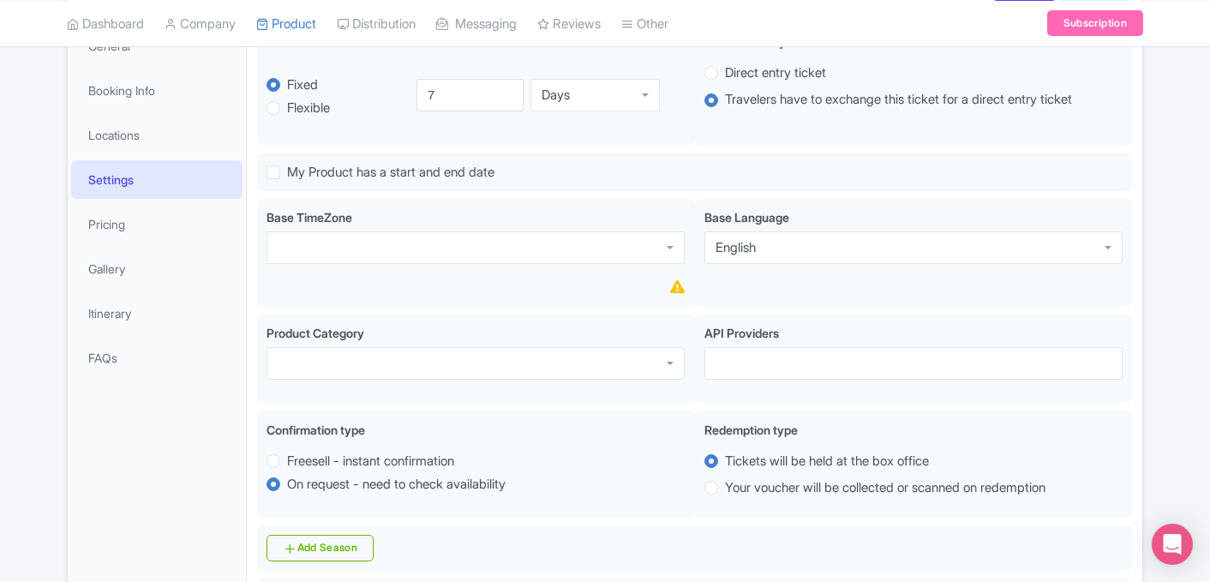
scroll to position [278, 0]
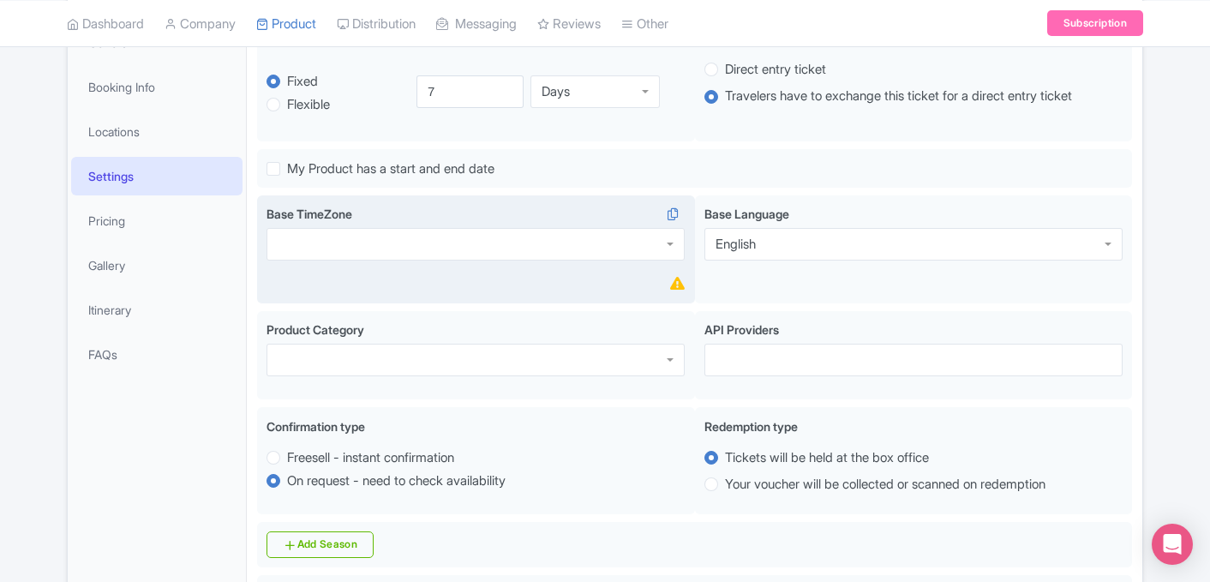
click at [458, 246] on div at bounding box center [475, 244] width 418 height 33
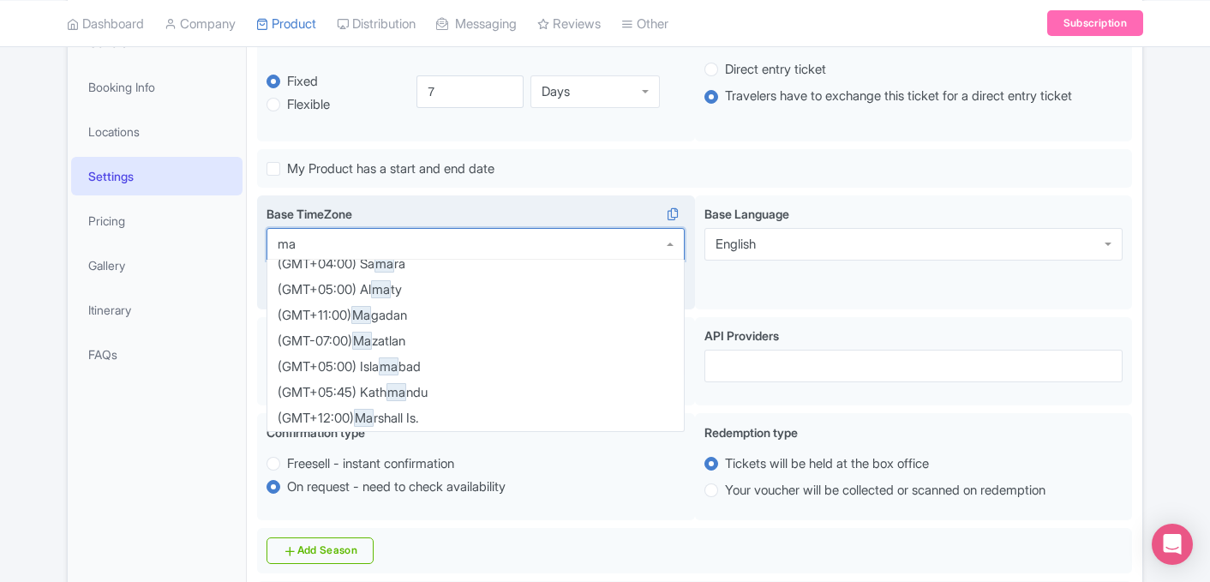
scroll to position [0, 0]
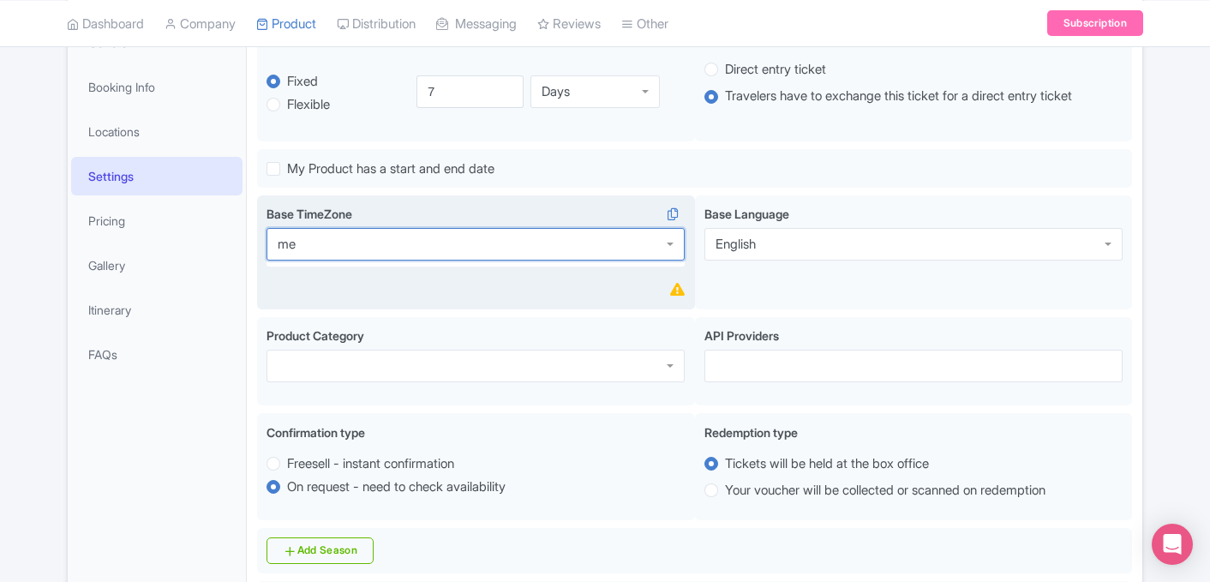
type input "m"
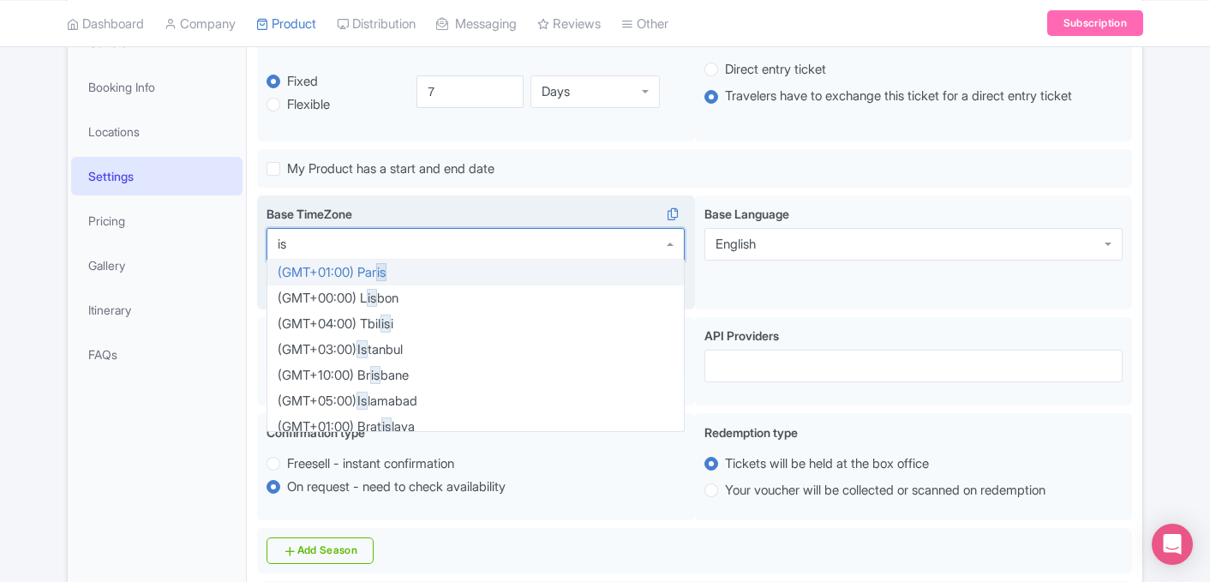
type input "i"
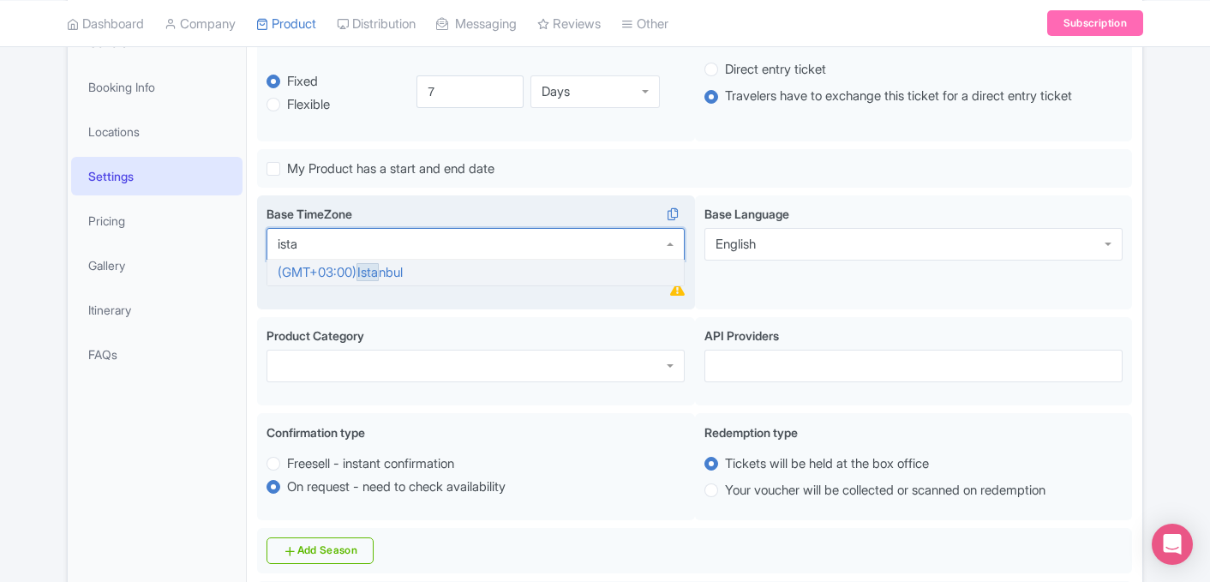
type input "istan"
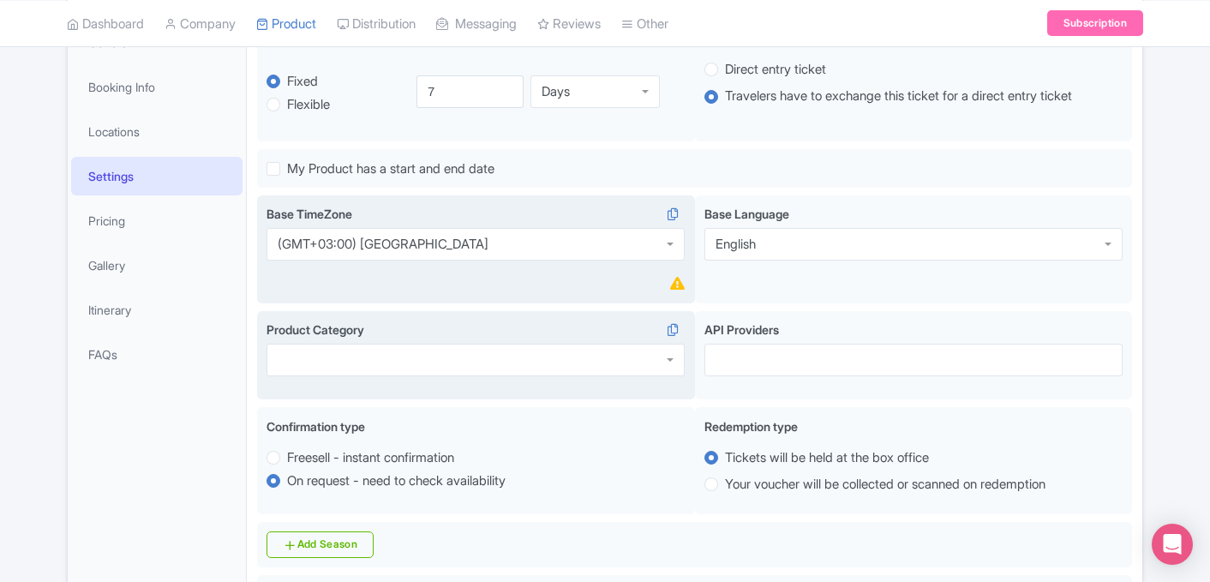
click at [485, 359] on div at bounding box center [475, 360] width 418 height 33
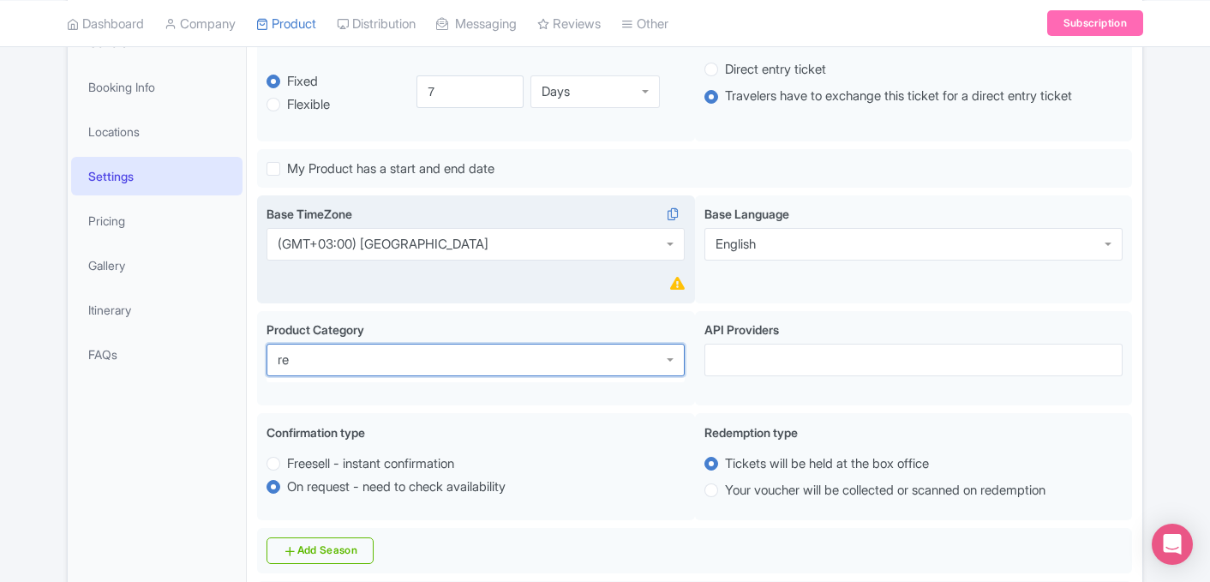
type input "r"
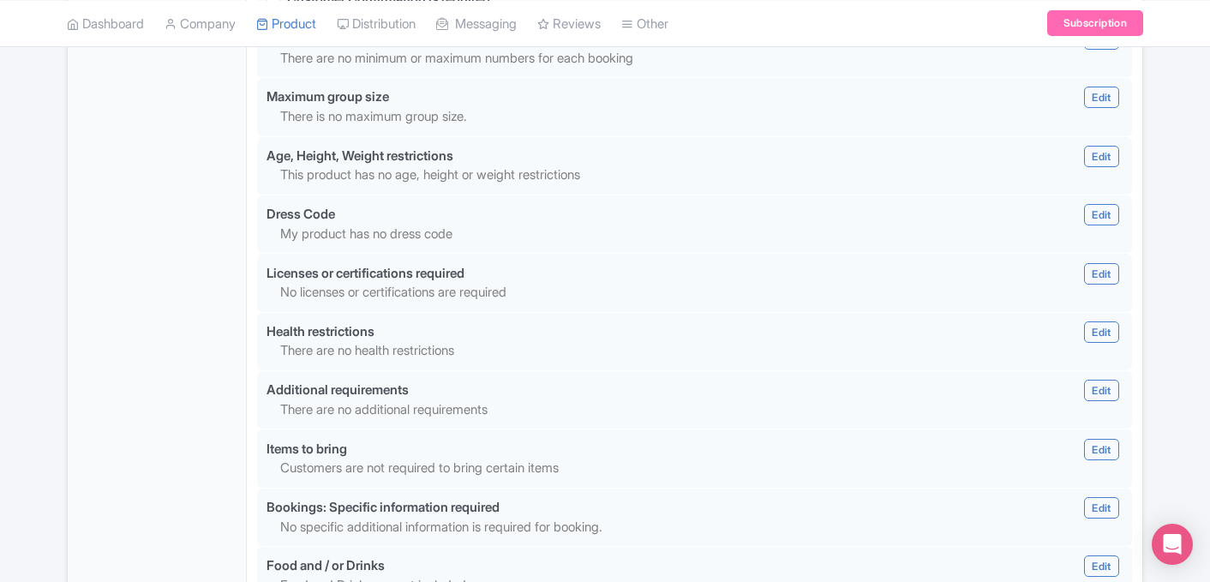
scroll to position [1676, 0]
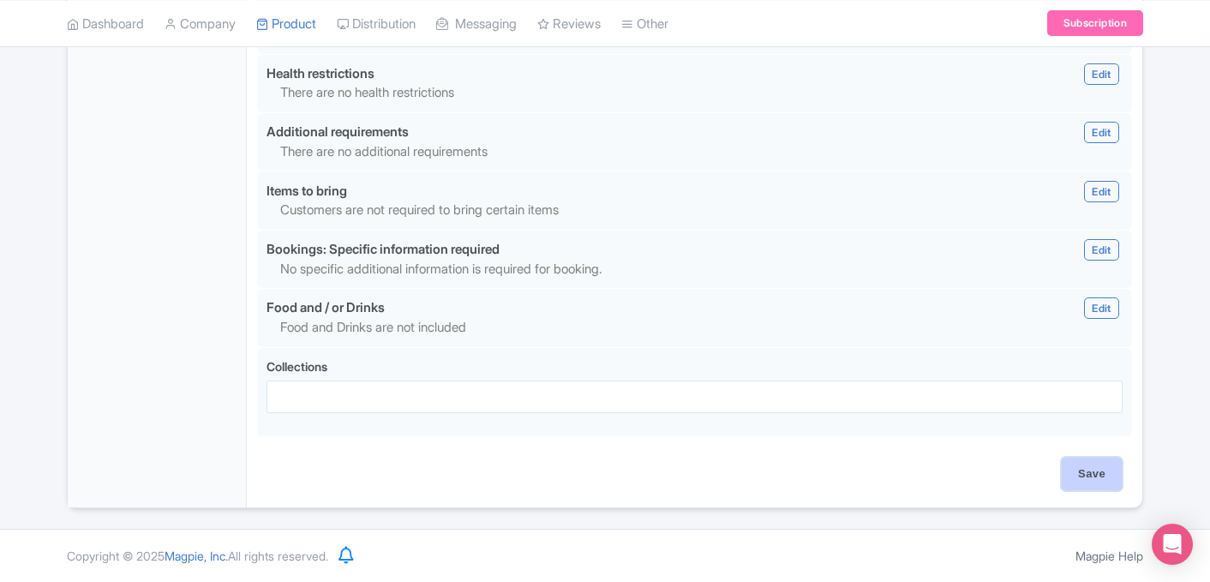
click at [1107, 485] on input "Save" at bounding box center [1092, 474] width 60 height 33
type input "Saving..."
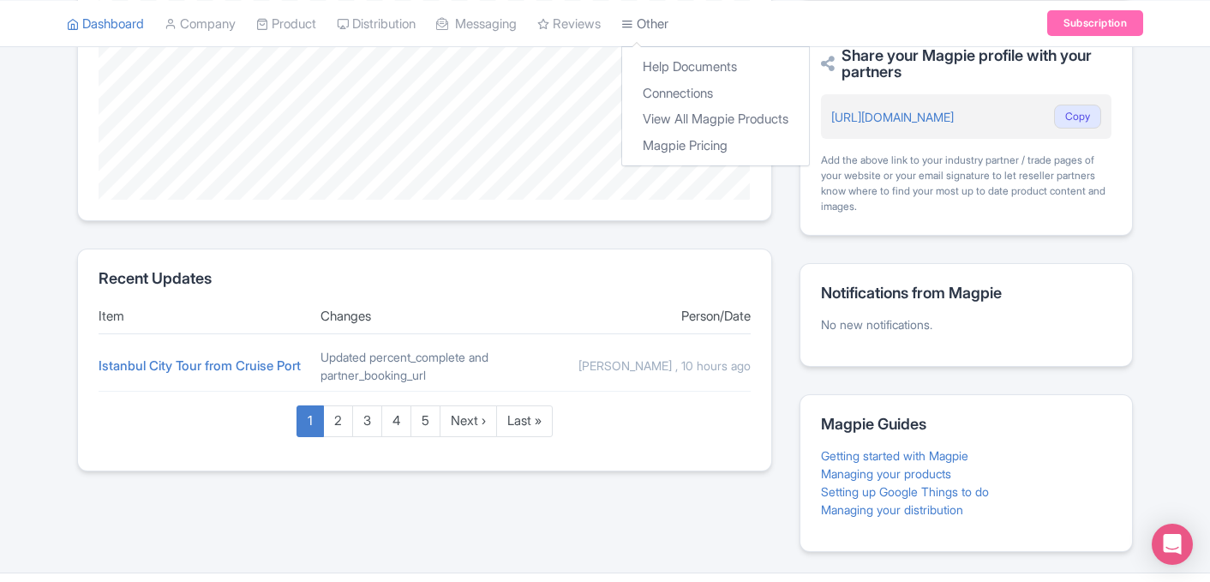
scroll to position [489, 0]
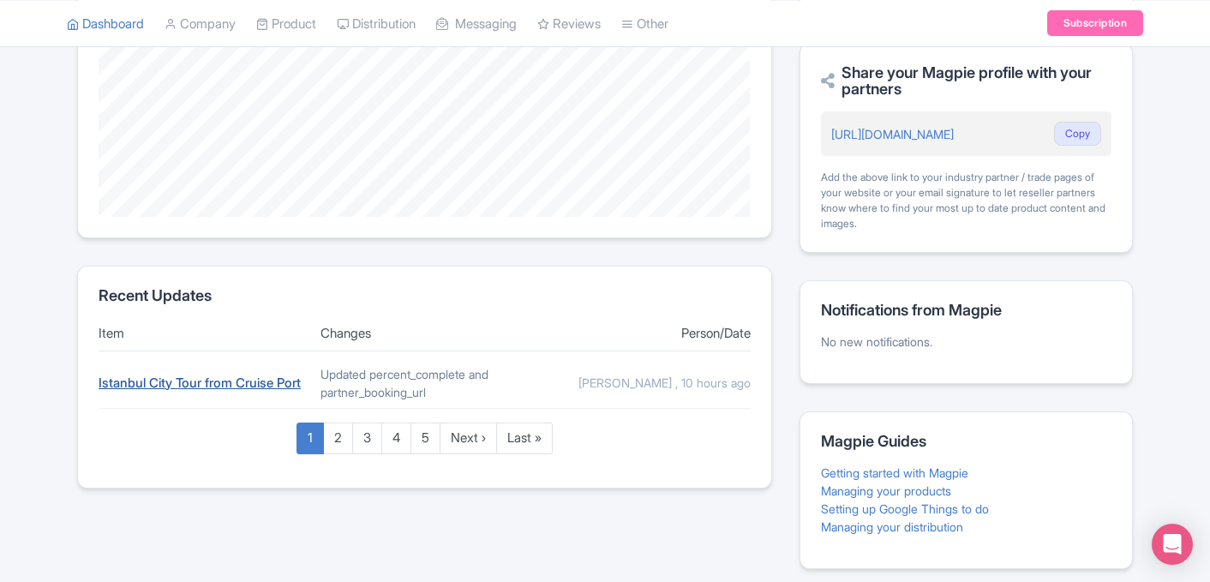
click at [208, 381] on link "Istanbul City Tour from Cruise Port" at bounding box center [200, 382] width 202 height 16
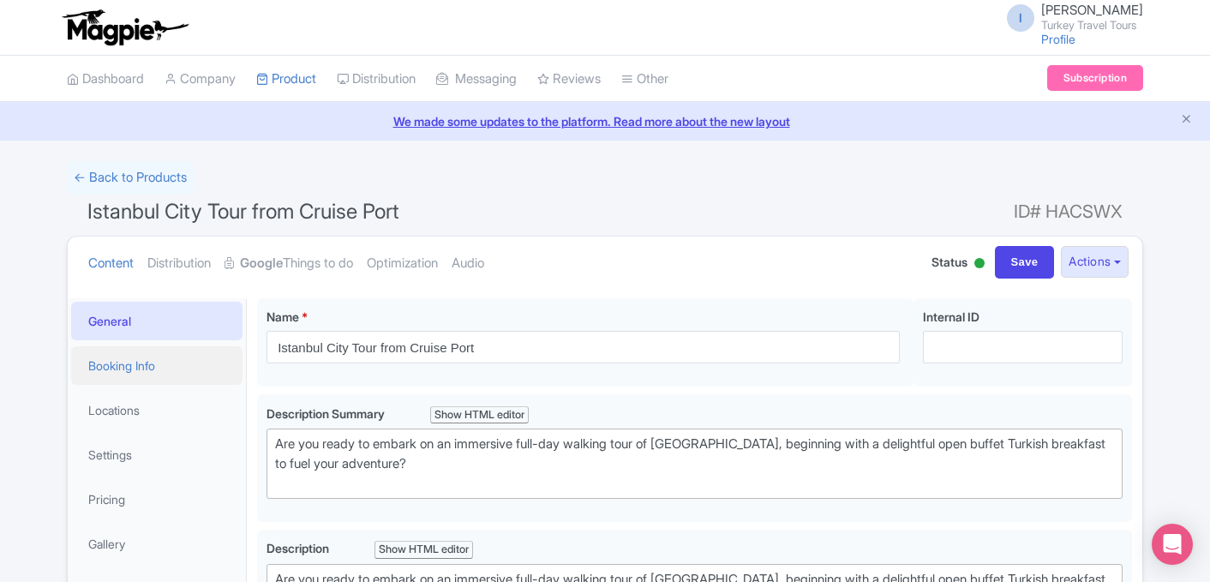
click at [171, 366] on link "Booking Info" at bounding box center [156, 365] width 171 height 39
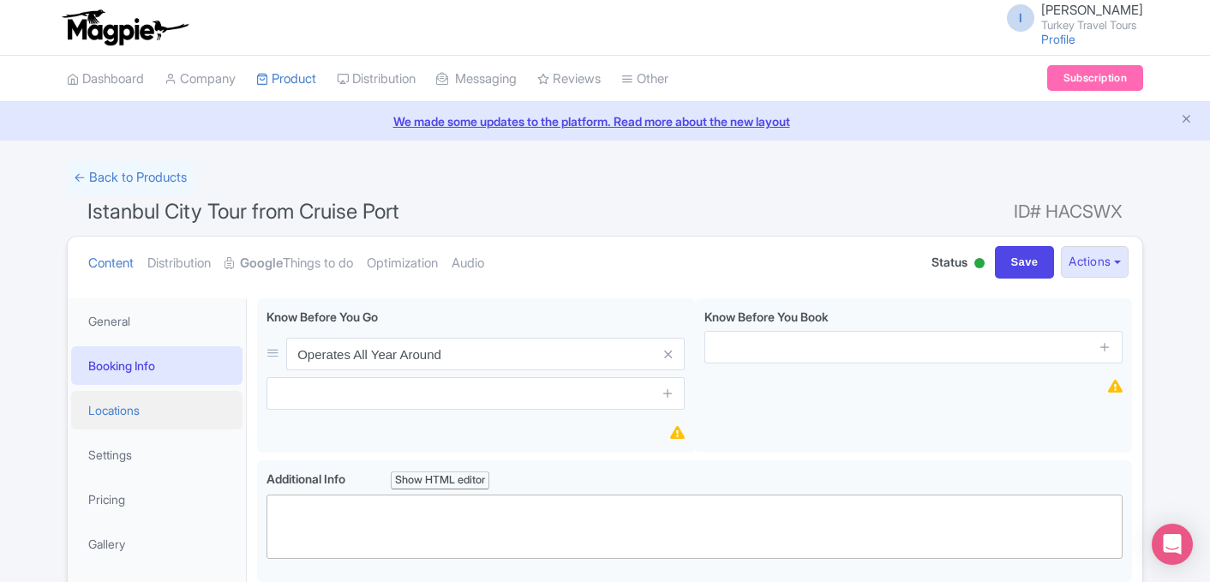
click at [160, 426] on link "Locations" at bounding box center [156, 410] width 171 height 39
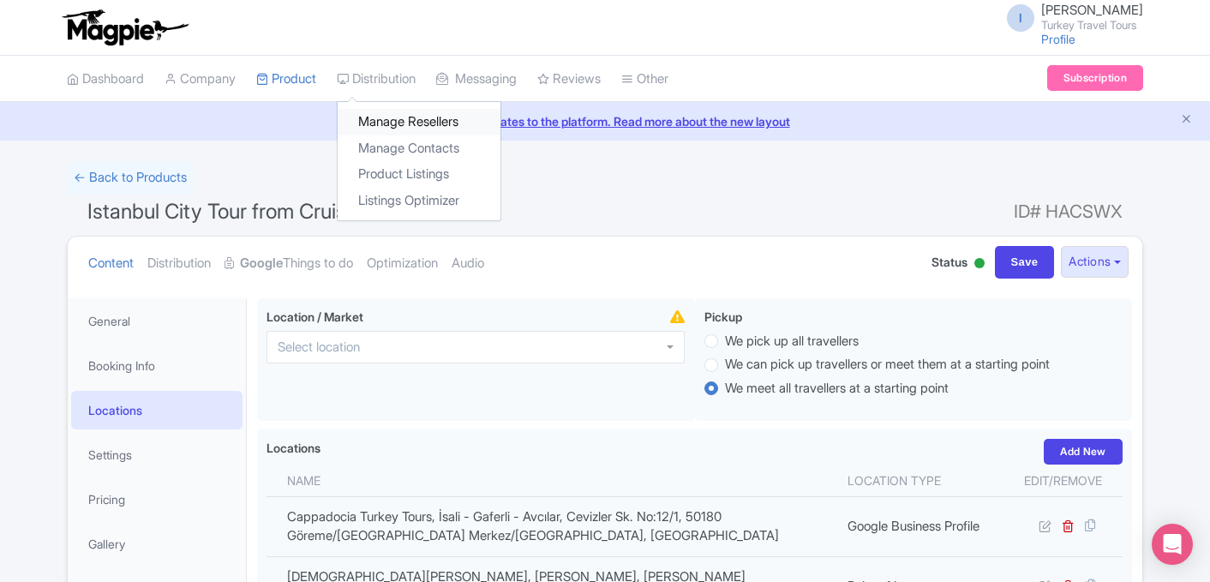
click at [412, 122] on link "Manage Resellers" at bounding box center [419, 122] width 163 height 27
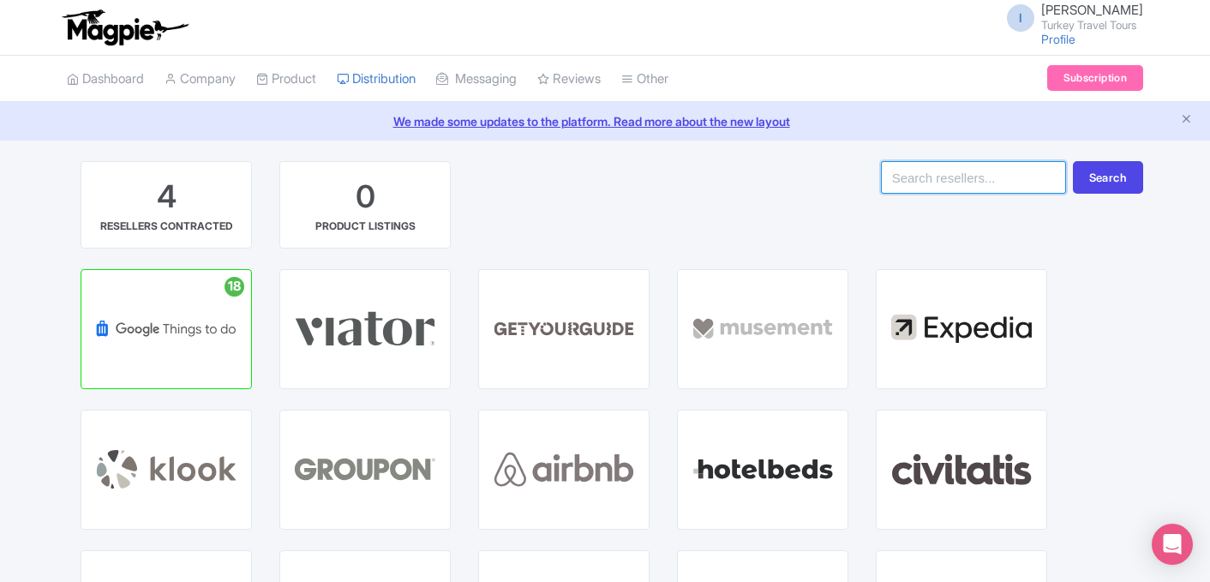
click at [957, 189] on input "search" at bounding box center [973, 177] width 185 height 33
type input "atlas"
click at [1073, 161] on button "Search" at bounding box center [1108, 177] width 70 height 33
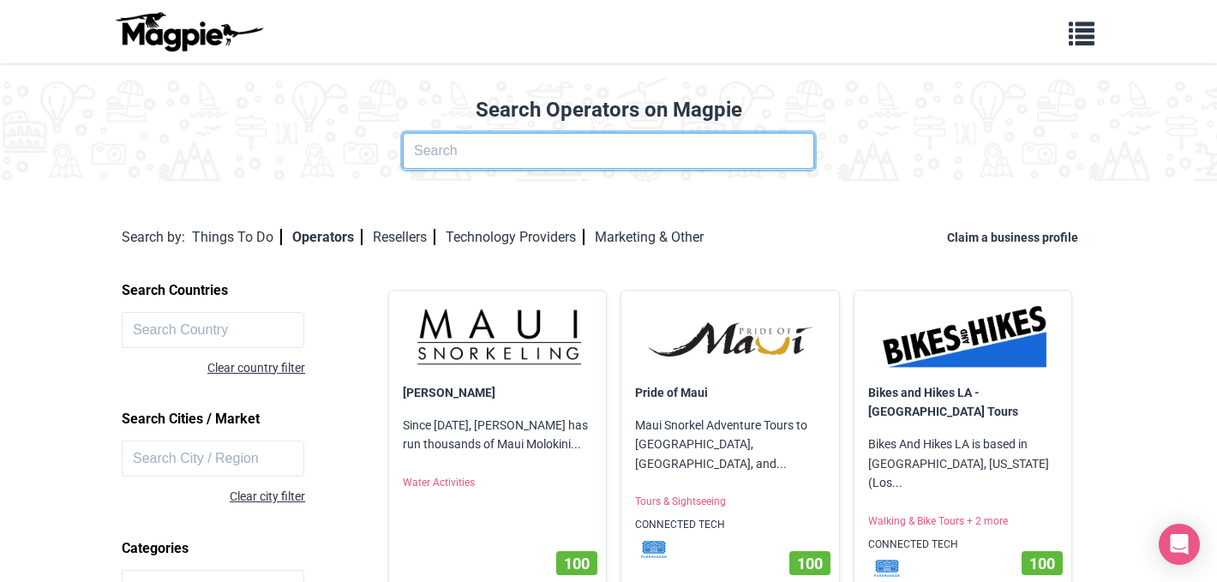
click at [496, 162] on input "text" at bounding box center [608, 151] width 411 height 36
type input "atlas"
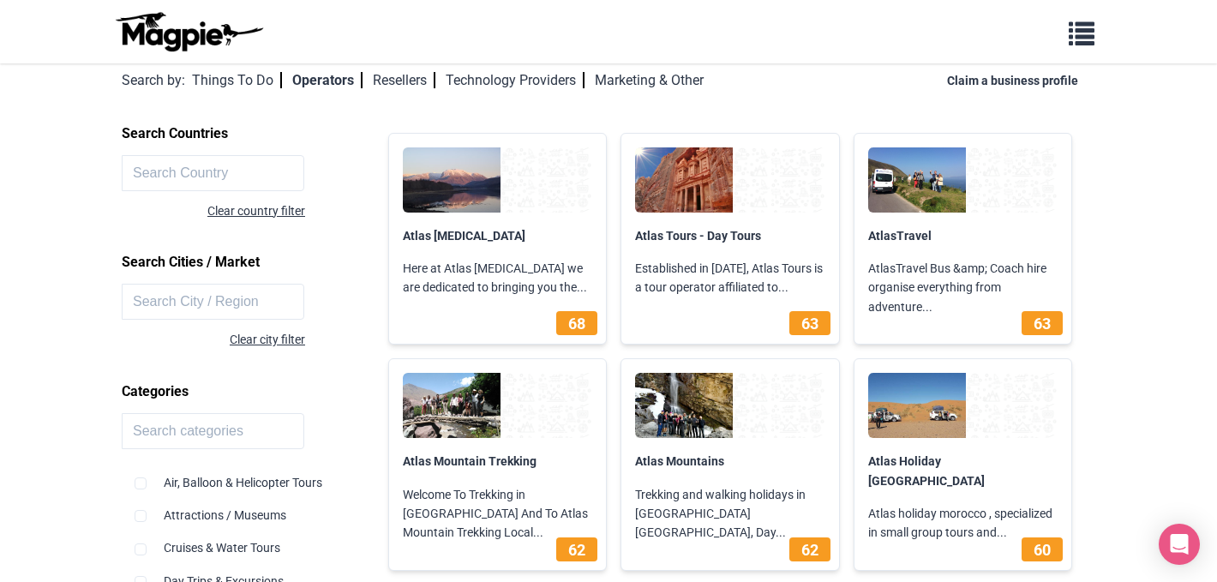
scroll to position [168, 0]
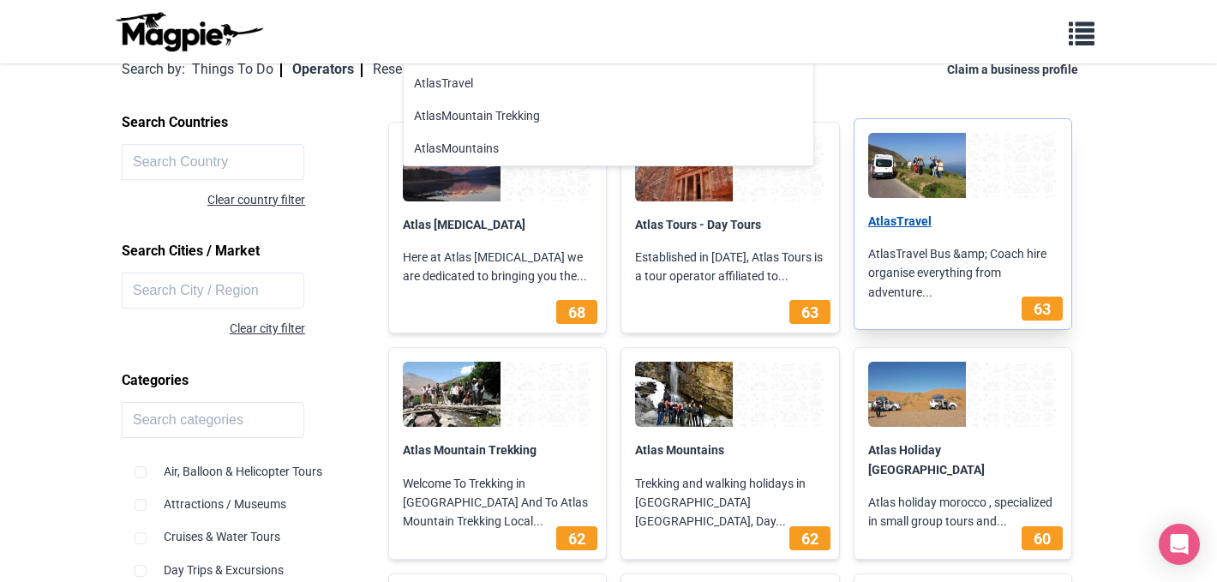
click at [879, 220] on link "AtlasTravel" at bounding box center [899, 221] width 63 height 14
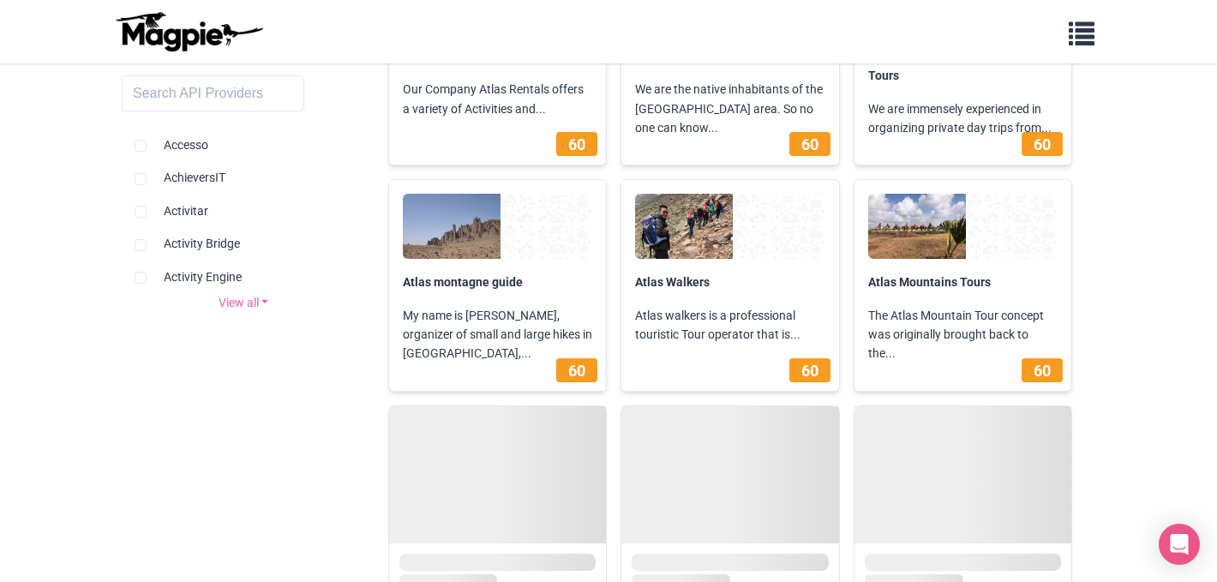
scroll to position [942, 0]
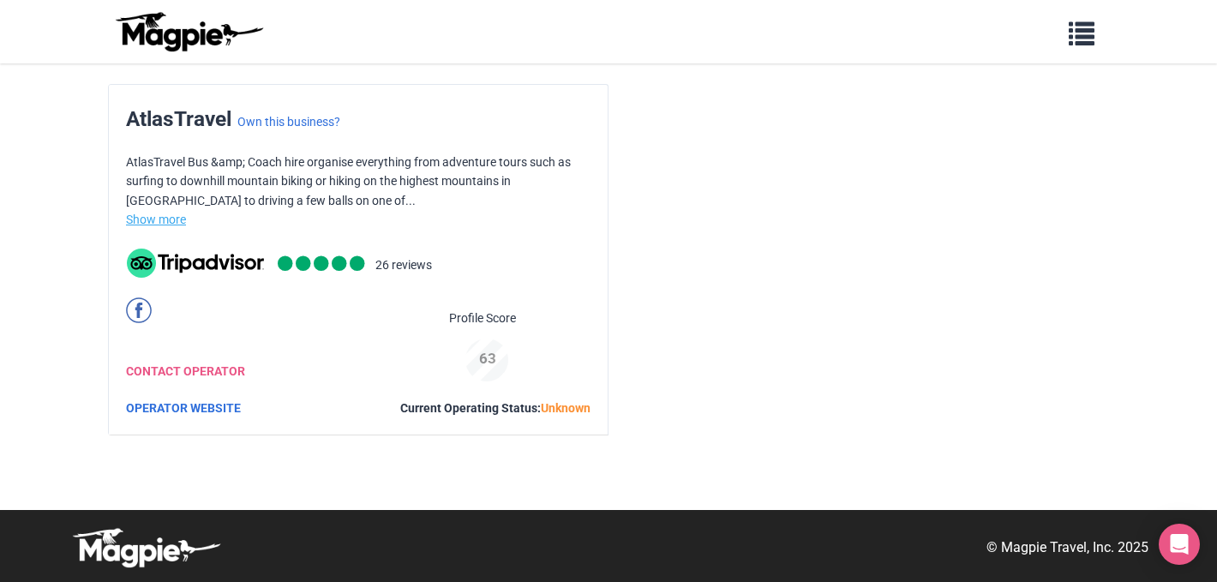
click at [174, 215] on link "Show more" at bounding box center [156, 219] width 60 height 14
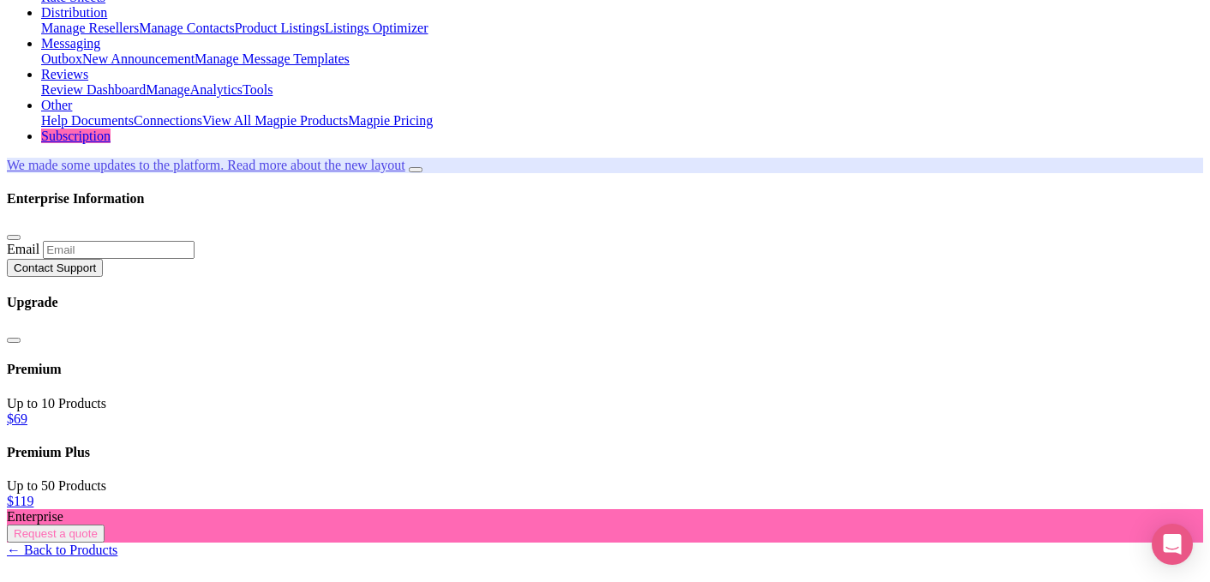
scroll to position [181, 0]
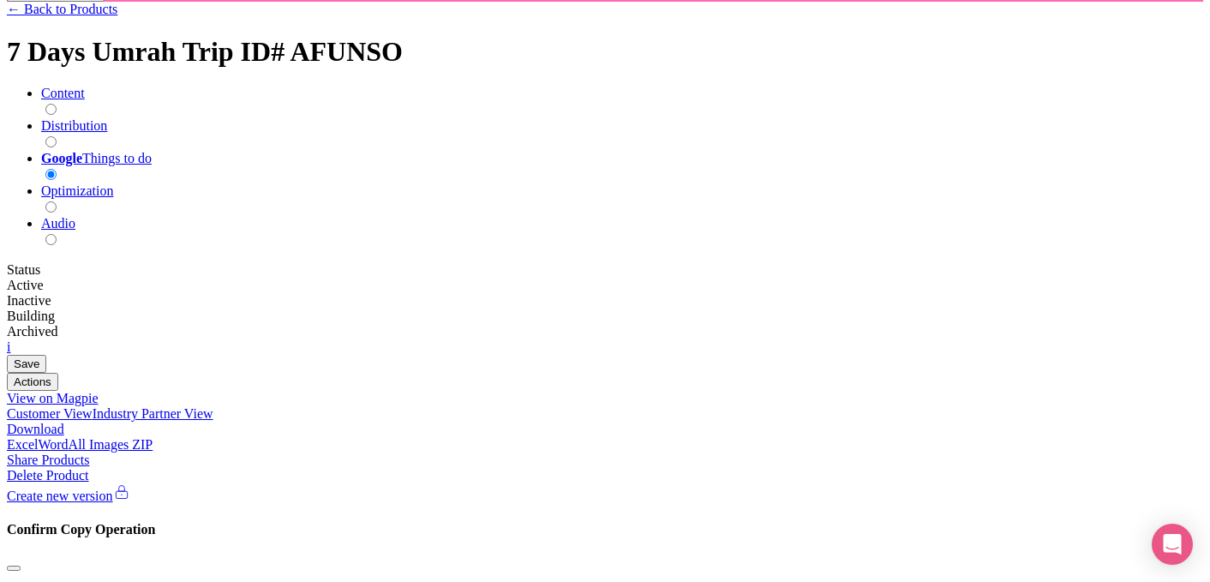
scroll to position [735, 0]
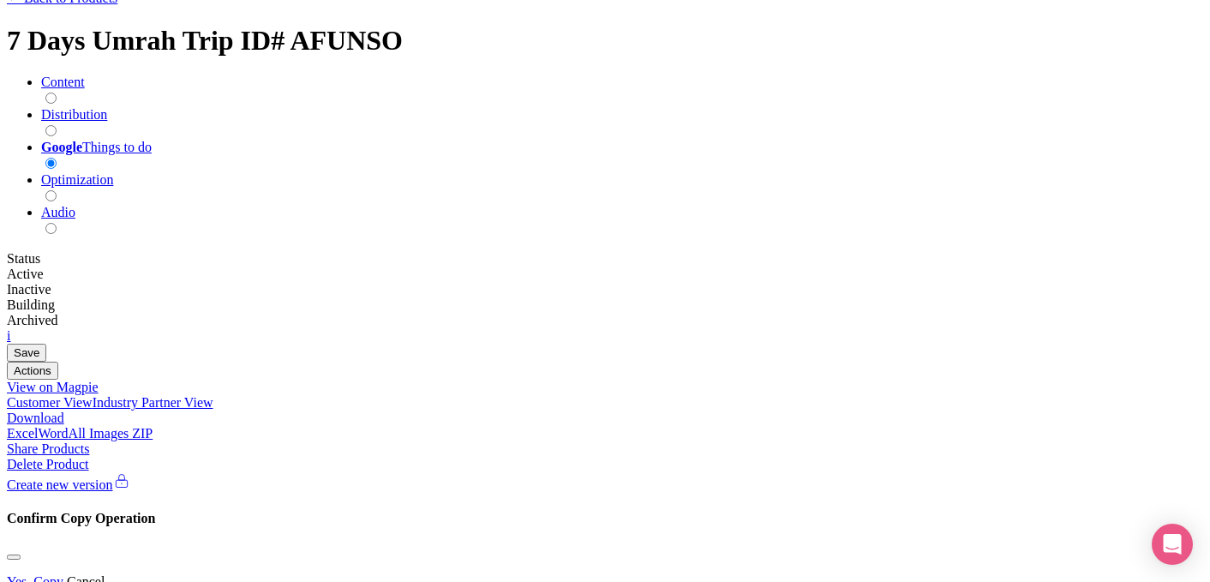
drag, startPoint x: 389, startPoint y: 434, endPoint x: 135, endPoint y: 254, distance: 311.7
copy div "Umrah Visa 3 Nights Makkah Hotel 3 Nights Madinah Hotel 6 Breakfast and 6 Dinne…"
drag, startPoint x: 616, startPoint y: 252, endPoint x: 762, endPoint y: 328, distance: 164.4
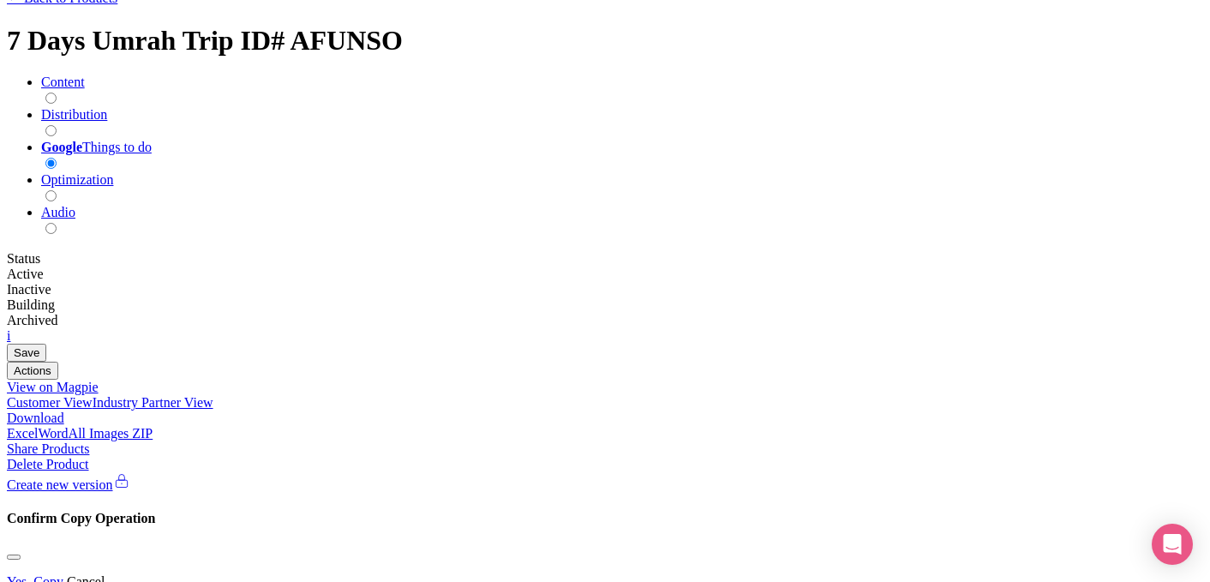
copy div "International Flight Tickets Lunch Guide (Mutawif) Personal Expenses"
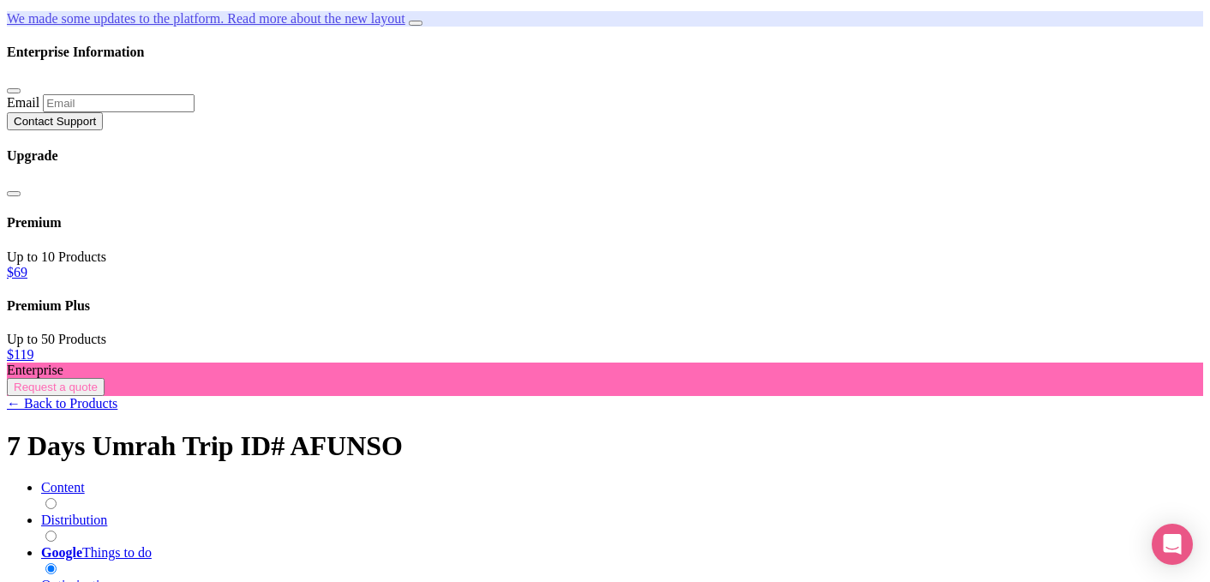
scroll to position [0, 0]
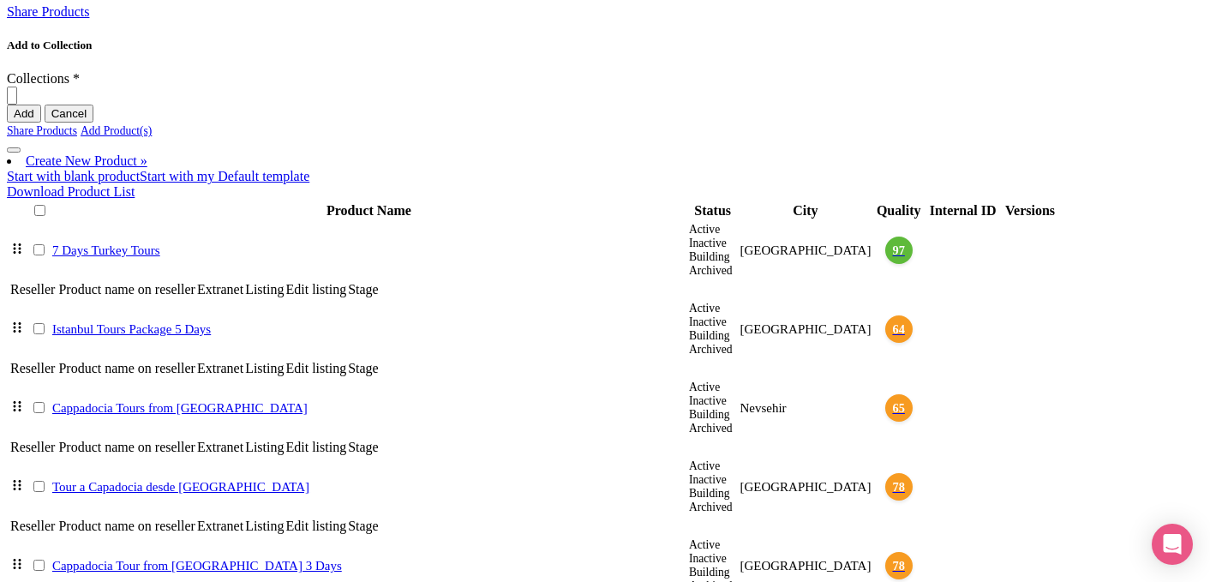
scroll to position [869, 0]
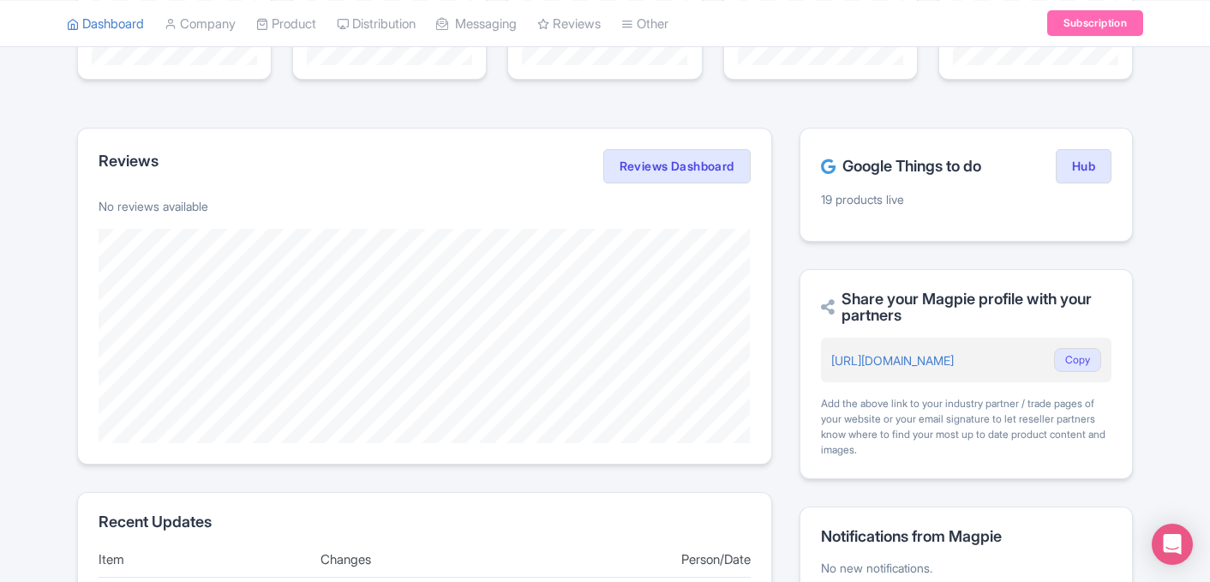
scroll to position [233, 0]
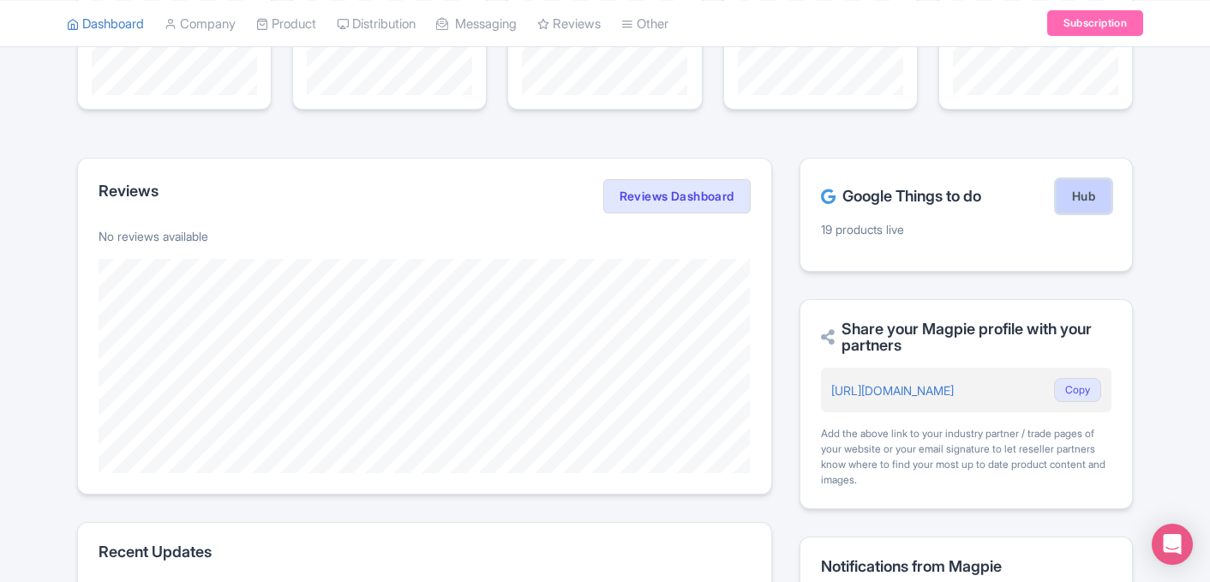
click at [1089, 189] on link "Hub" at bounding box center [1084, 196] width 56 height 34
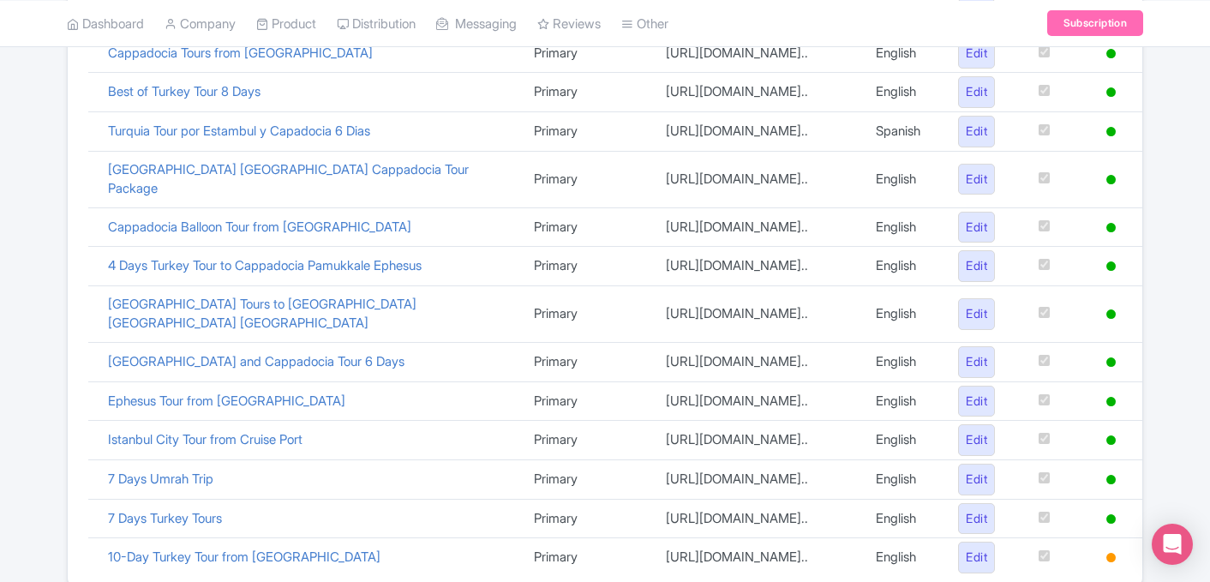
scroll to position [725, 0]
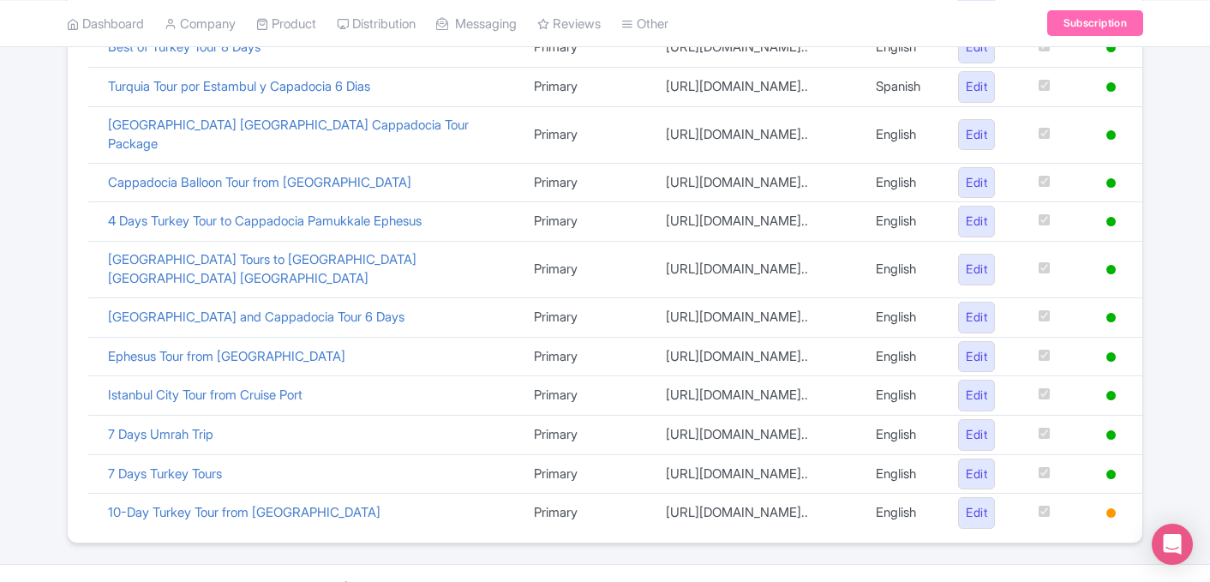
click at [206, 494] on td "10-Day Turkey Tour from [GEOGRAPHIC_DATA]" at bounding box center [308, 513] width 426 height 39
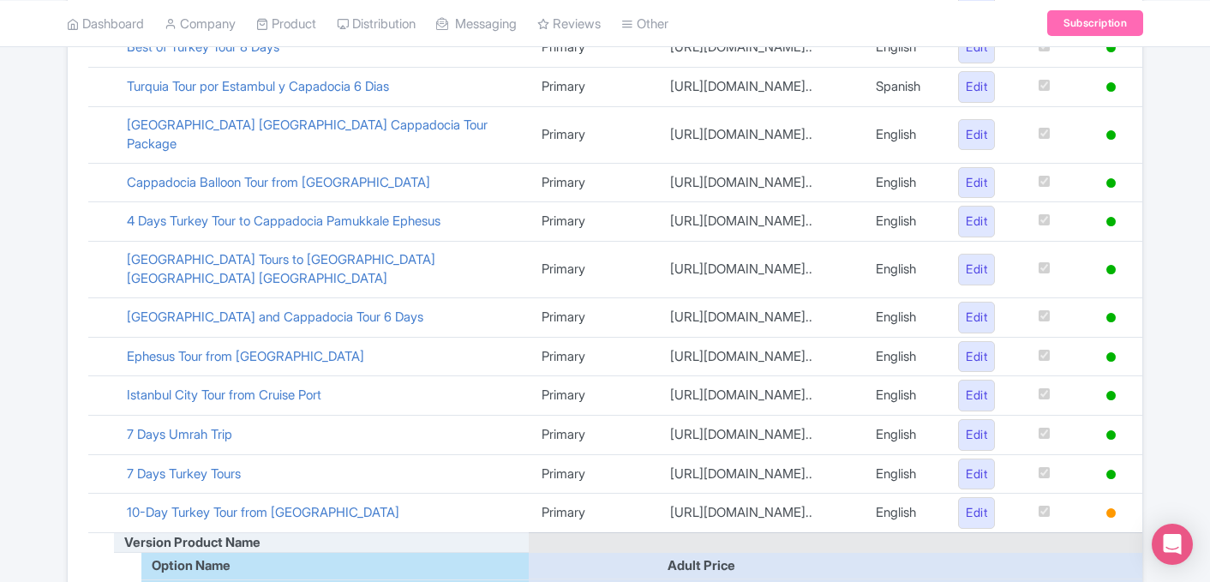
click at [201, 494] on td "10-Day Turkey Tour from [GEOGRAPHIC_DATA]" at bounding box center [321, 513] width 415 height 39
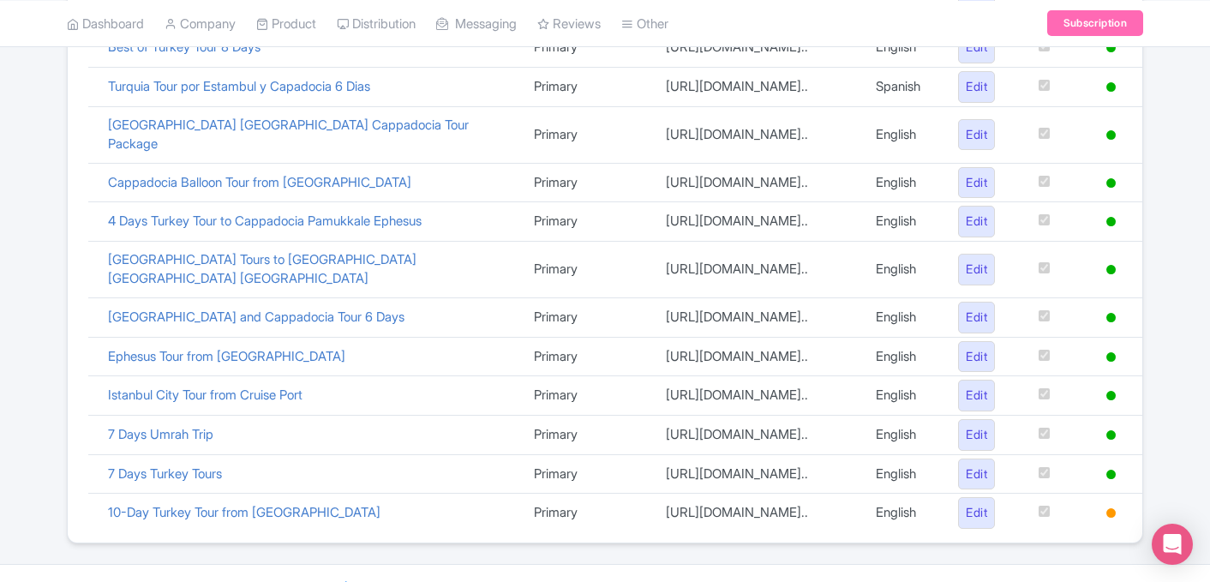
click at [201, 504] on link "10-Day Turkey Tour from [GEOGRAPHIC_DATA]" at bounding box center [244, 512] width 272 height 16
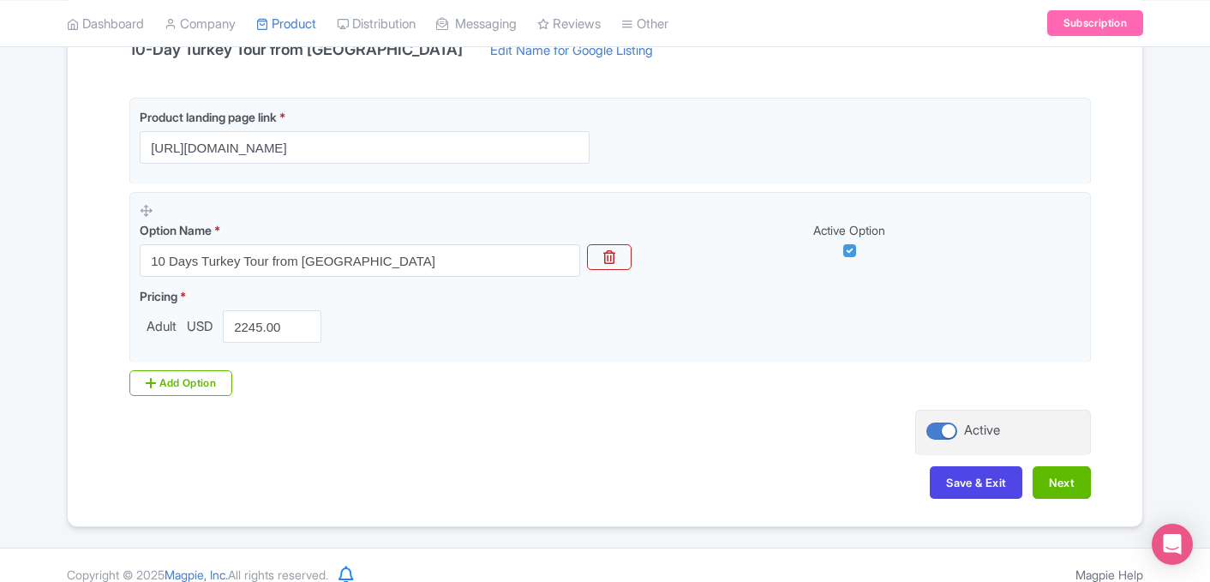
scroll to position [415, 0]
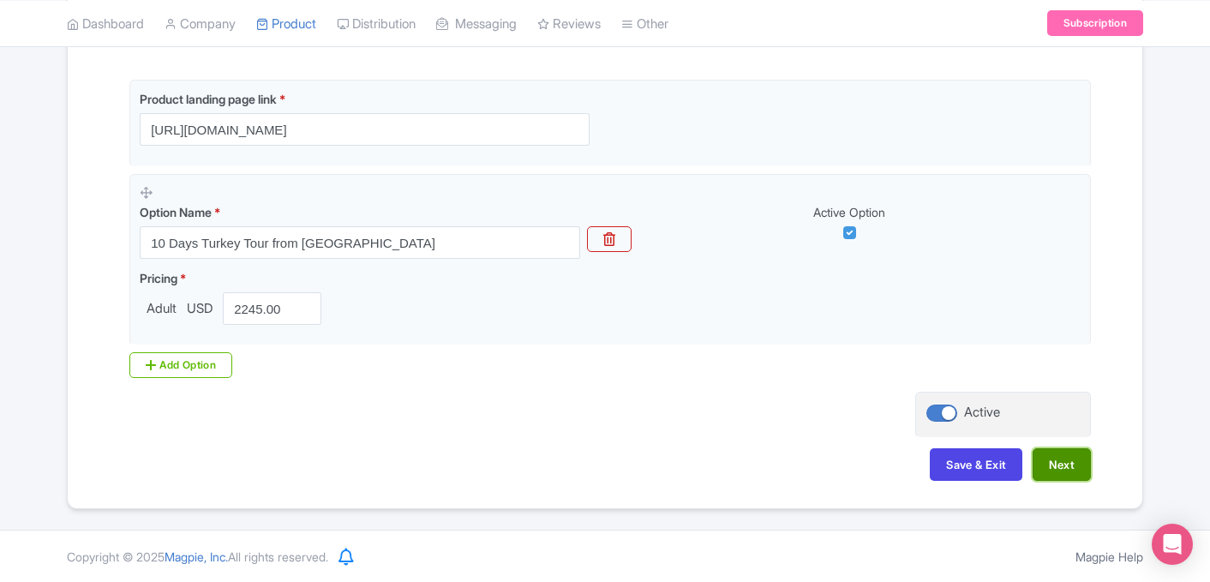
click at [1070, 460] on button "Next" at bounding box center [1061, 464] width 58 height 33
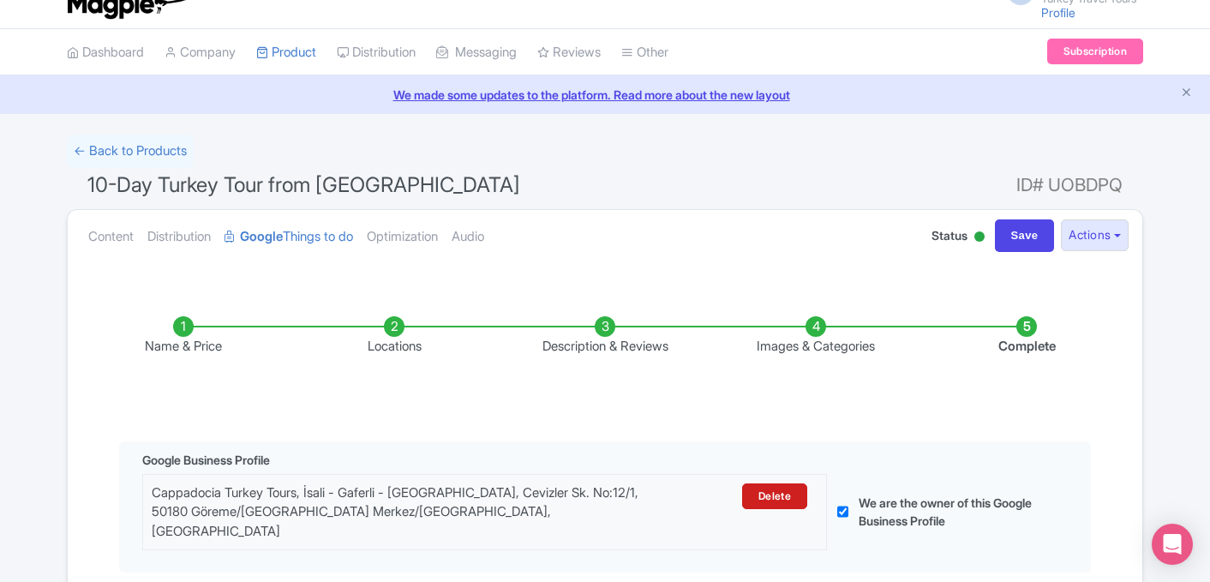
scroll to position [0, 0]
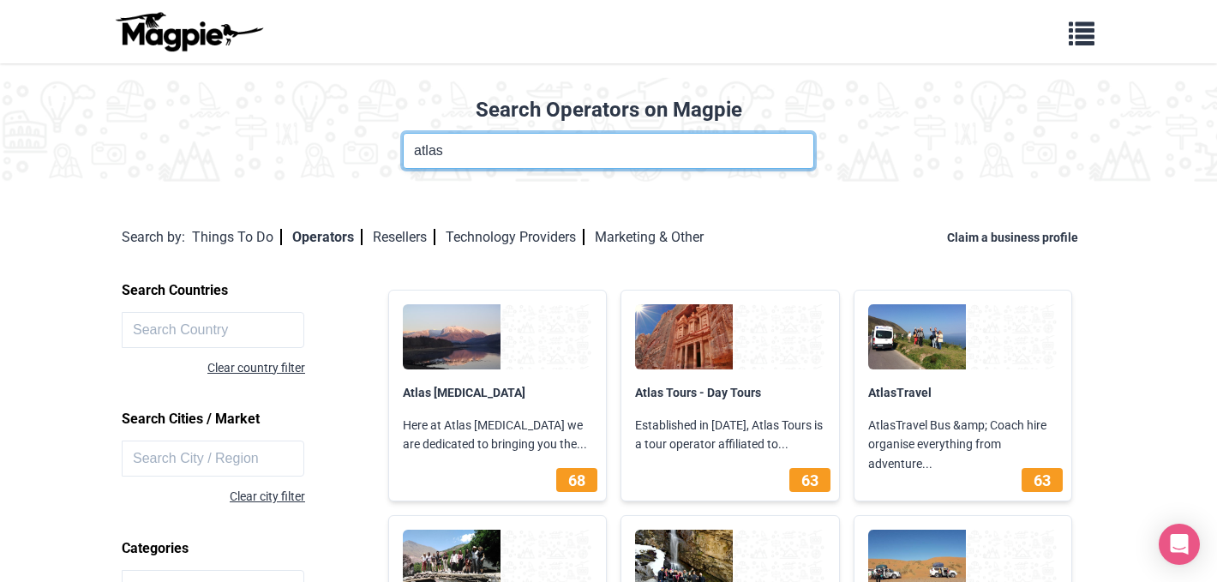
click at [503, 159] on input "atlas" at bounding box center [608, 151] width 411 height 36
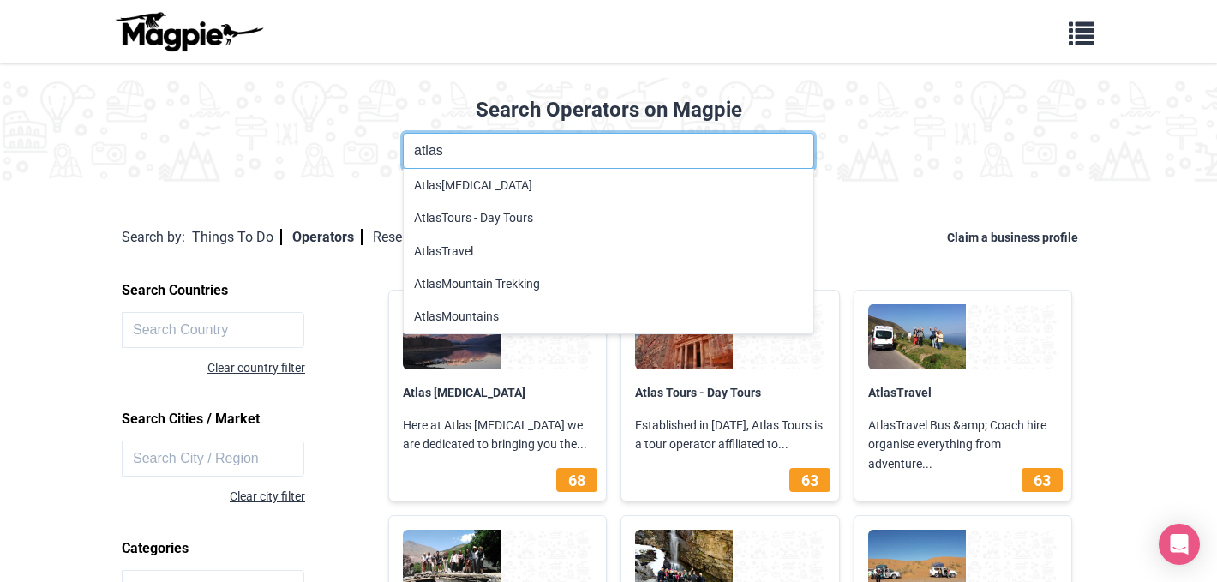
click at [503, 159] on input "atlas" at bounding box center [608, 151] width 411 height 36
